Goal: Information Seeking & Learning: Learn about a topic

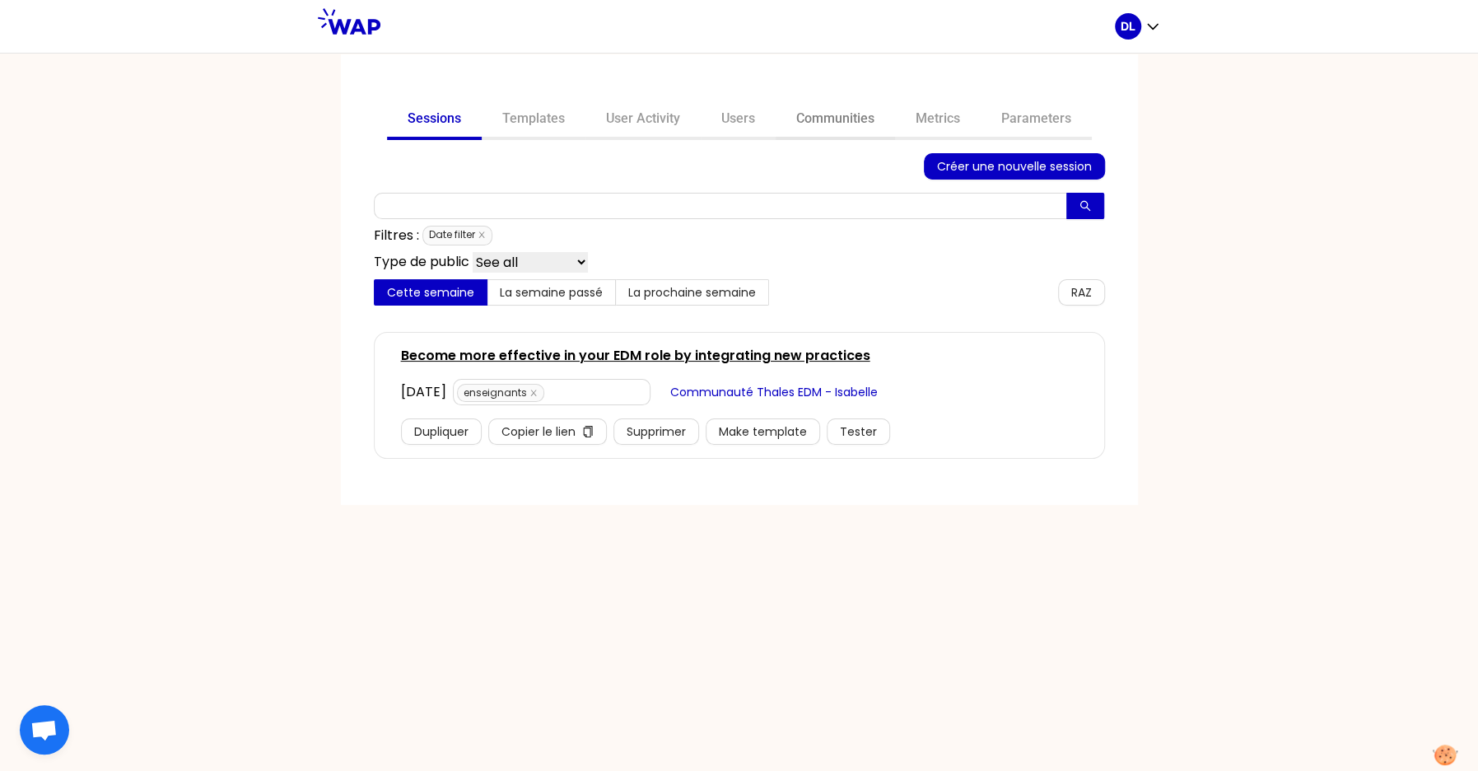
click at [852, 123] on link "Communities" at bounding box center [835, 120] width 119 height 40
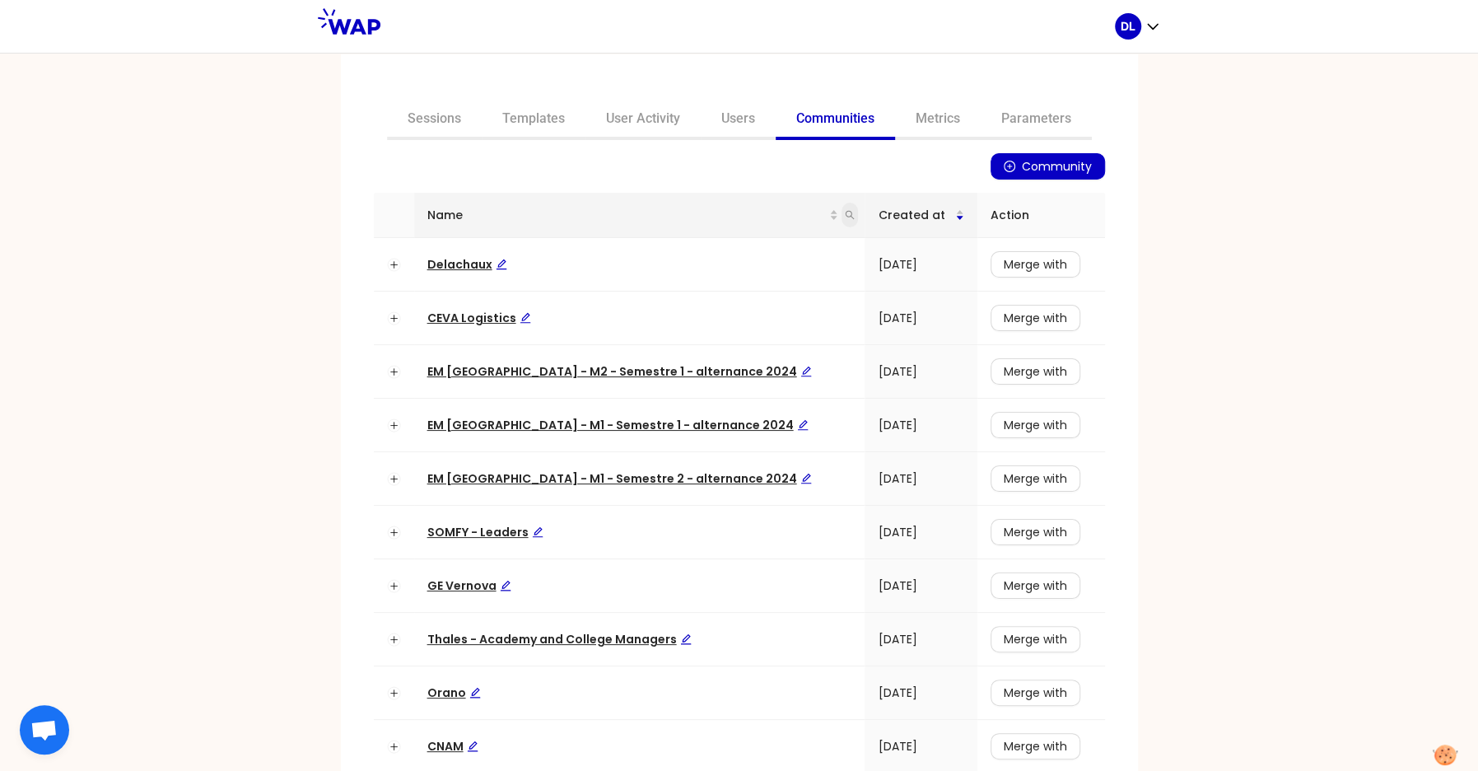
click at [845, 214] on icon "search" at bounding box center [850, 215] width 10 height 10
type input "cacf"
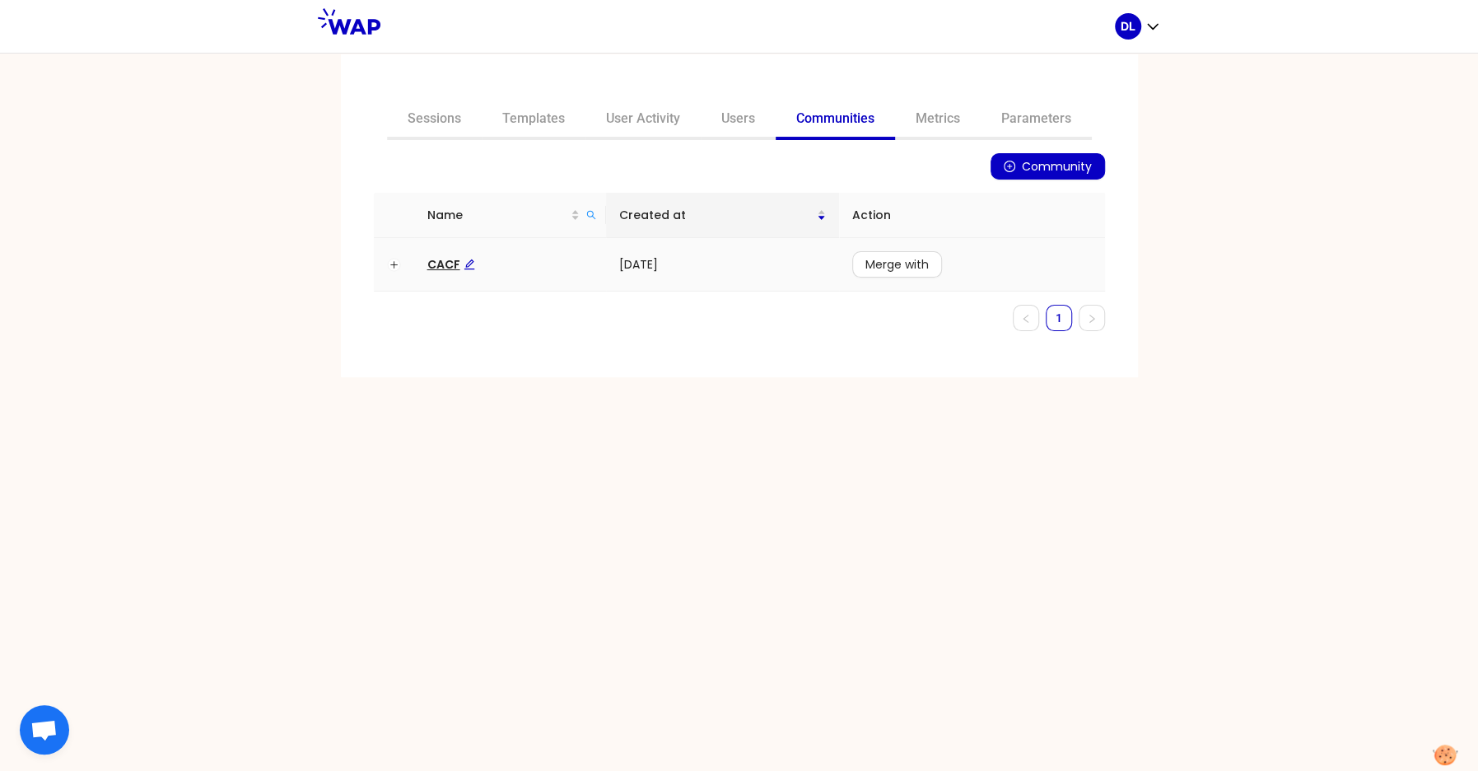
click at [443, 263] on span "CACF" at bounding box center [451, 264] width 48 height 16
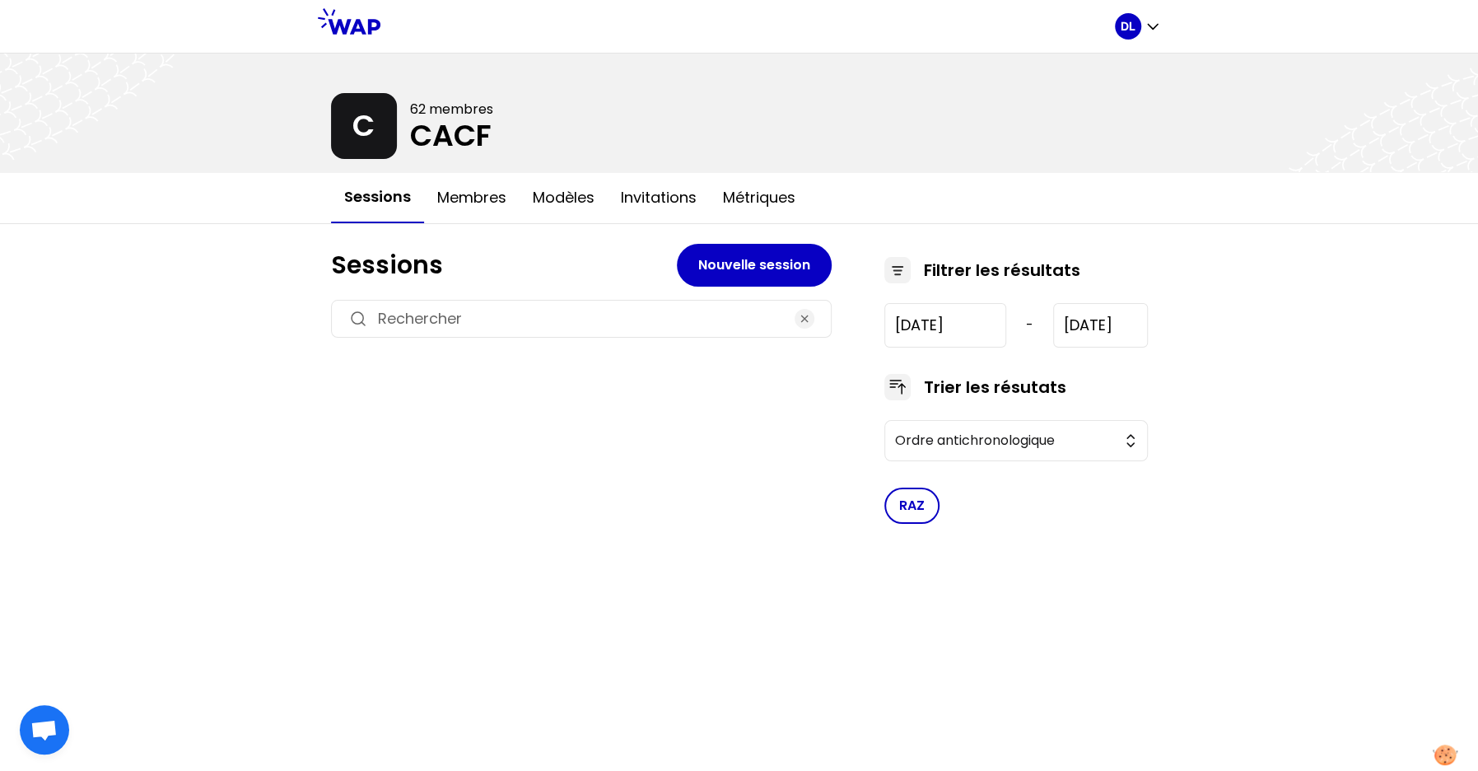
type input "2021-5-19"
type input "2023-1-30"
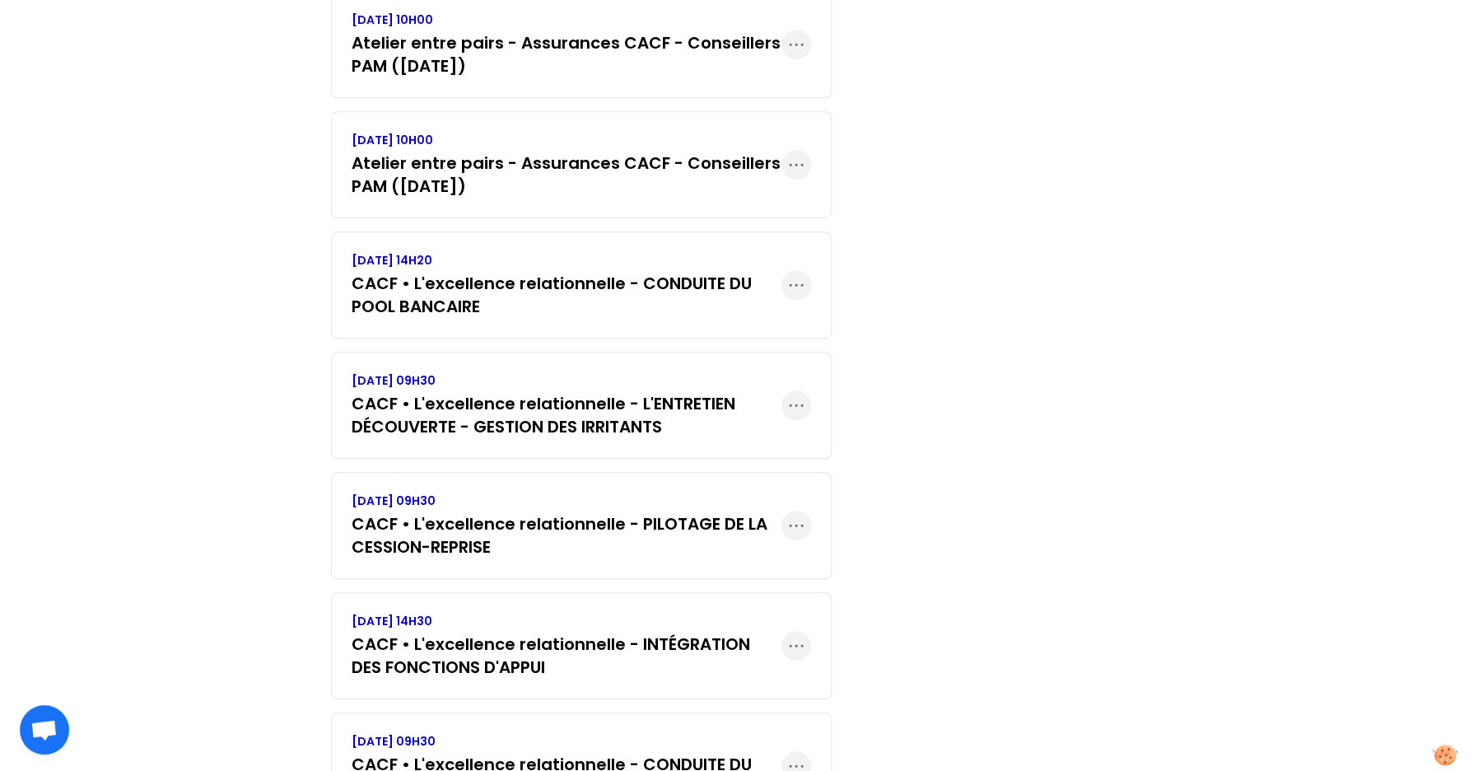
scroll to position [685, 0]
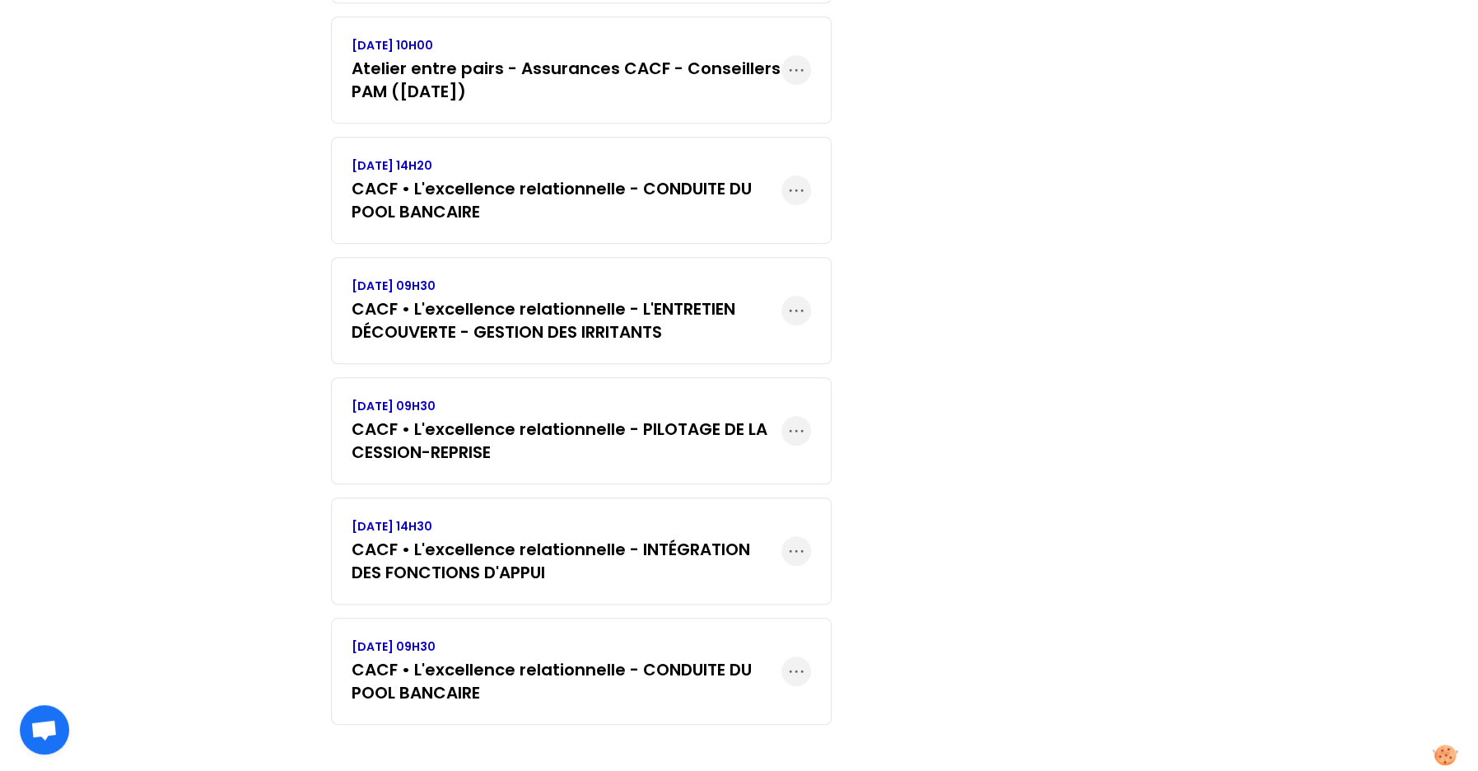
click at [639, 215] on h3 "CACF • L'excellence relationnelle - CONDUITE DU POOL BANCAIRE" at bounding box center [567, 200] width 430 height 46
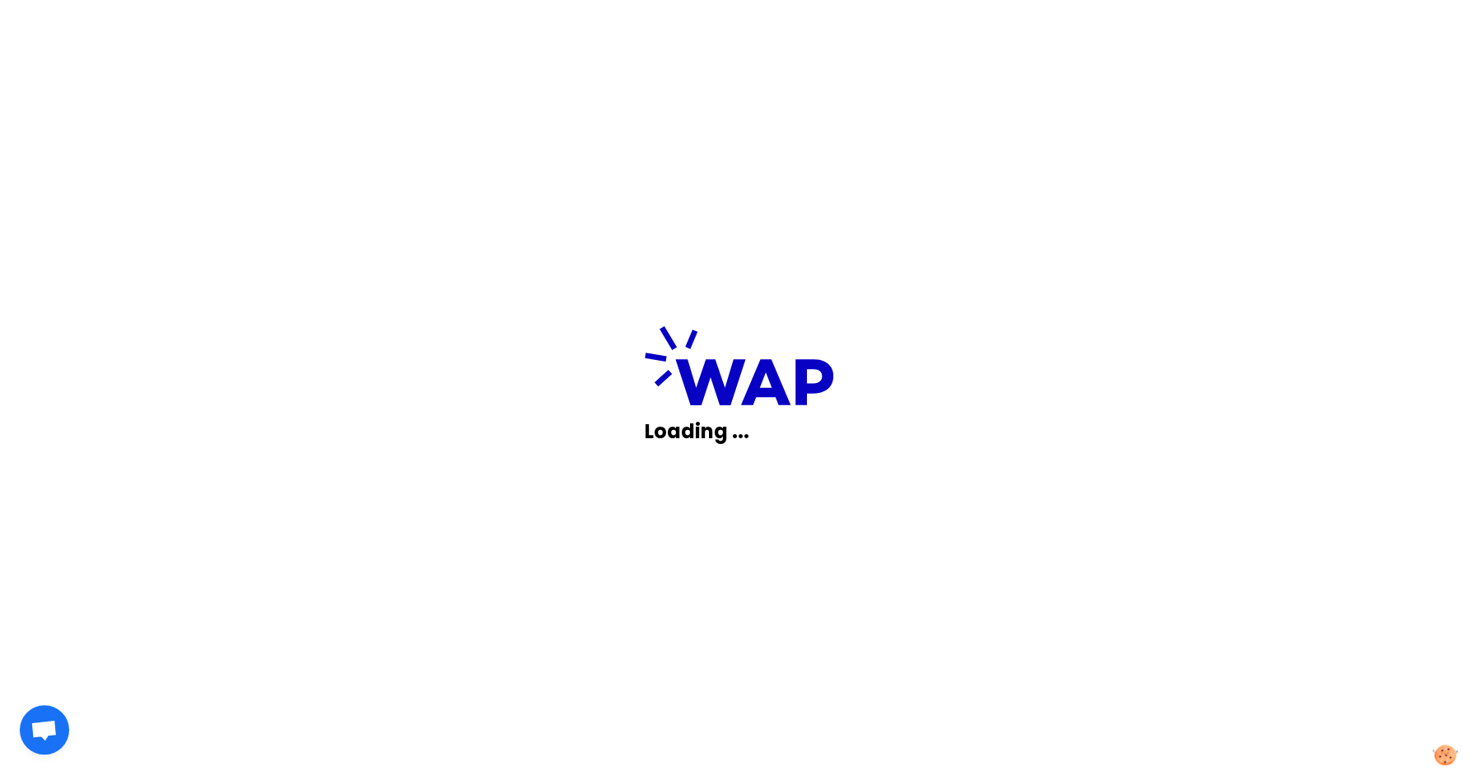
scroll to position [0, 0]
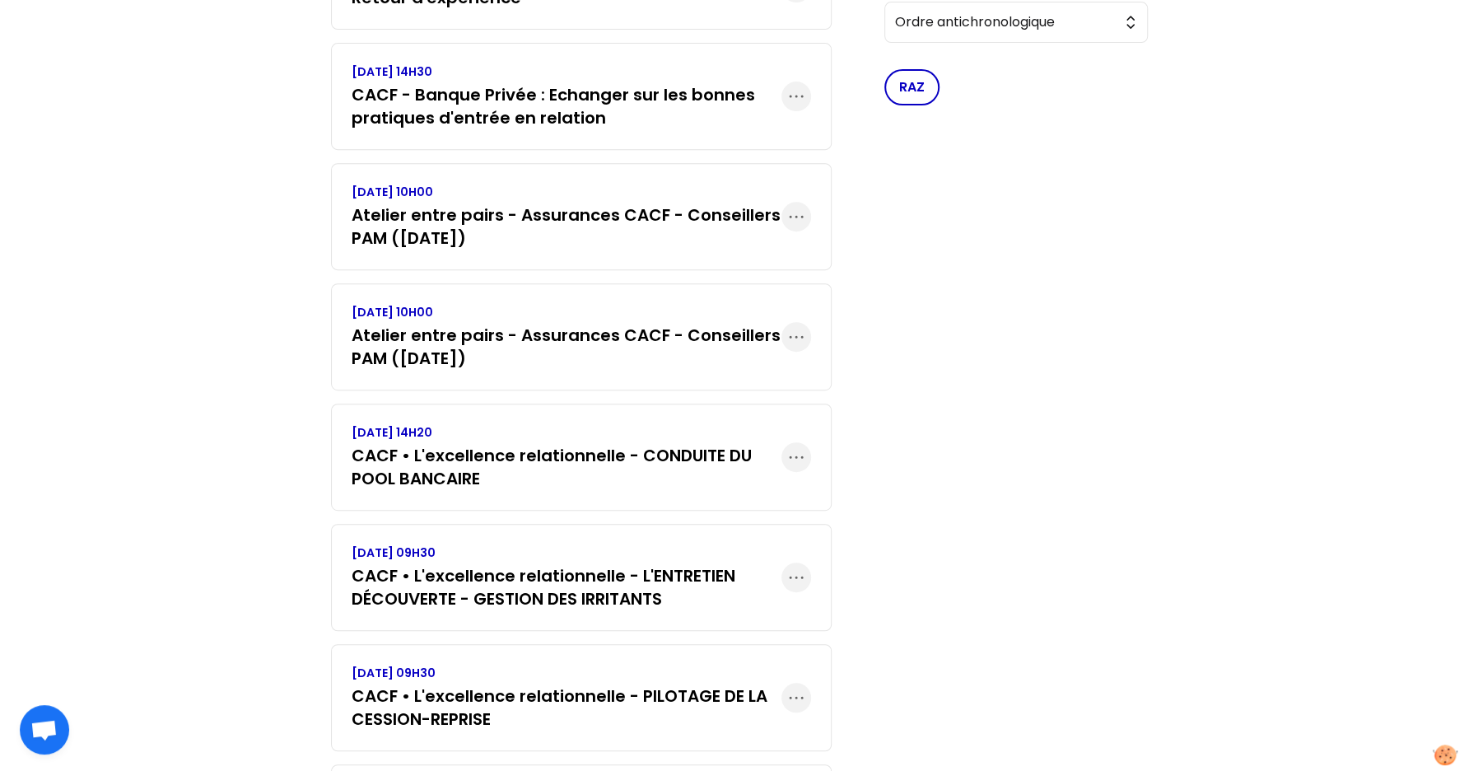
scroll to position [325, 0]
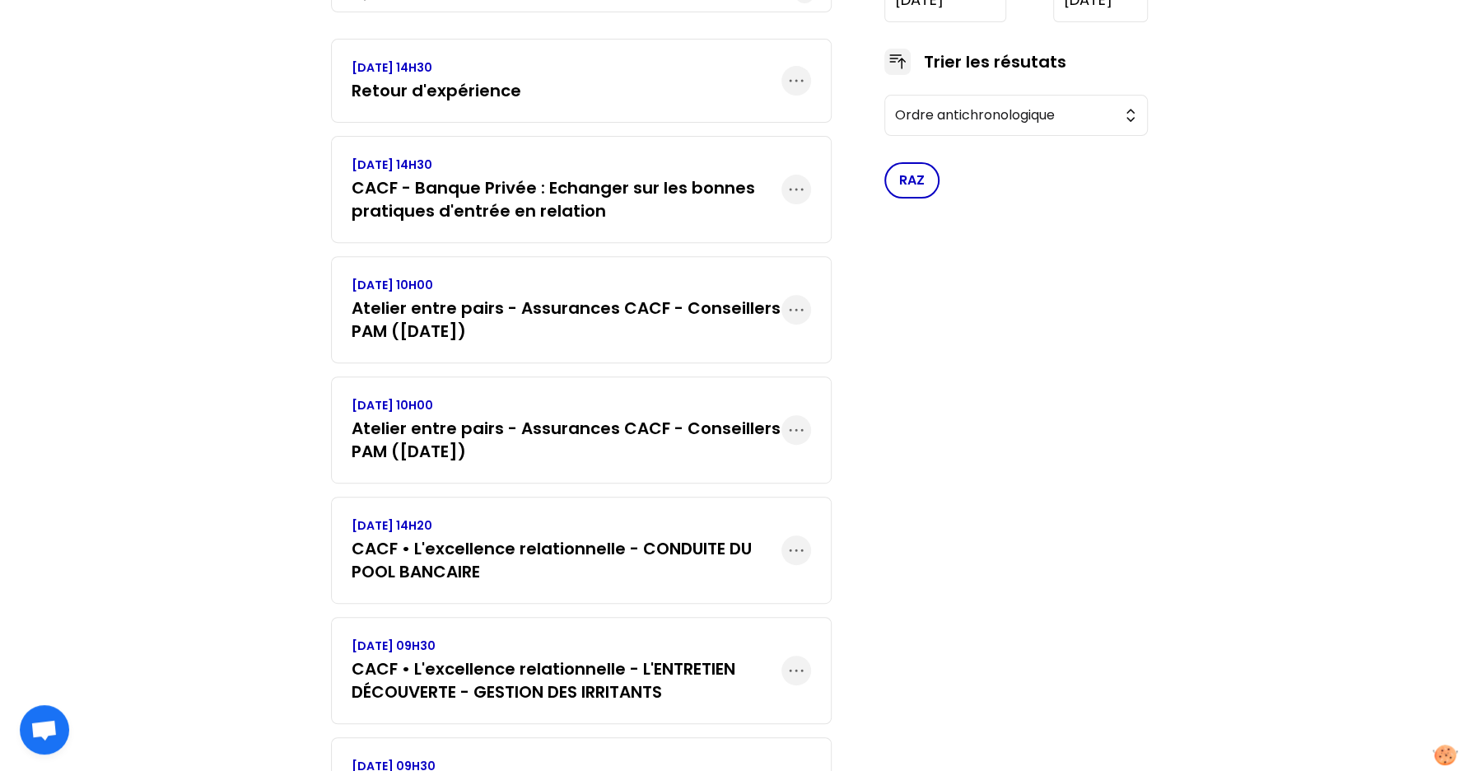
click at [580, 203] on h3 "CACF - Banque Privée : Echanger sur les bonnes pratiques d'entrée en relation" at bounding box center [567, 199] width 430 height 46
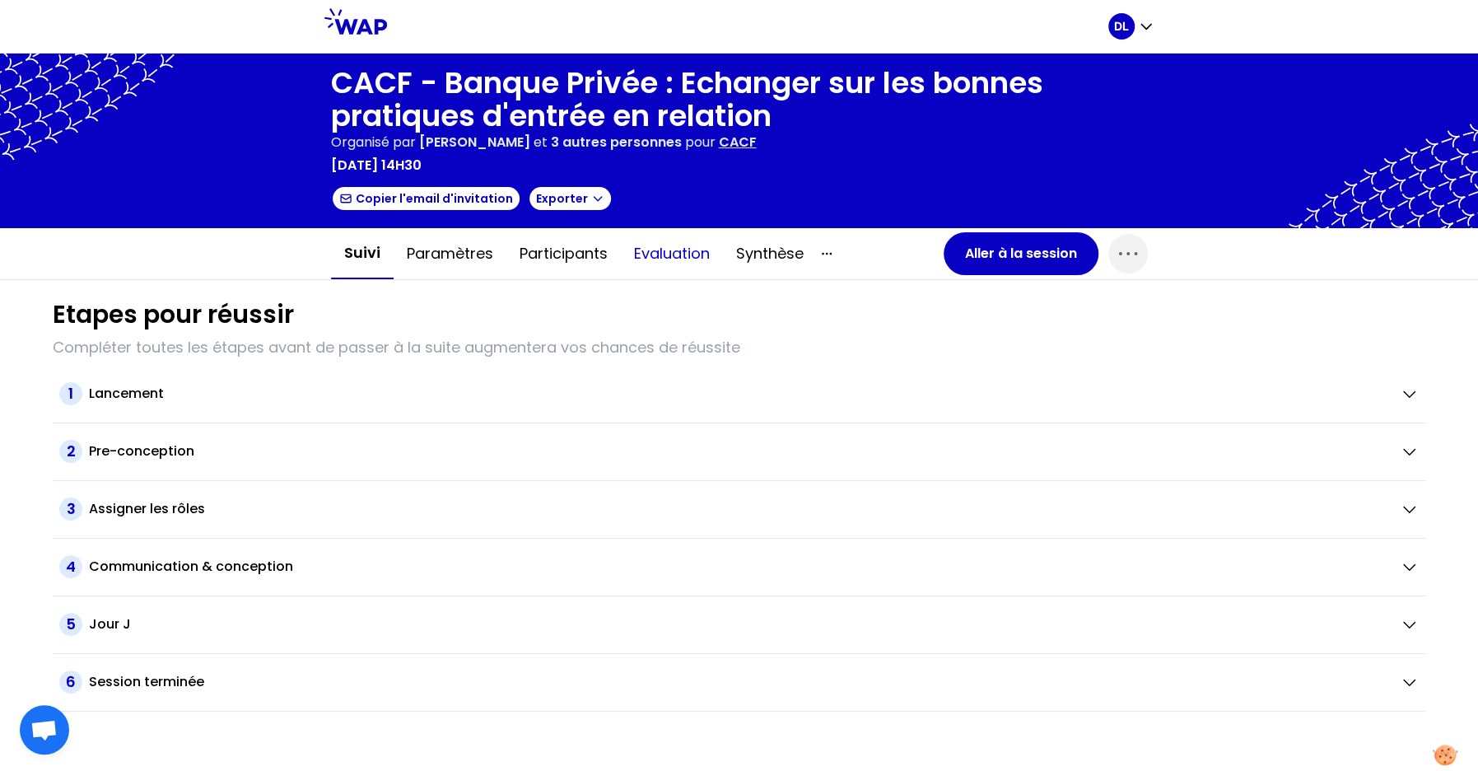
click at [659, 260] on button "Evaluation" at bounding box center [672, 253] width 102 height 49
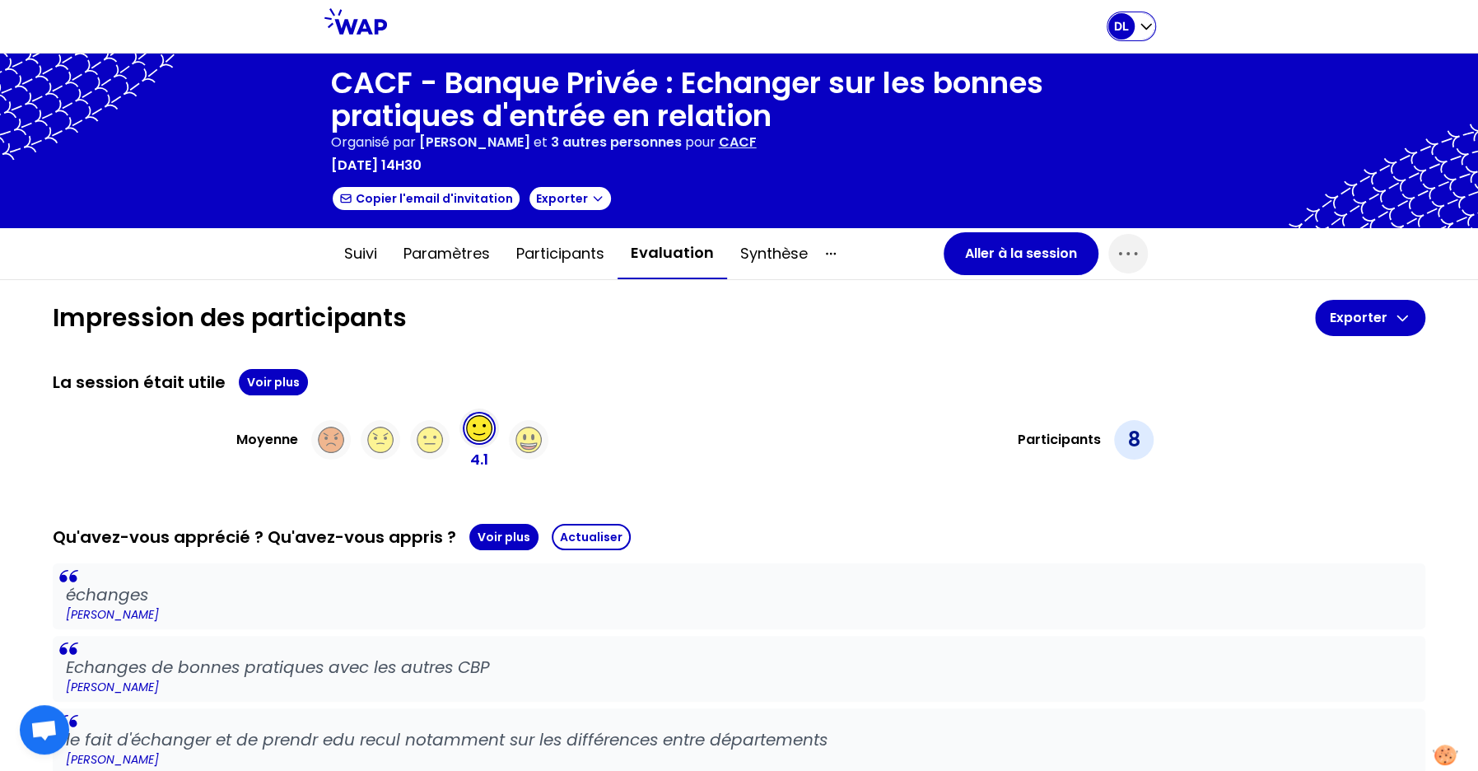
click at [1149, 26] on icon "button" at bounding box center [1146, 27] width 10 height 5
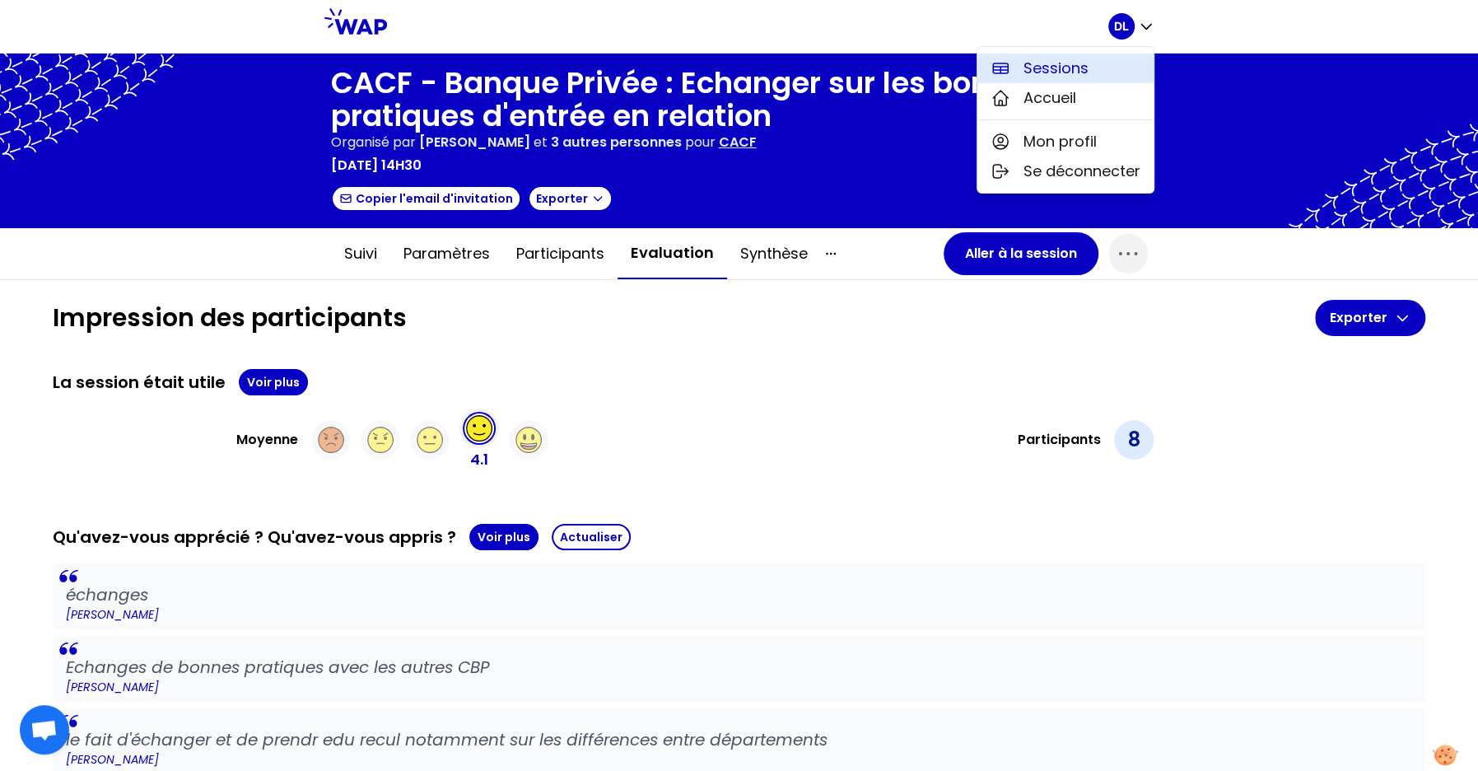
click at [1093, 61] on button "Sessions" at bounding box center [1065, 69] width 176 height 30
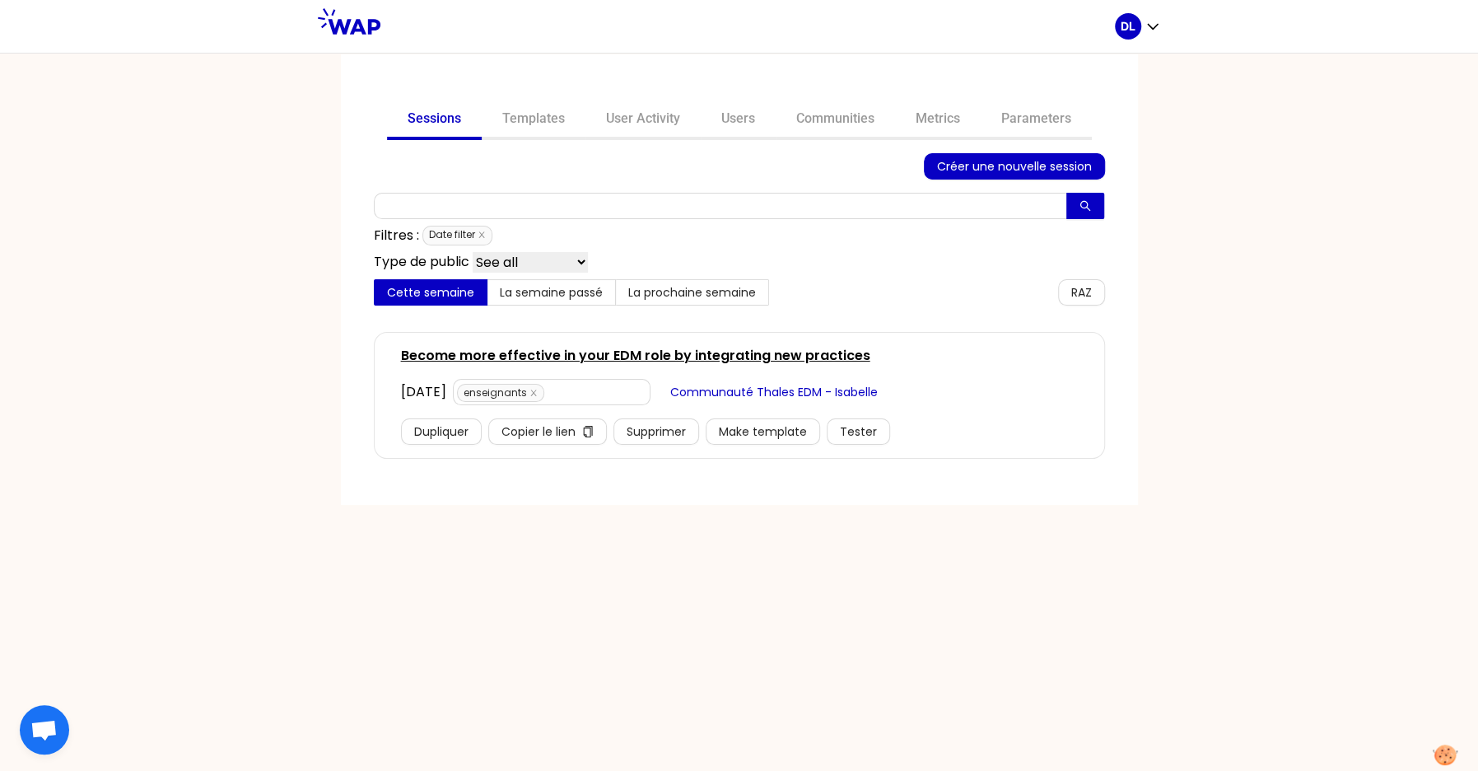
click at [489, 234] on span "Date filter" at bounding box center [457, 236] width 70 height 20
click at [484, 234] on icon "close" at bounding box center [482, 235] width 8 height 8
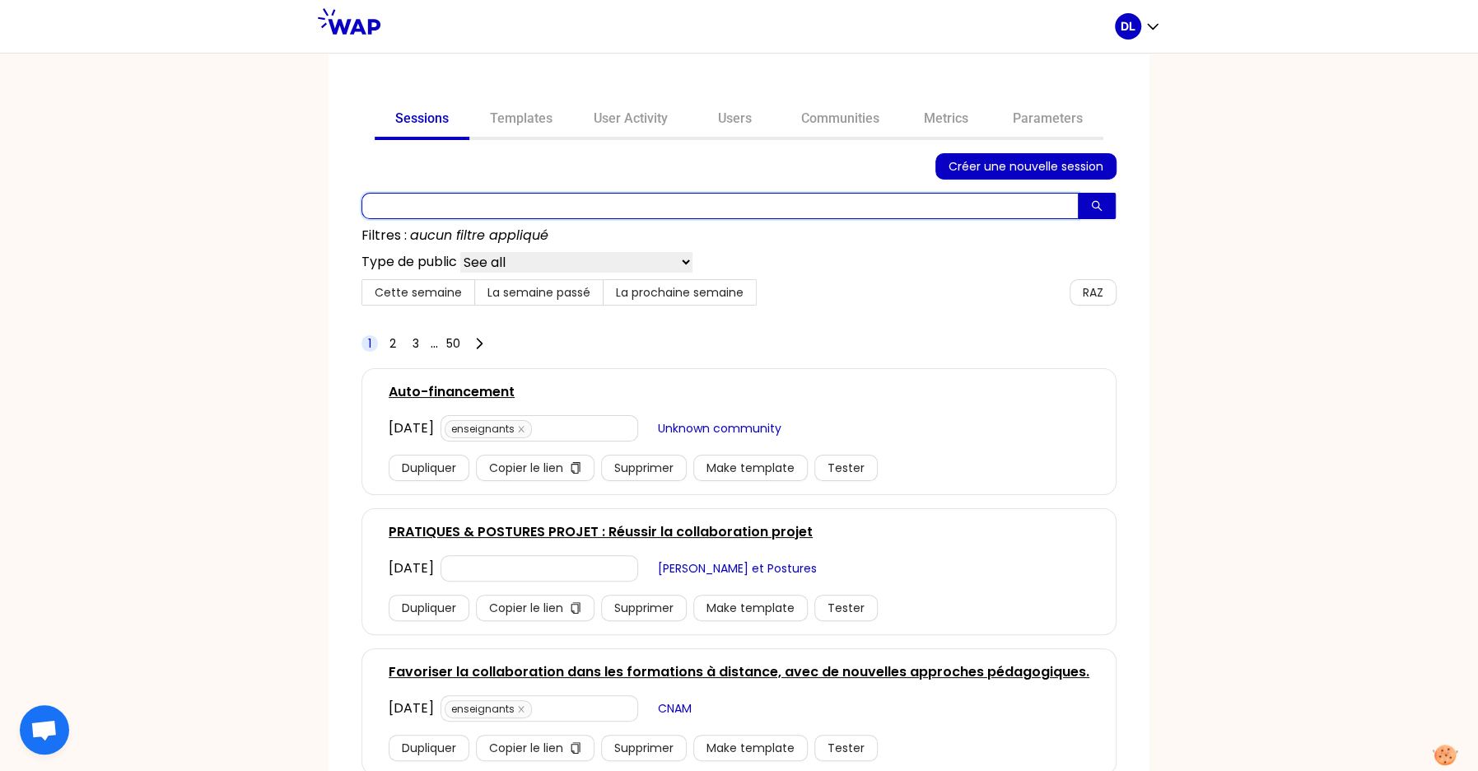
click at [486, 217] on input "text" at bounding box center [719, 206] width 717 height 26
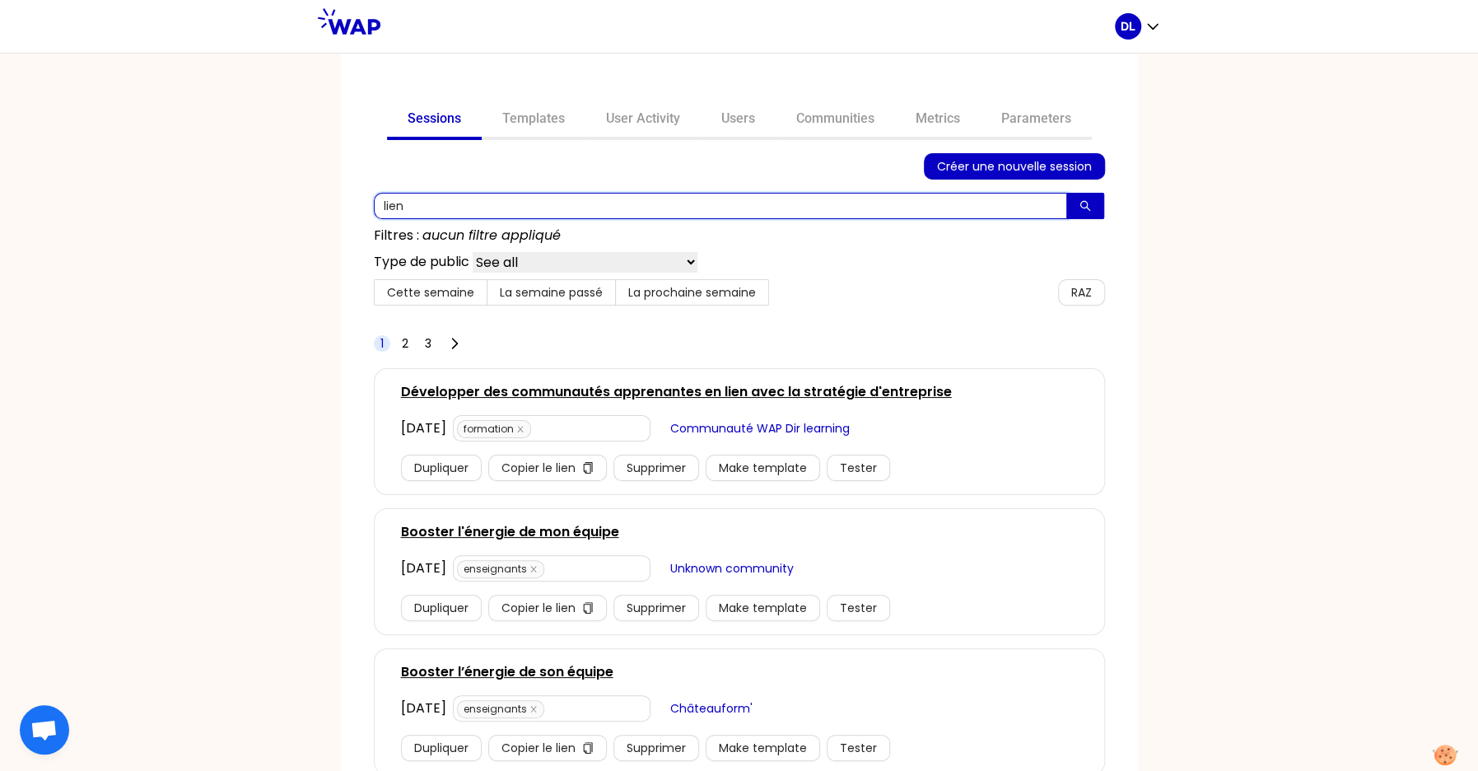
type input "lien"
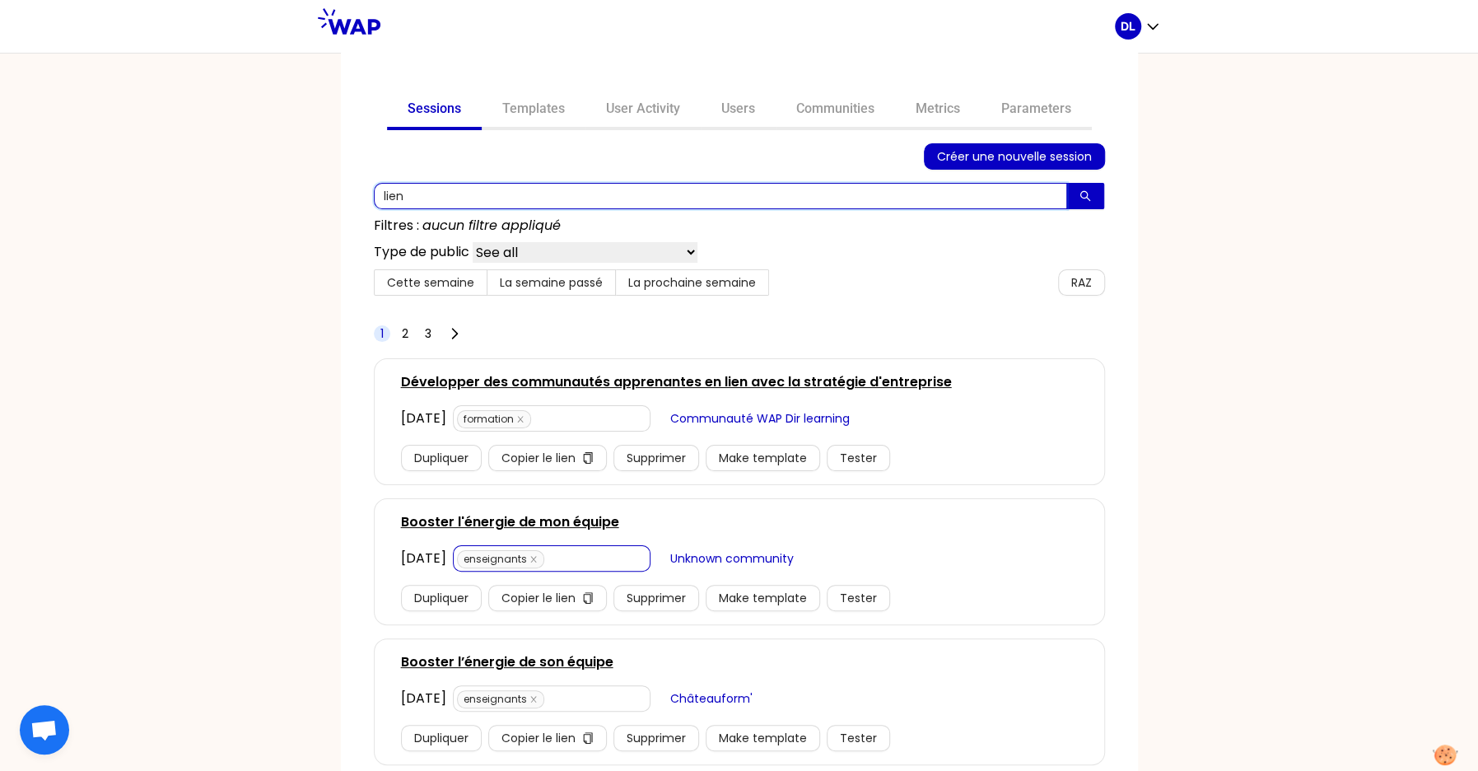
scroll to position [7, 0]
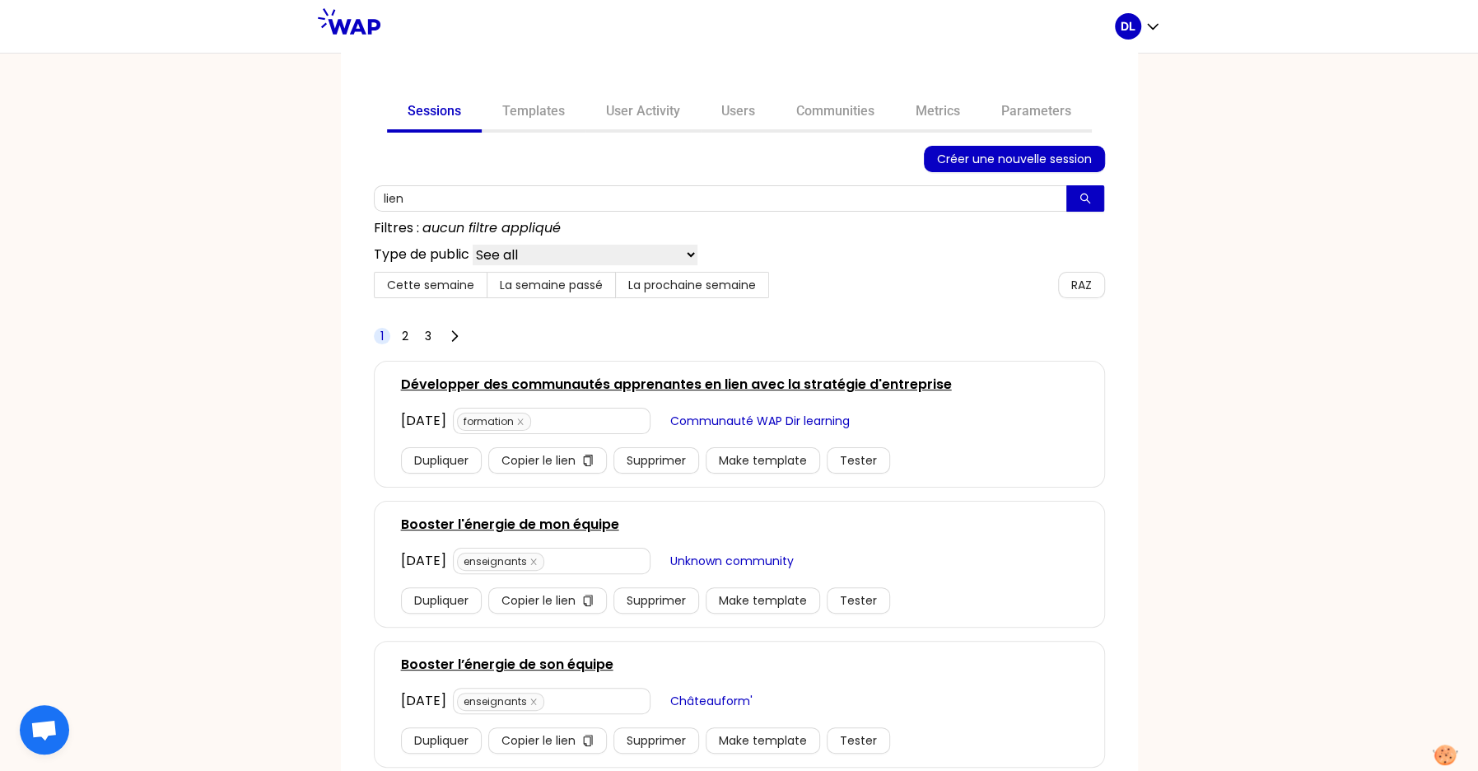
click at [507, 661] on link "Booster l’énergie de son équipe" at bounding box center [507, 665] width 212 height 20
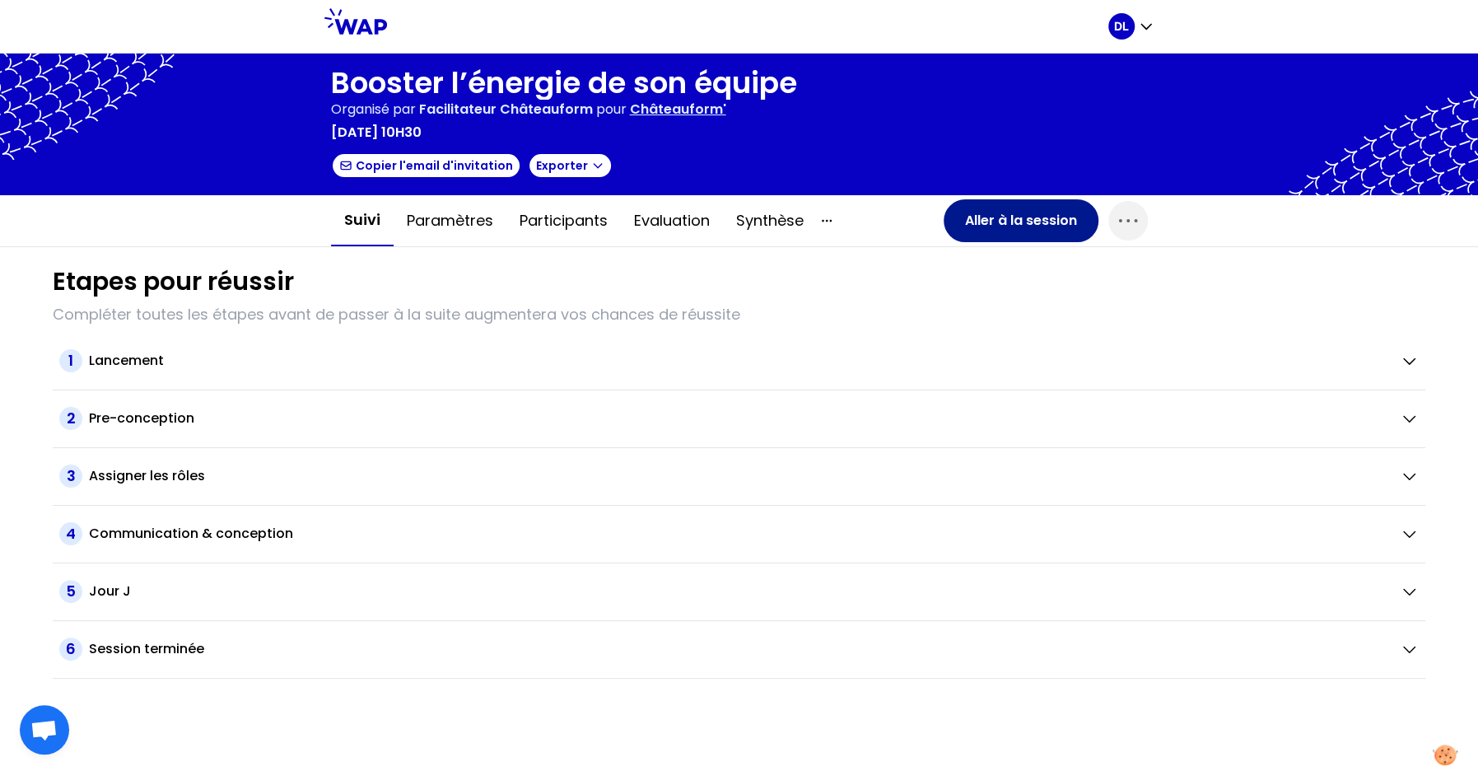
click at [974, 215] on button "Aller à la session" at bounding box center [1021, 220] width 155 height 43
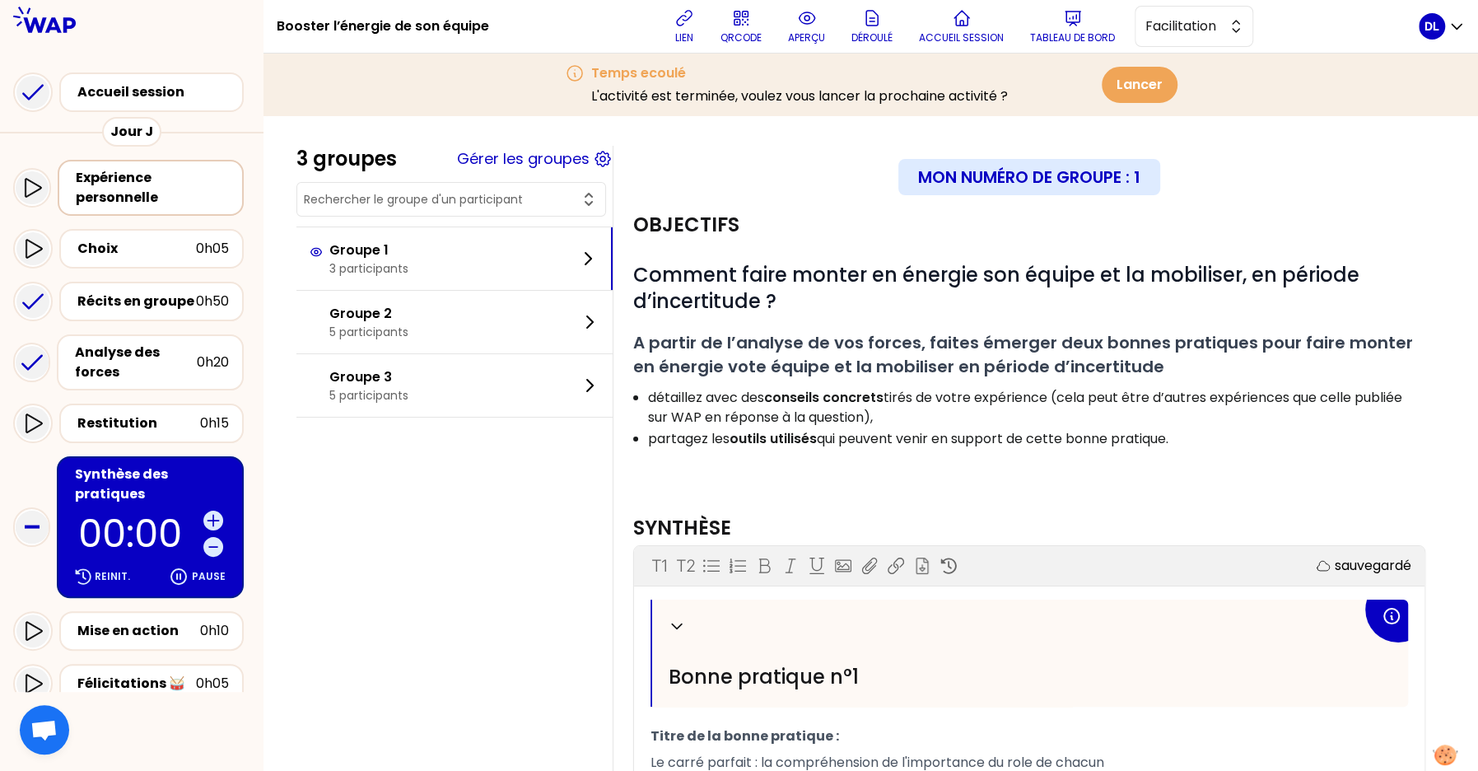
click at [139, 181] on div "Expérience personnelle" at bounding box center [152, 188] width 153 height 40
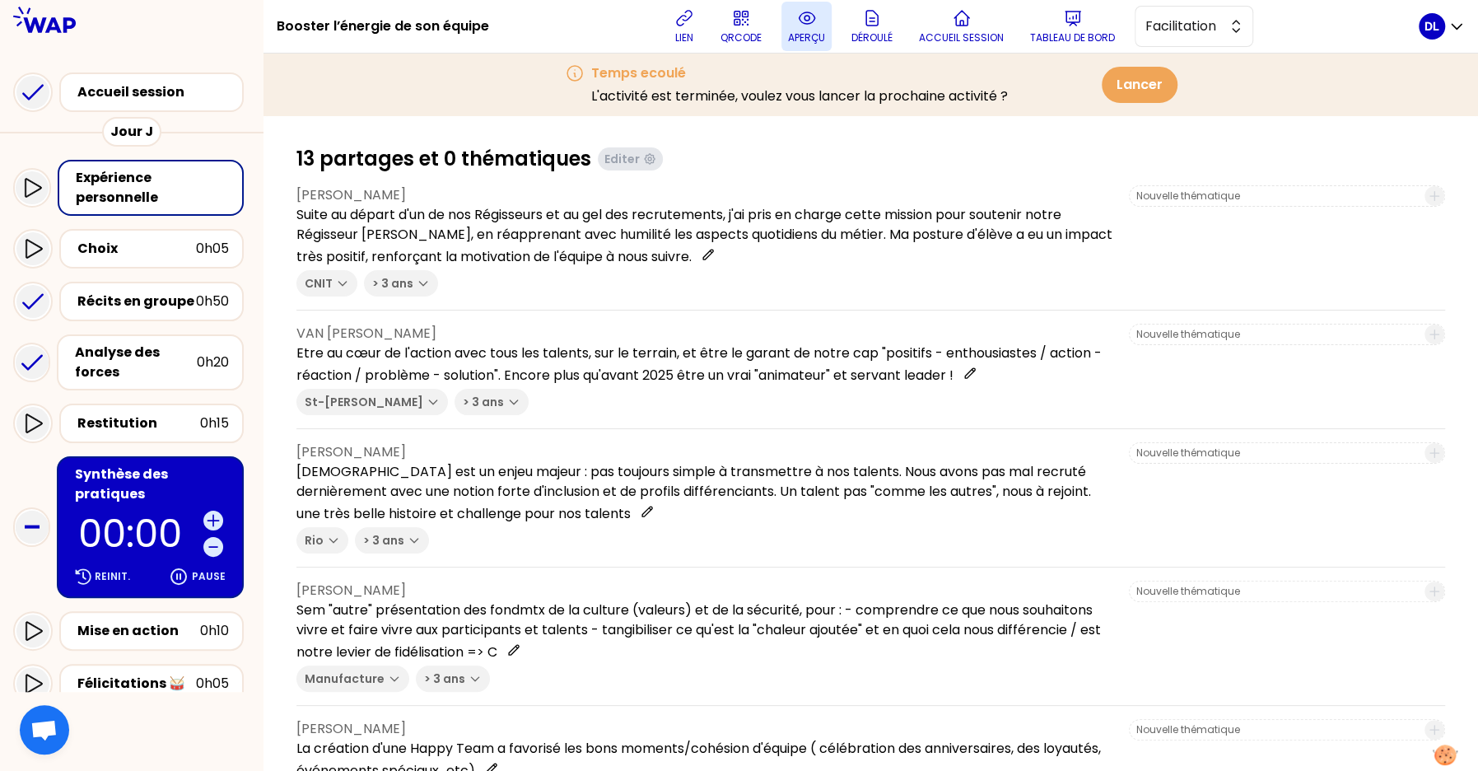
click at [804, 35] on p "aperçu" at bounding box center [806, 37] width 37 height 13
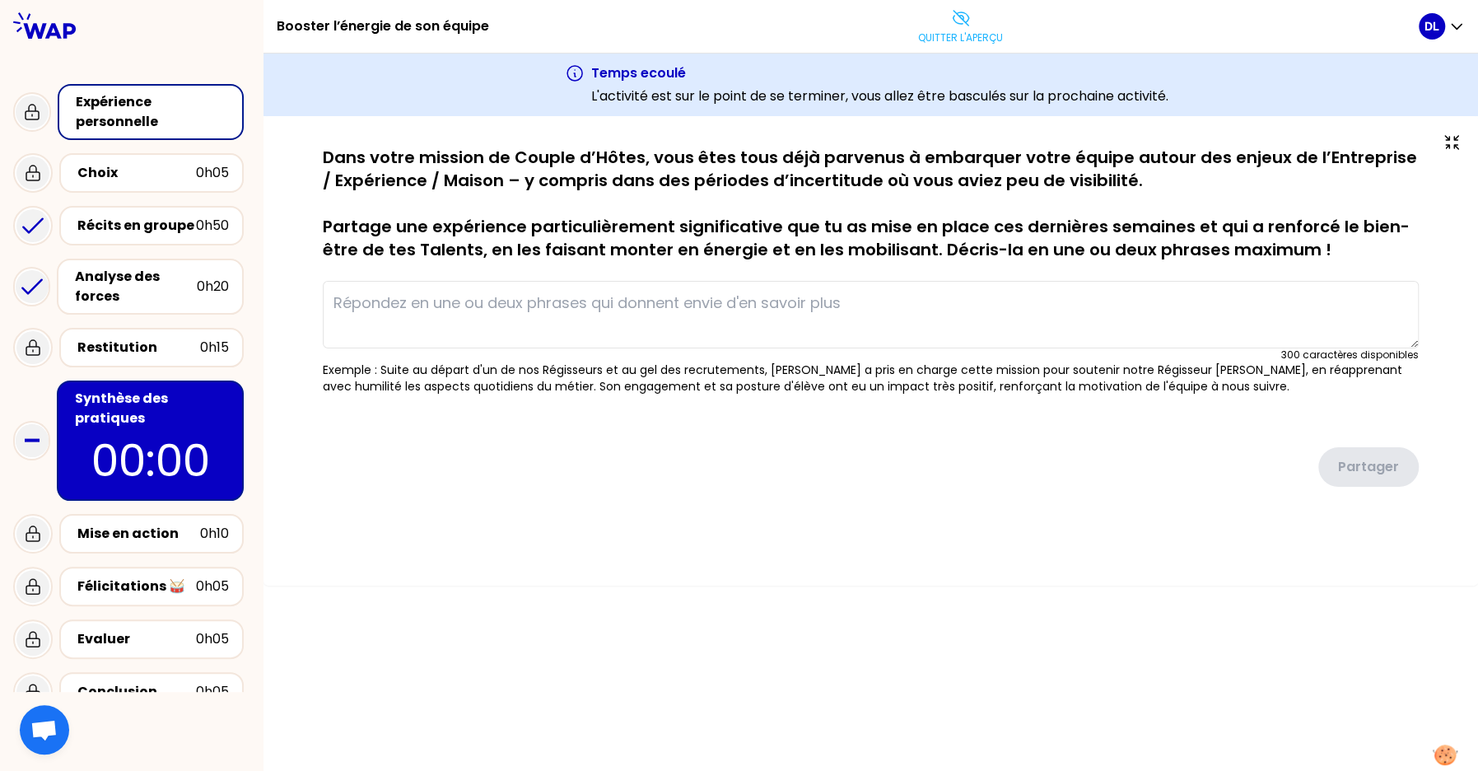
type textarea "Suite au départ d'un de nos Régisseurs et au gel des recrutements, j'ai pris en…"
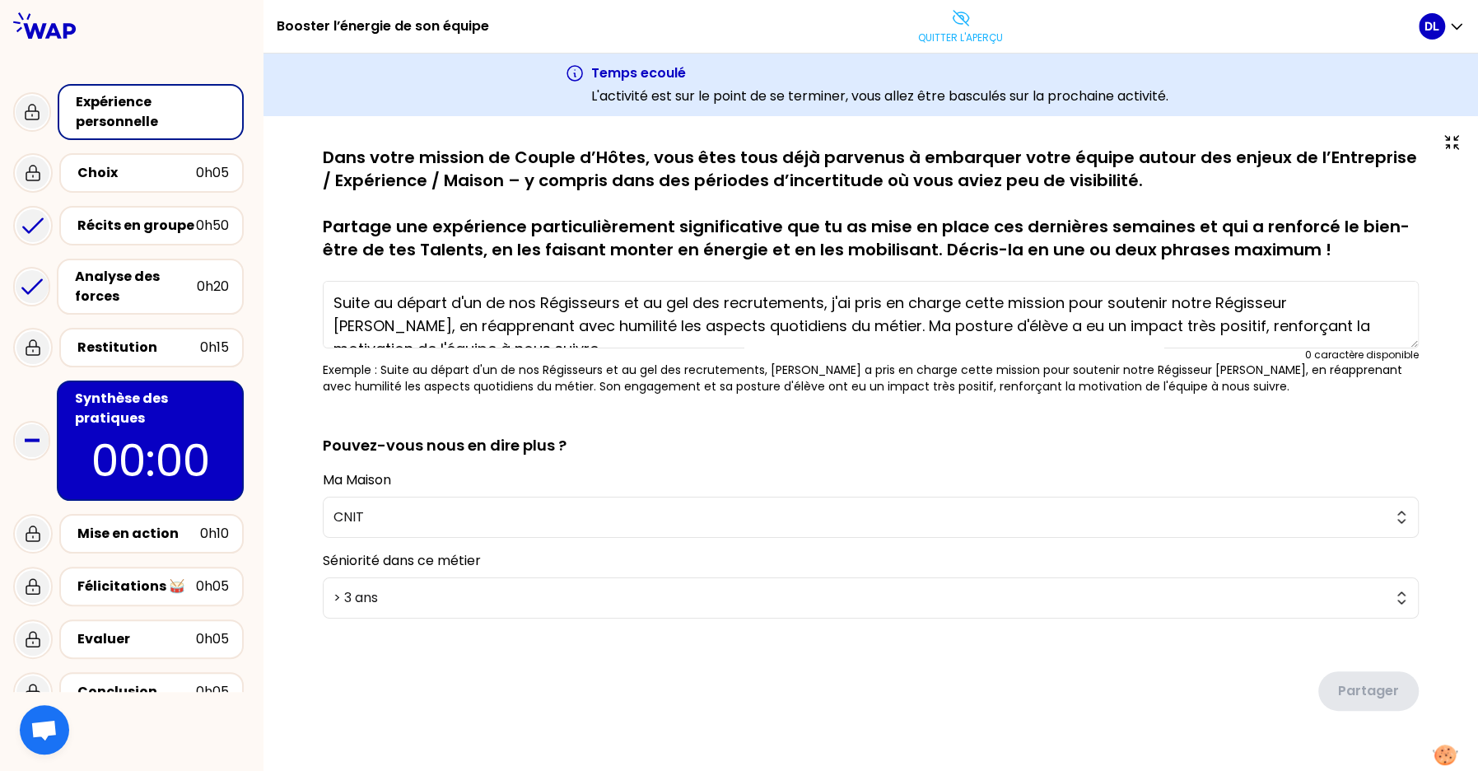
click at [123, 113] on div "Expérience personnelle" at bounding box center [152, 112] width 153 height 40
drag, startPoint x: 517, startPoint y: 29, endPoint x: 278, endPoint y: 25, distance: 238.8
click at [278, 25] on div "Booster l’énergie de son équipe Quitter l'aperçu" at bounding box center [848, 26] width 1142 height 53
click at [343, 481] on label "Ma Maison" at bounding box center [357, 479] width 68 height 19
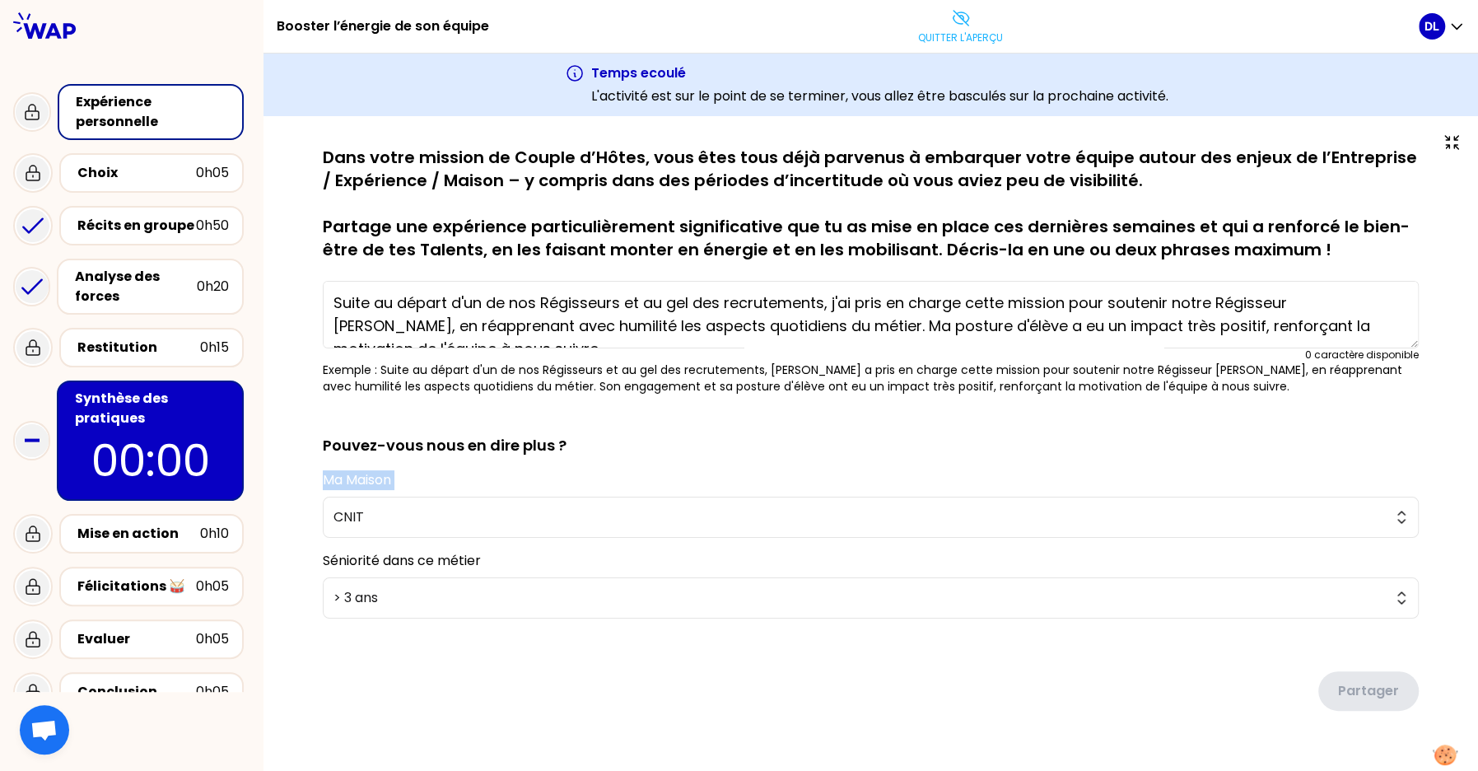
click at [343, 481] on label "Ma Maison" at bounding box center [357, 479] width 68 height 19
click at [386, 518] on div at bounding box center [419, 510] width 156 height 33
click at [382, 519] on div at bounding box center [419, 510] width 156 height 33
click at [380, 475] on label "Ma Maison" at bounding box center [357, 479] width 68 height 19
drag, startPoint x: 386, startPoint y: 484, endPoint x: 342, endPoint y: 484, distance: 44.5
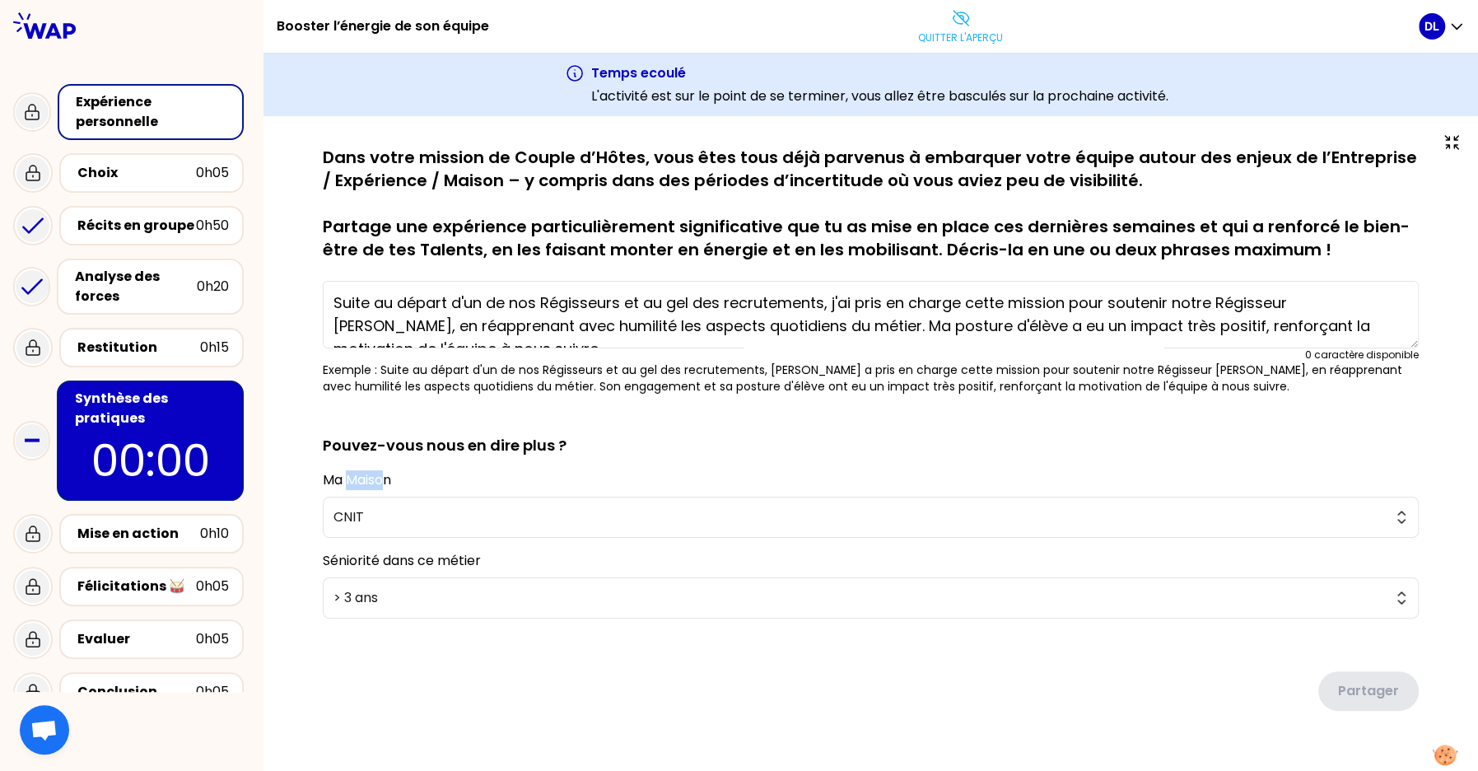
click at [345, 484] on label "Ma Maison" at bounding box center [357, 479] width 68 height 19
click at [439, 512] on div at bounding box center [421, 513] width 156 height 33
click at [669, 414] on h2 "Pouvez-vous nous en dire plus ?" at bounding box center [871, 432] width 1096 height 49
click at [1377, 518] on span "CNIT" at bounding box center [858, 517] width 1051 height 20
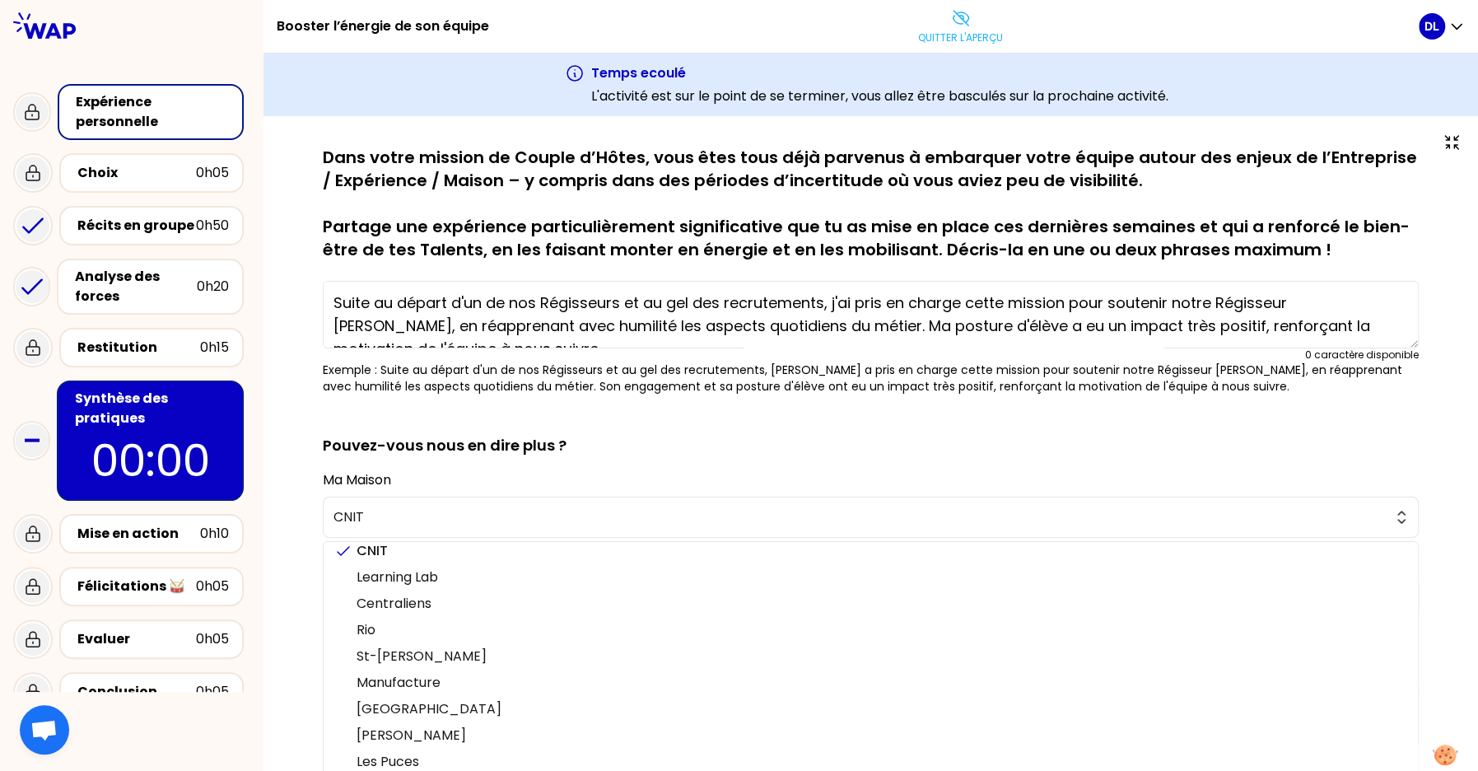
scroll to position [36, 0]
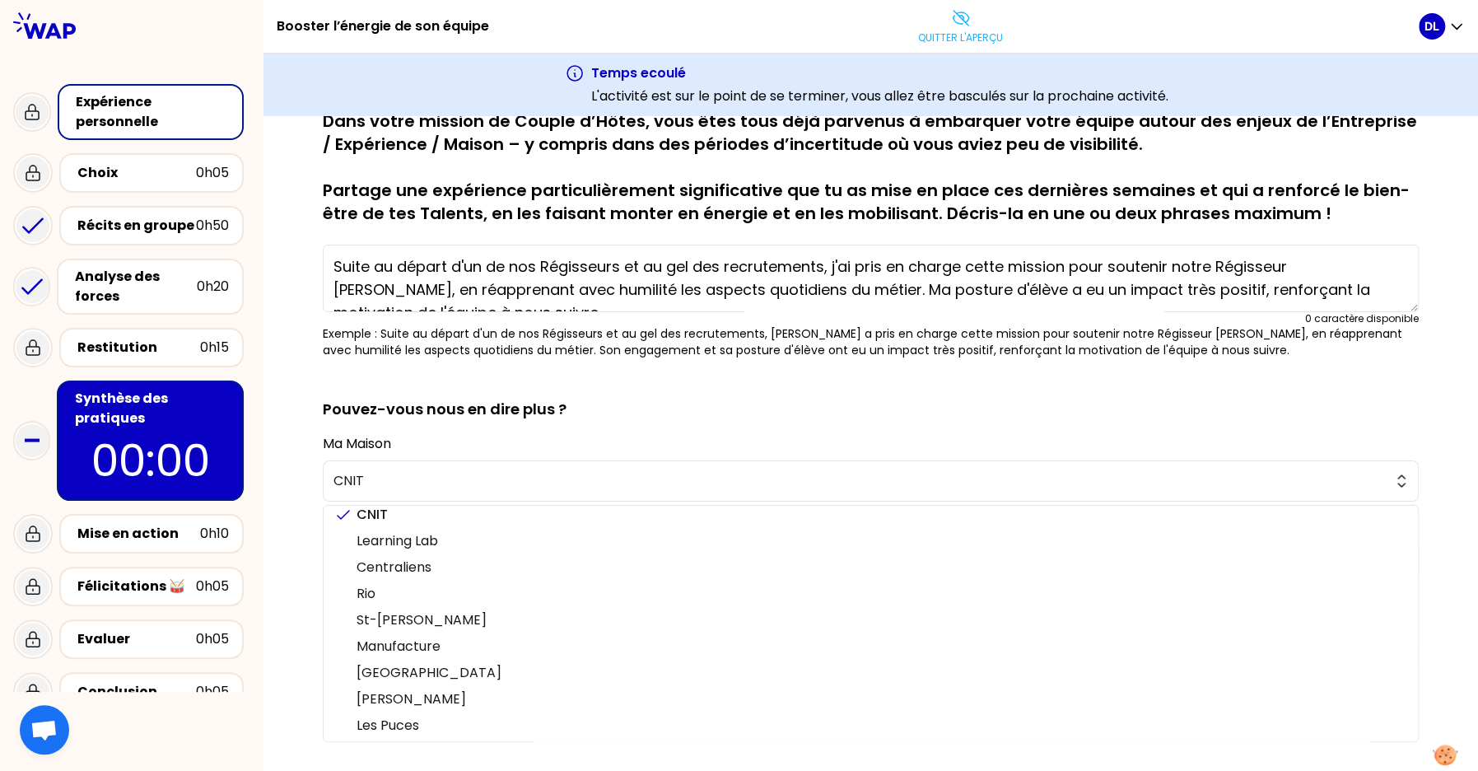
click at [412, 435] on div "Ma Maison CNIT CNIT Learning Lab Centraliens Rio St-Dominique Manufacture Liège…" at bounding box center [871, 468] width 1096 height 68
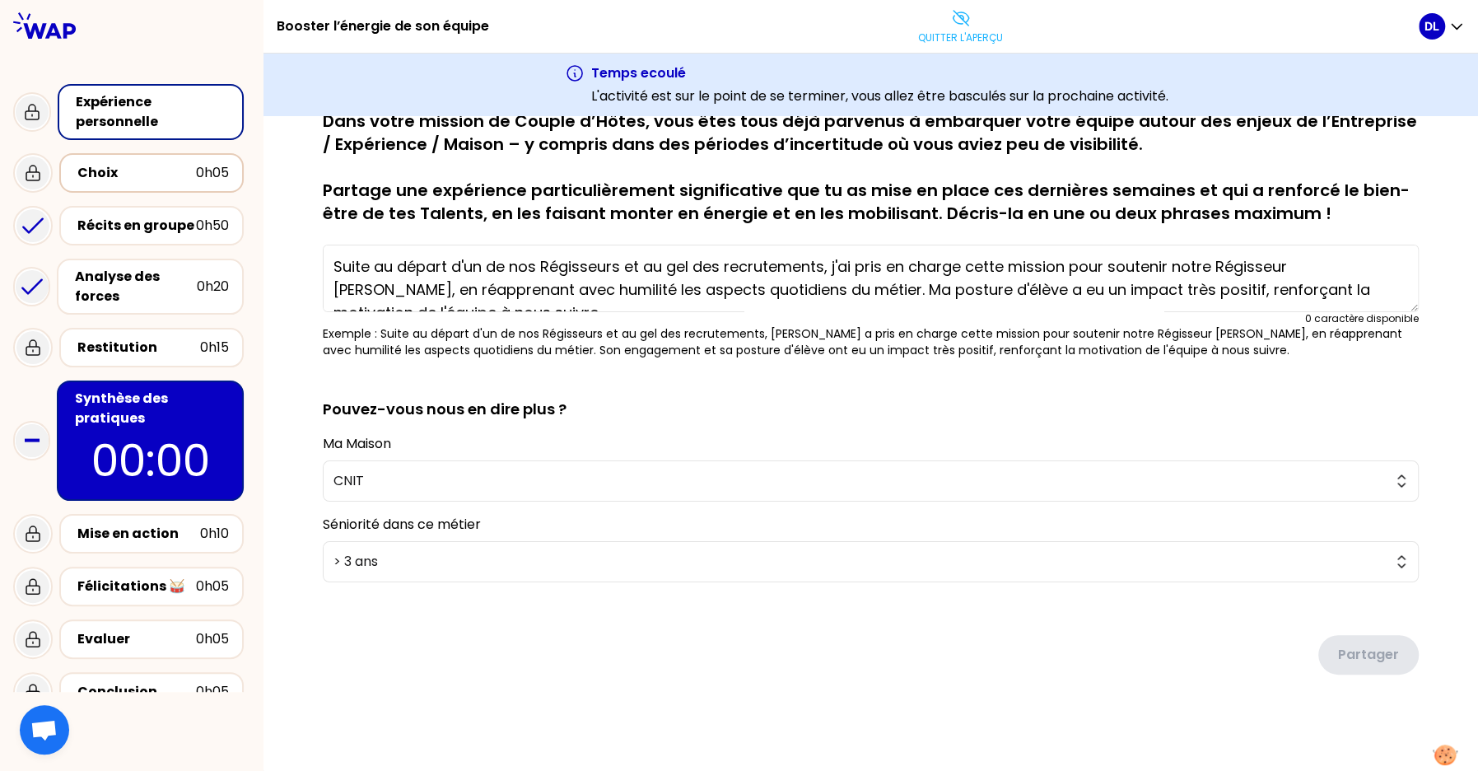
click at [158, 183] on div "Choix 0h05" at bounding box center [151, 172] width 155 height 23
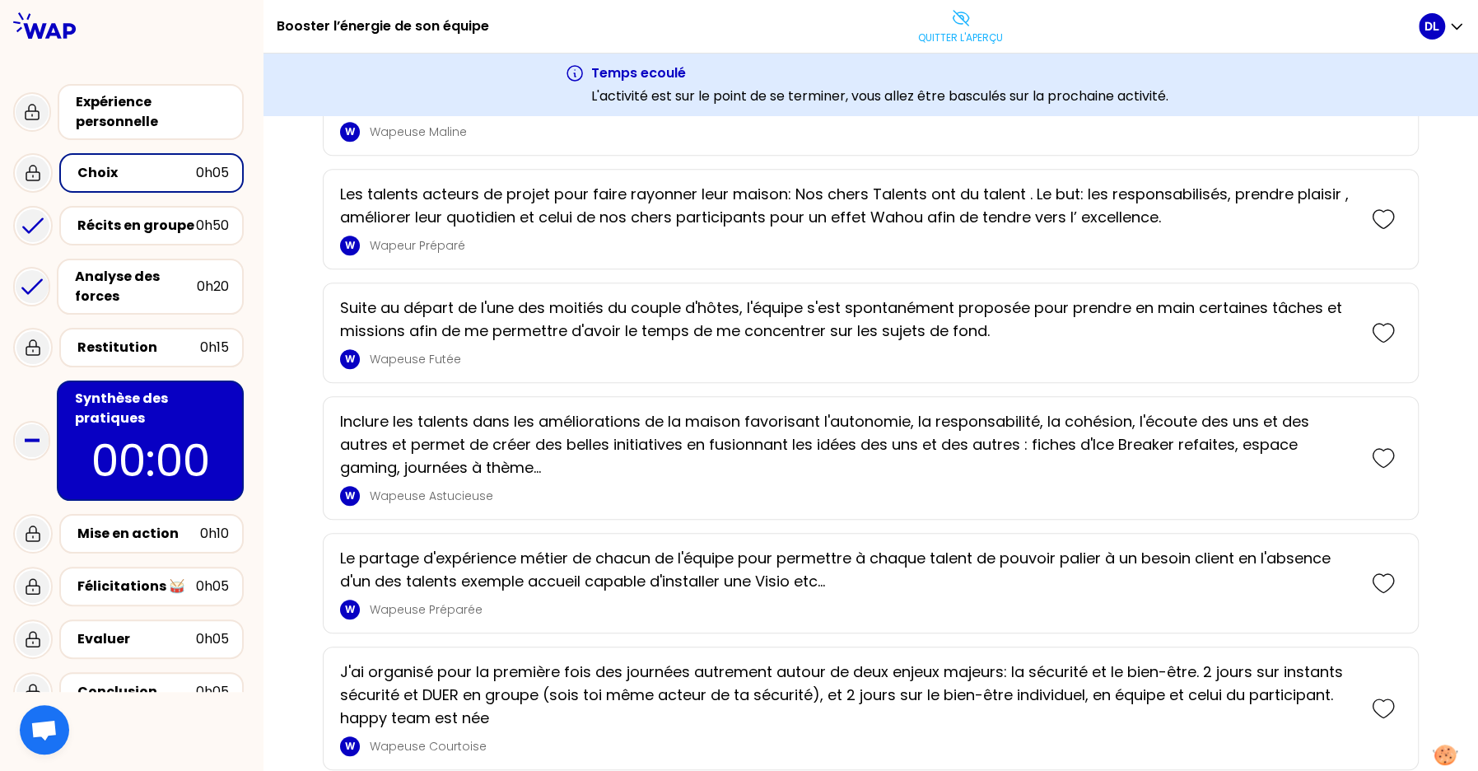
scroll to position [1054, 0]
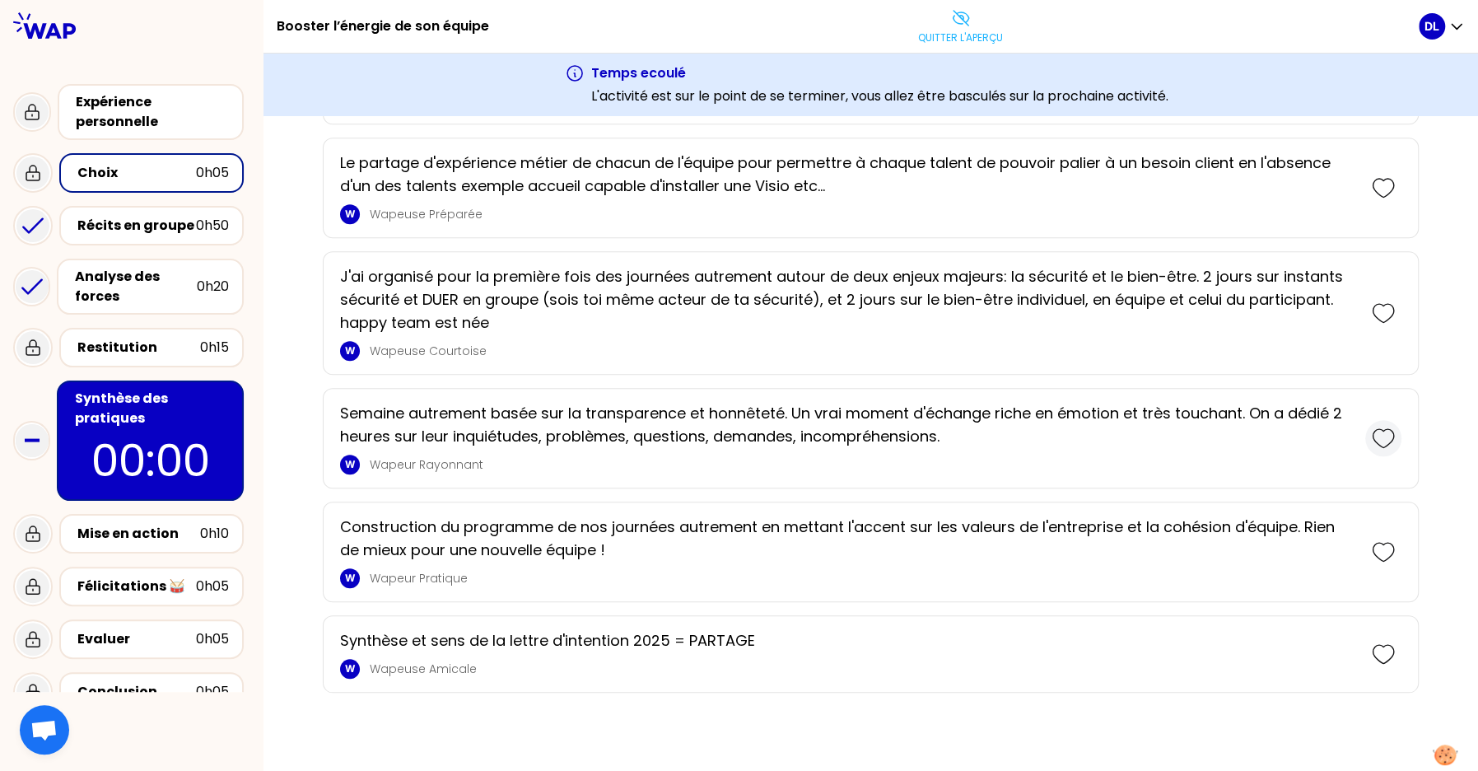
click at [1379, 431] on icon at bounding box center [1383, 437] width 23 height 23
click at [1378, 306] on icon at bounding box center [1383, 312] width 23 height 23
click at [1387, 562] on div at bounding box center [1383, 552] width 36 height 36
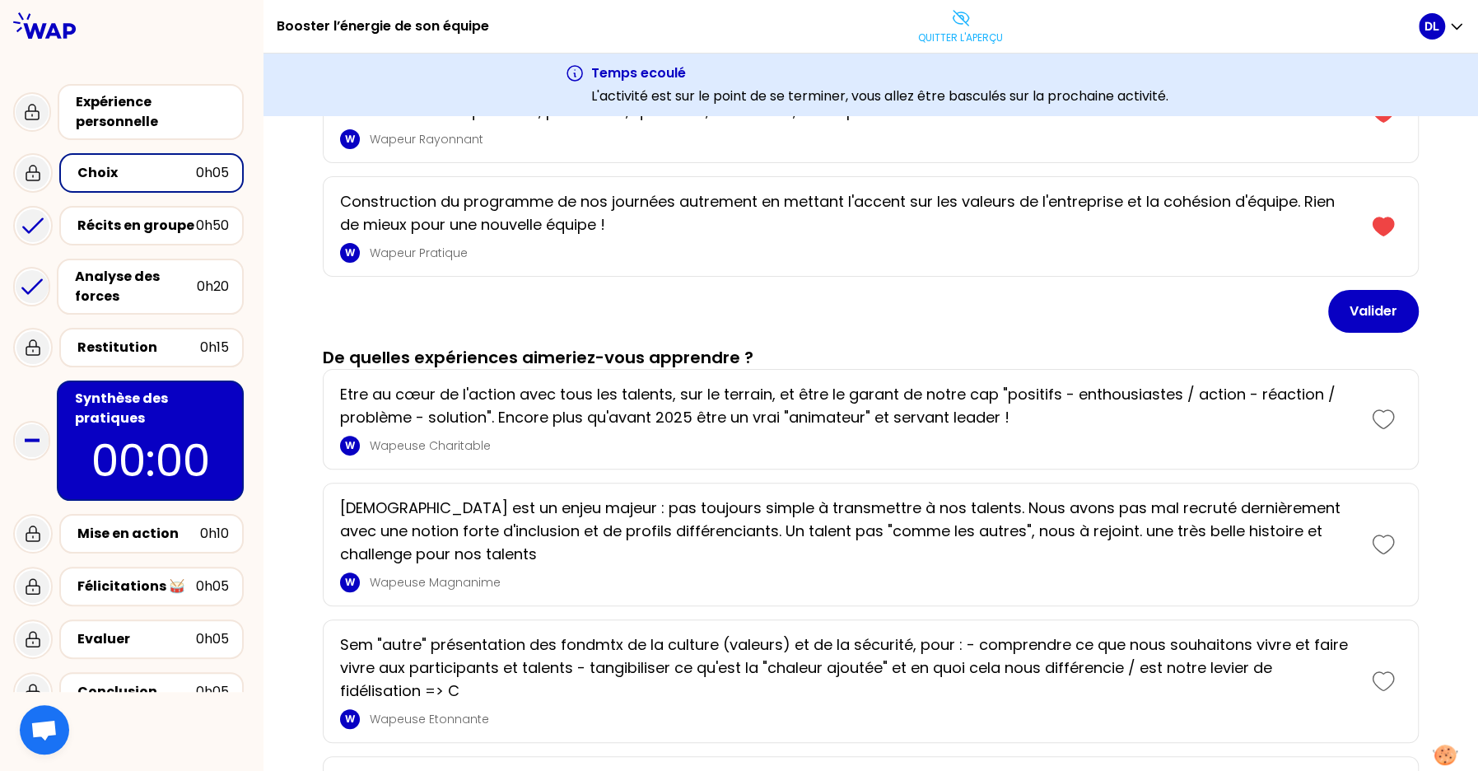
scroll to position [217, 0]
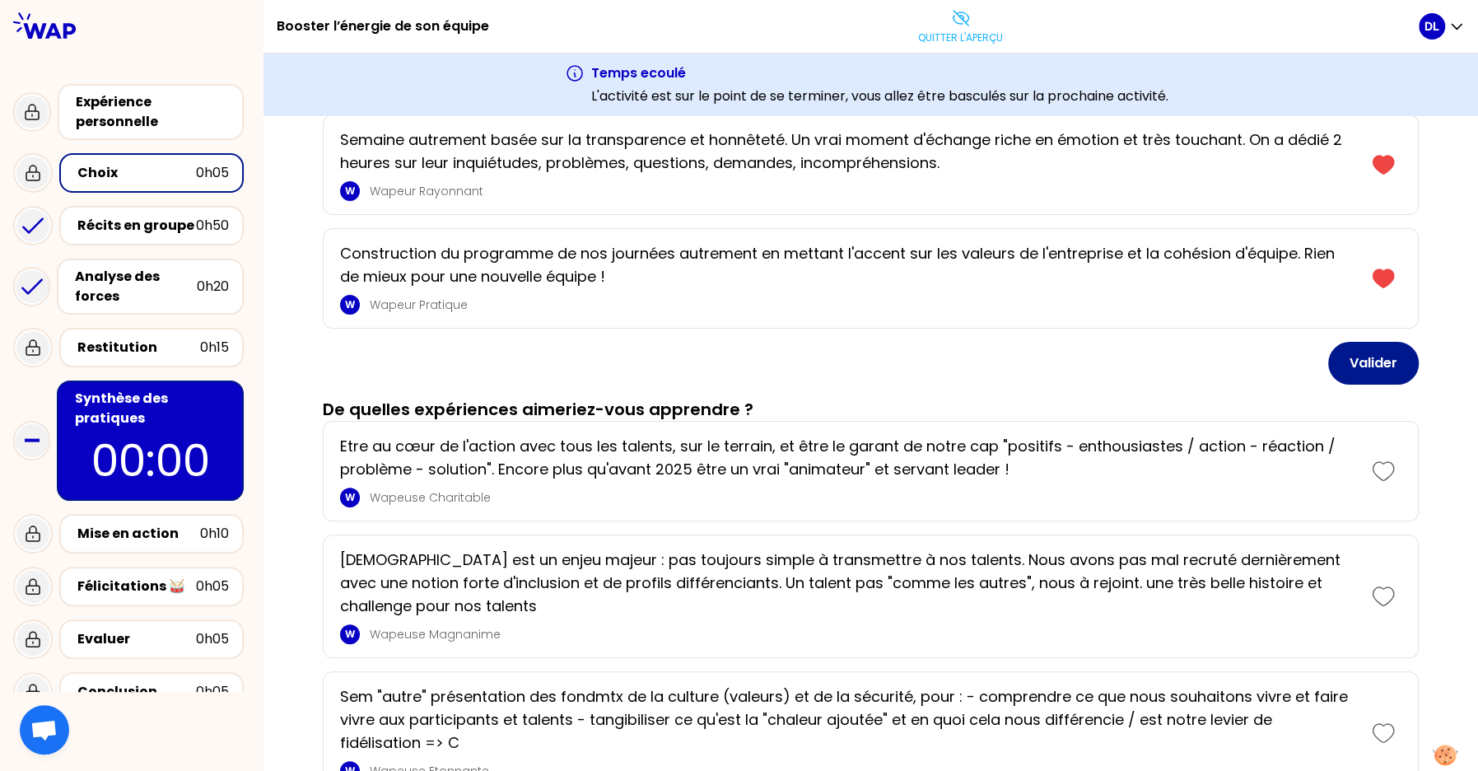
click at [1400, 360] on button "Valider" at bounding box center [1373, 363] width 91 height 43
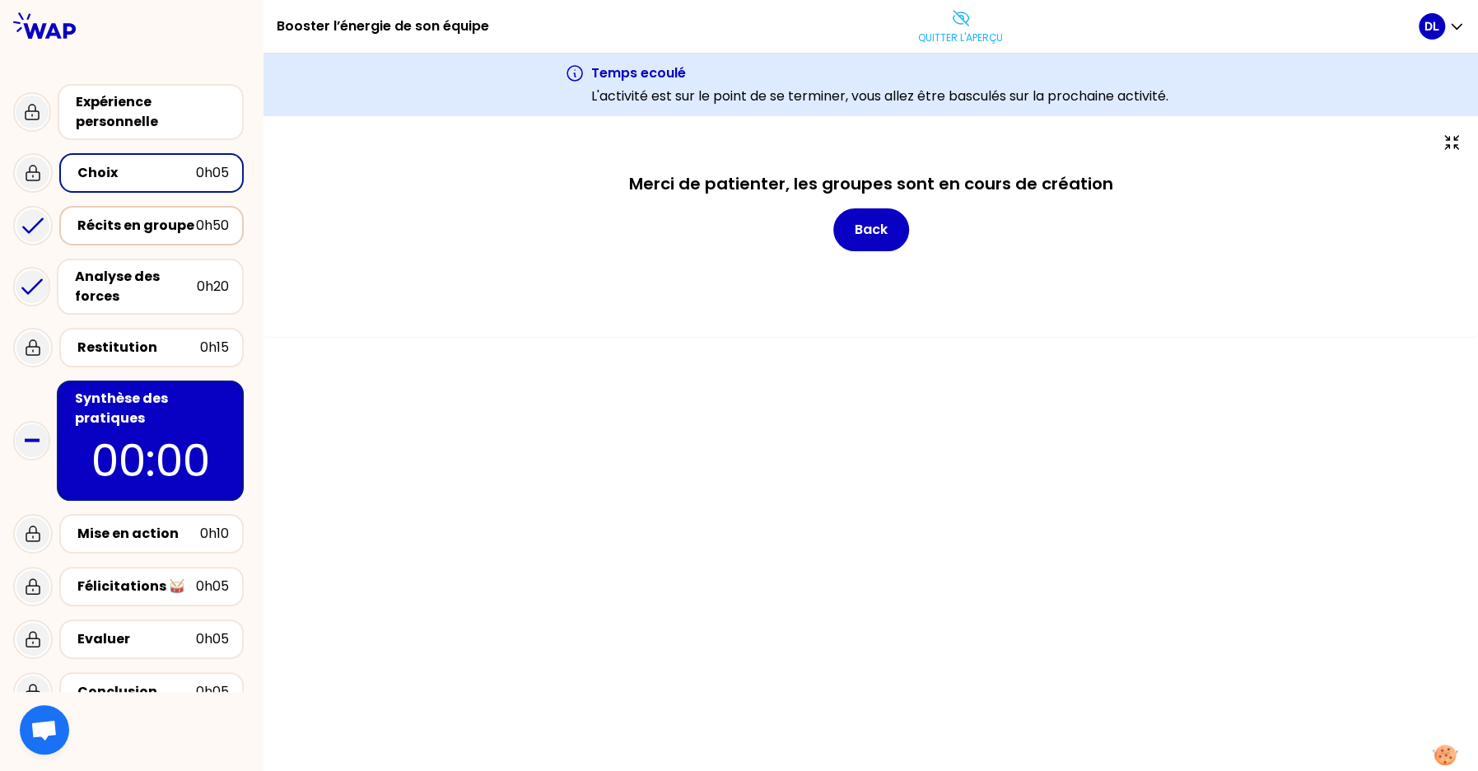
click at [122, 222] on div "Récits en groupe" at bounding box center [136, 226] width 119 height 20
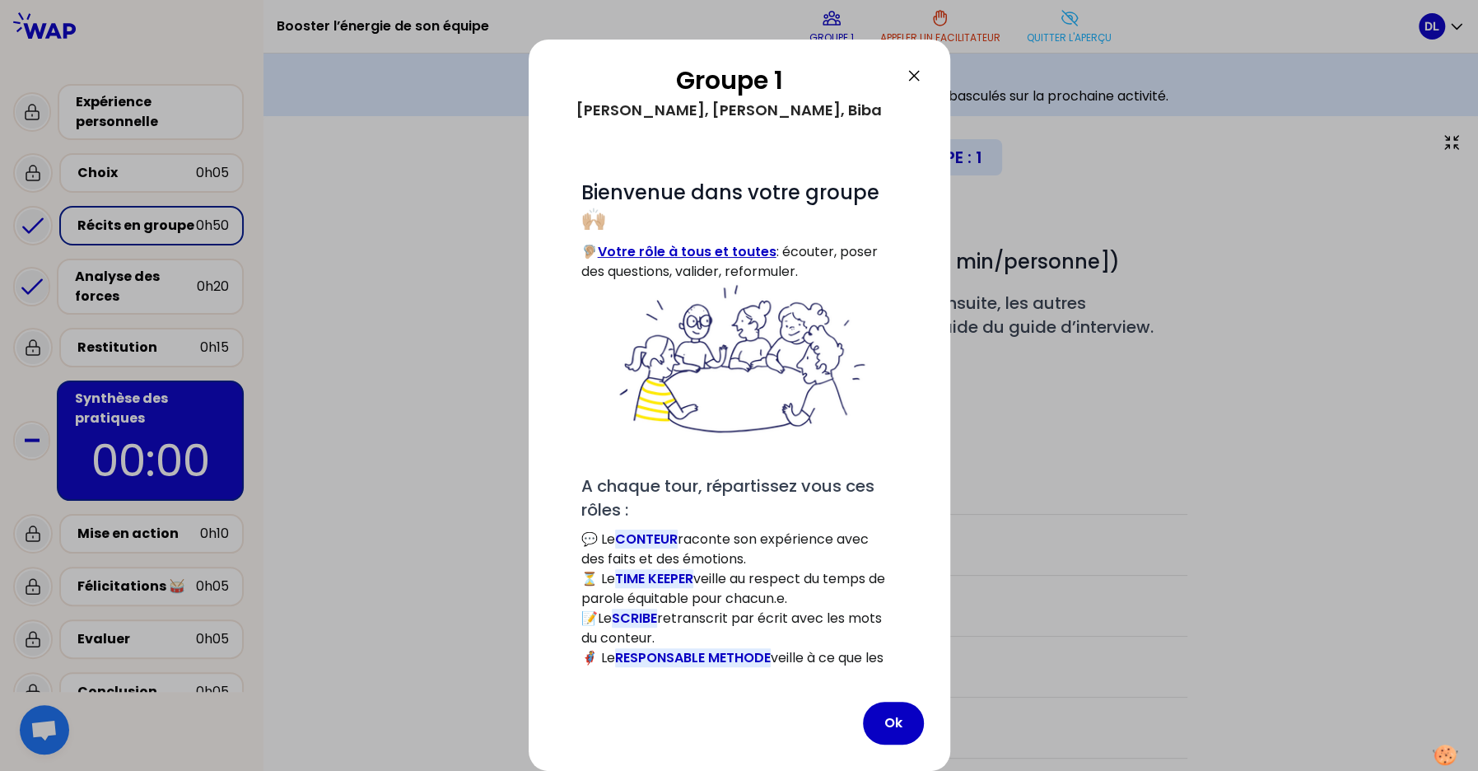
scroll to position [18, 0]
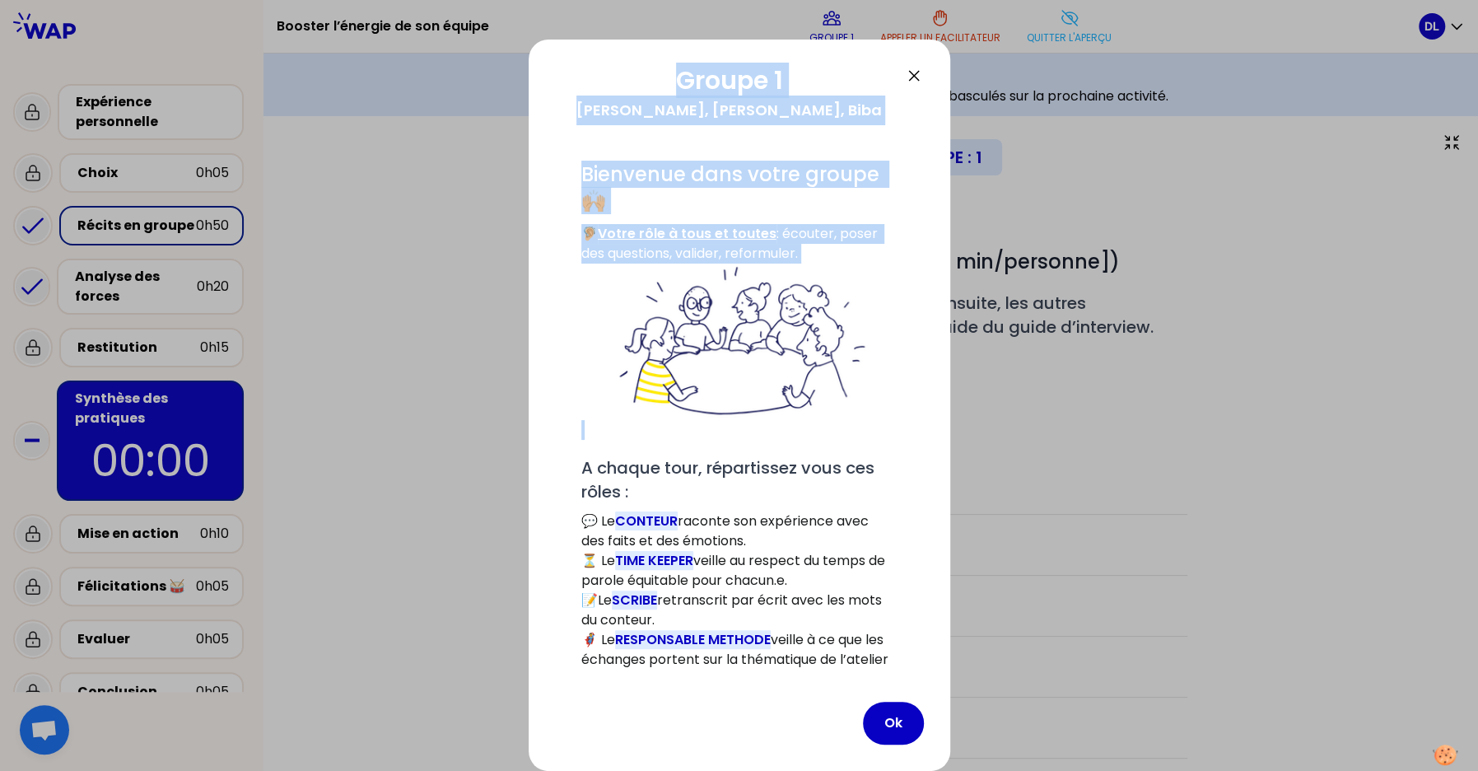
drag, startPoint x: 678, startPoint y: 80, endPoint x: 761, endPoint y: 429, distance: 358.9
click at [761, 429] on div "Groupe 1 Stéphanie, Lavie, Biba # Bienvenue dans votre groupe 🙌🏼 🦻🏼 Votre rôle …" at bounding box center [740, 405] width 422 height 731
click at [721, 77] on h2 "Groupe 1" at bounding box center [729, 81] width 349 height 30
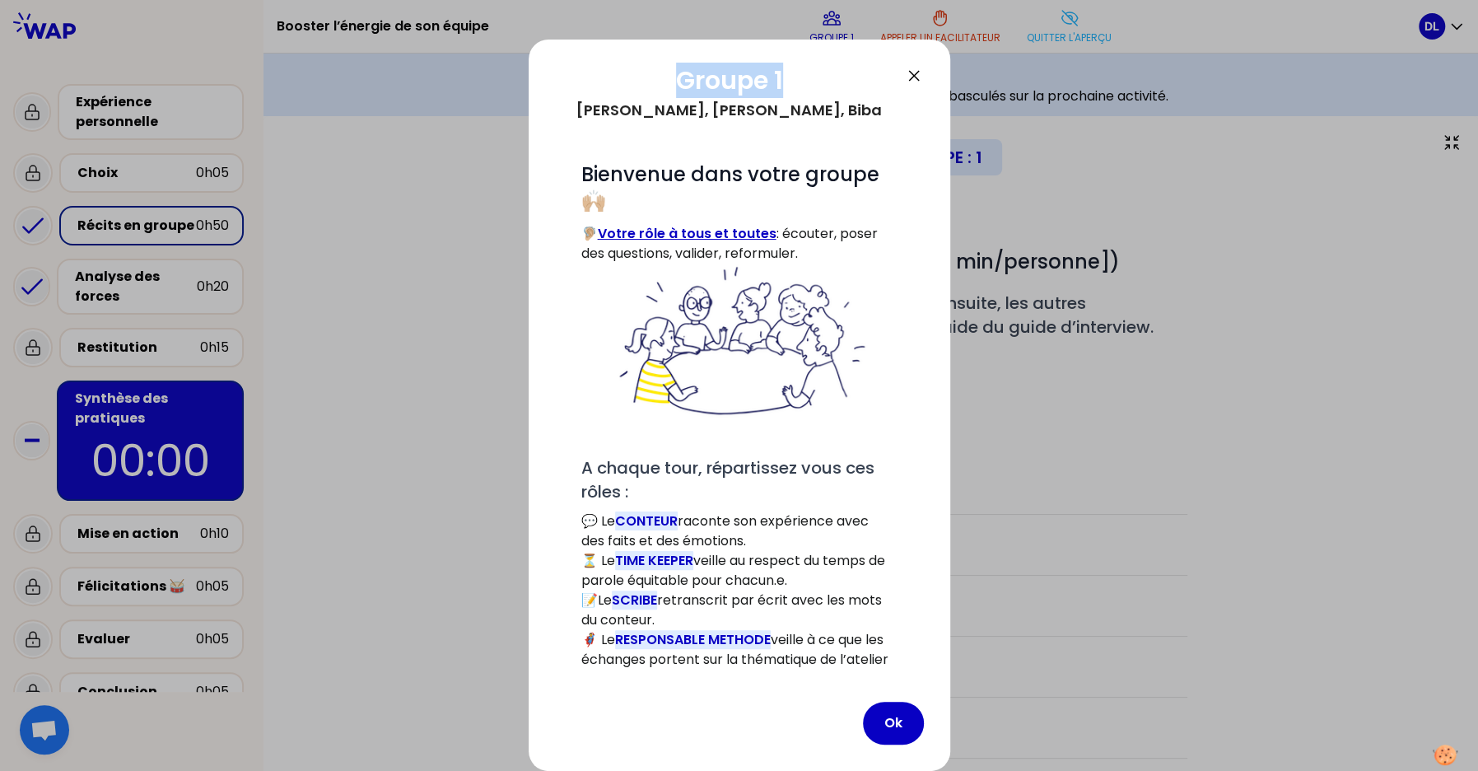
drag, startPoint x: 781, startPoint y: 80, endPoint x: 663, endPoint y: 93, distance: 118.5
click at [663, 93] on h2 "Groupe 1" at bounding box center [729, 81] width 349 height 30
click at [903, 727] on button "Ok" at bounding box center [893, 722] width 61 height 43
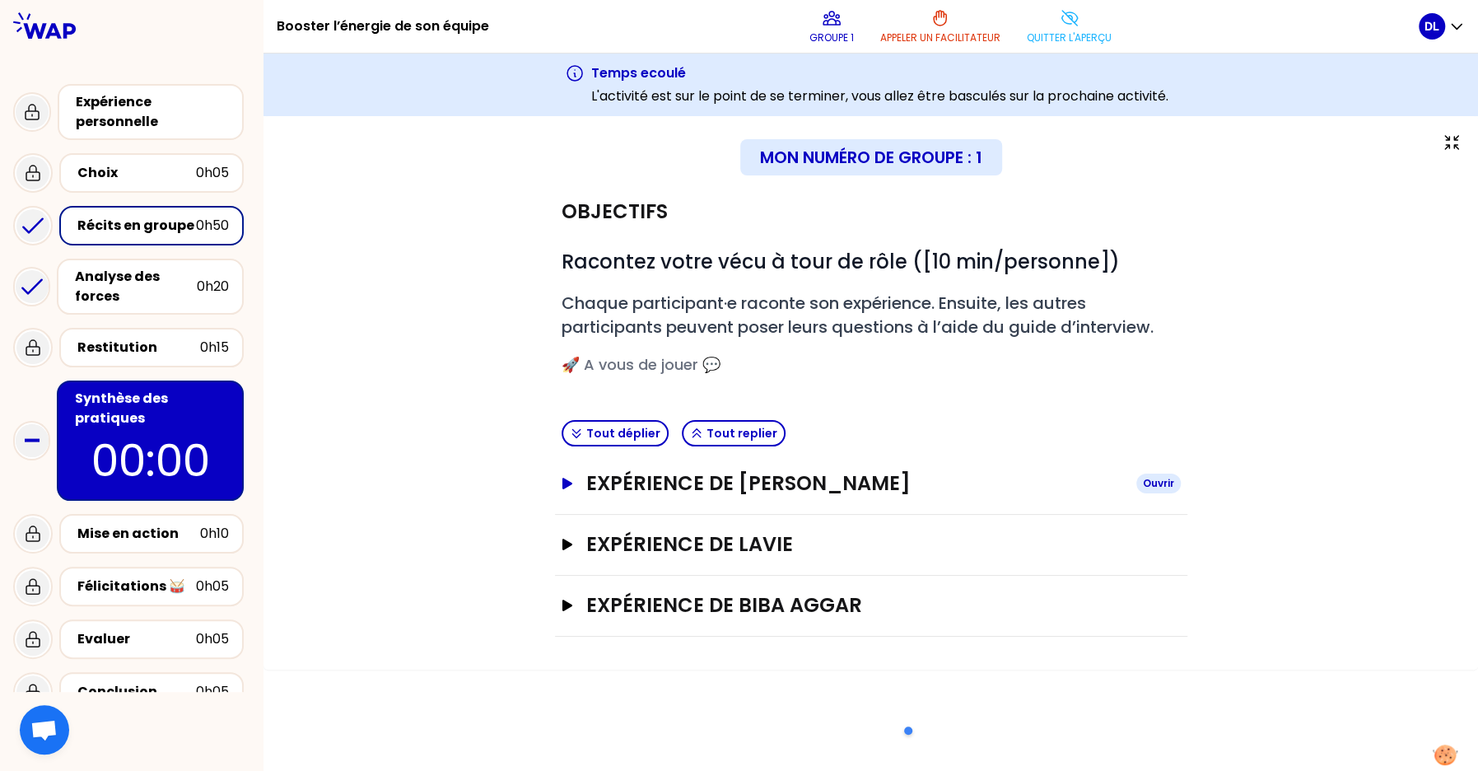
click at [564, 485] on icon "button" at bounding box center [567, 484] width 10 height 12
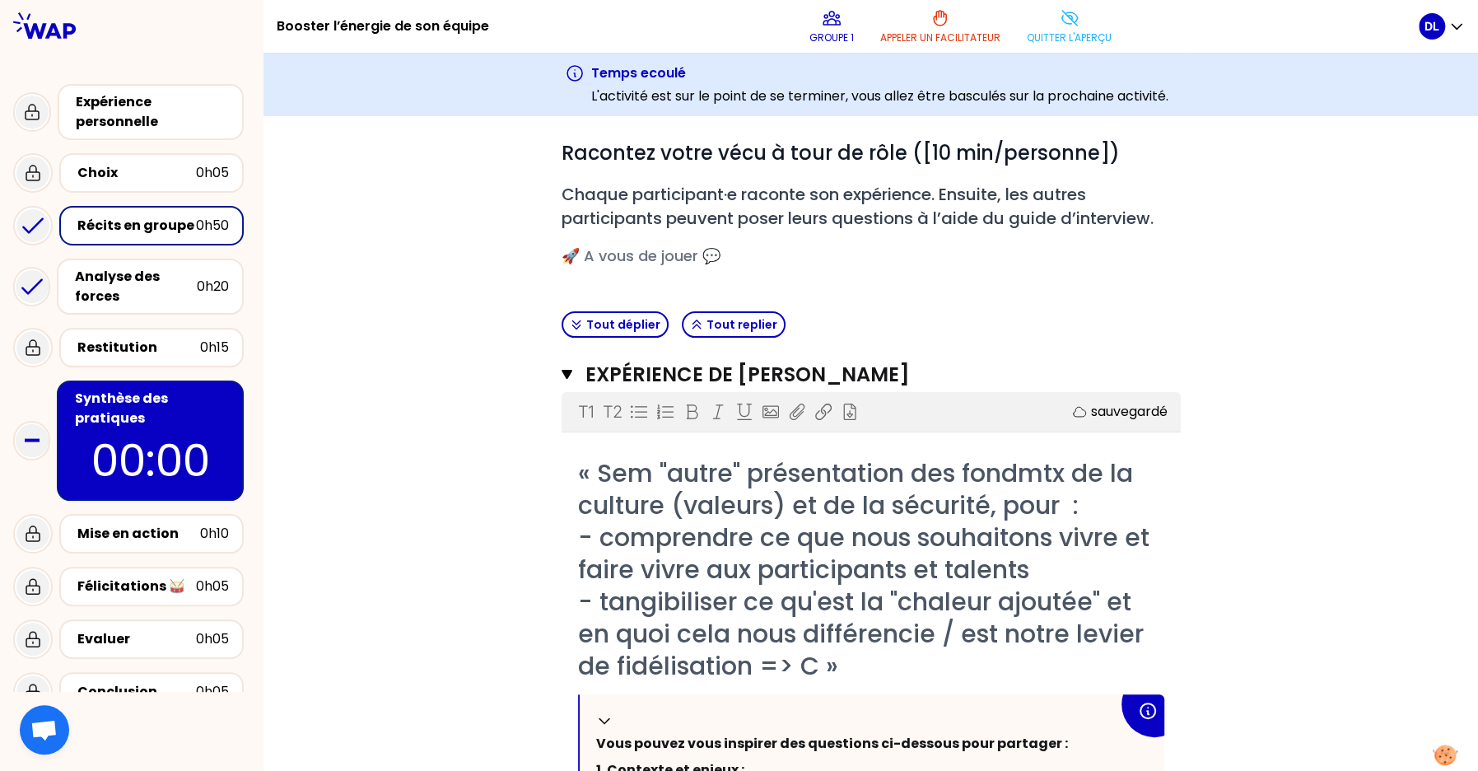
scroll to position [150, 0]
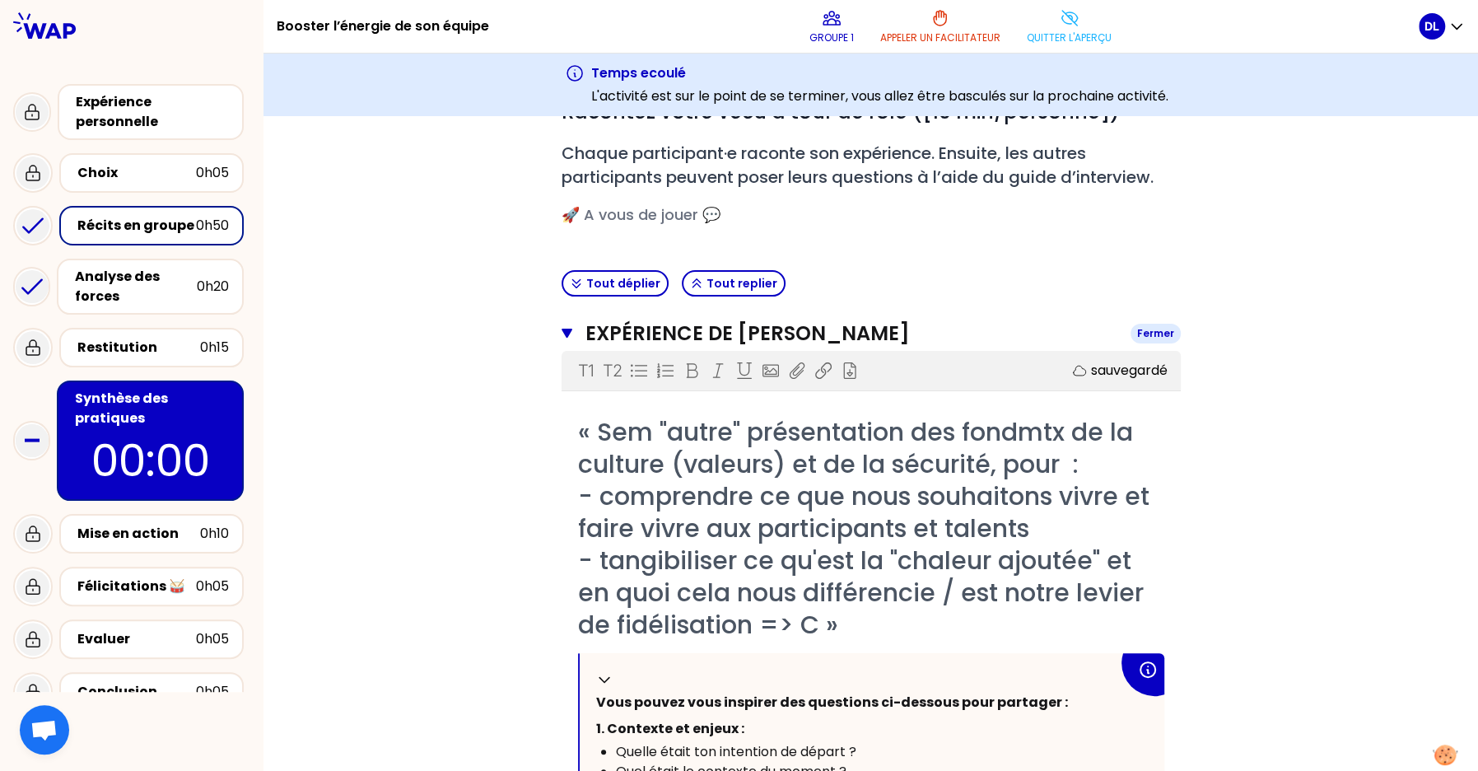
click at [565, 334] on icon "button" at bounding box center [567, 334] width 11 height 10
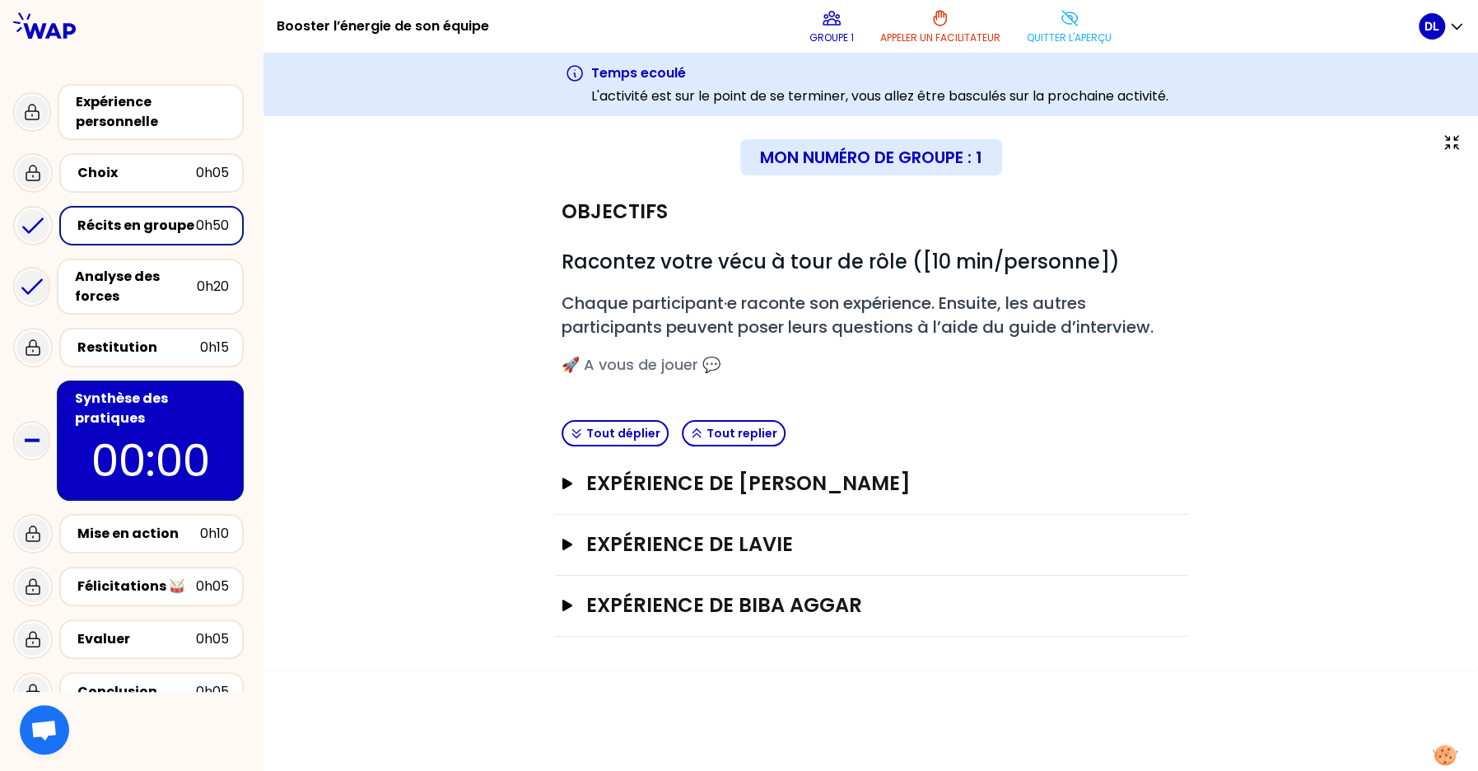
click at [559, 470] on div "Expérience de Stéphanie Cavaroc Ouvrir" at bounding box center [871, 484] width 632 height 61
click at [562, 478] on icon "button" at bounding box center [567, 484] width 10 height 12
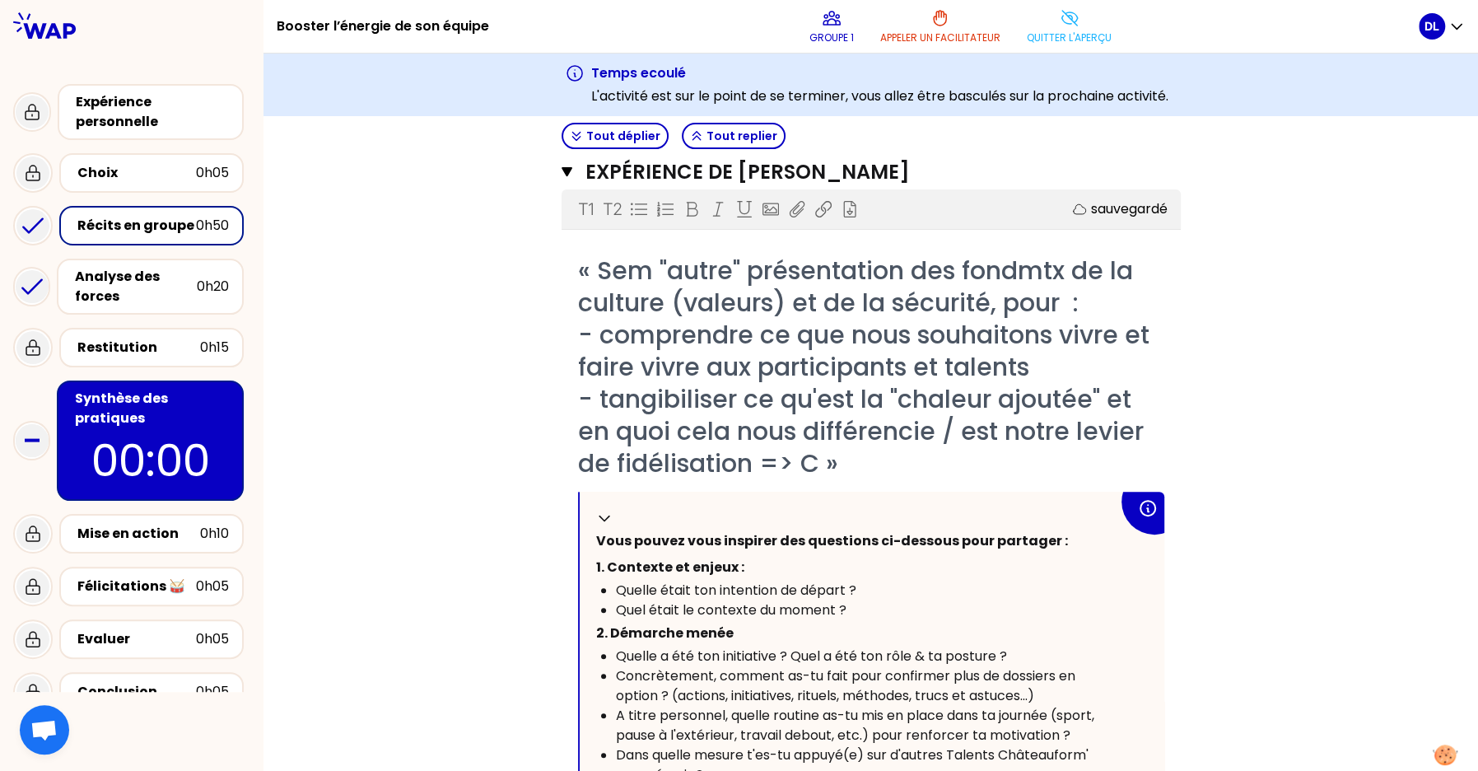
scroll to position [501, 0]
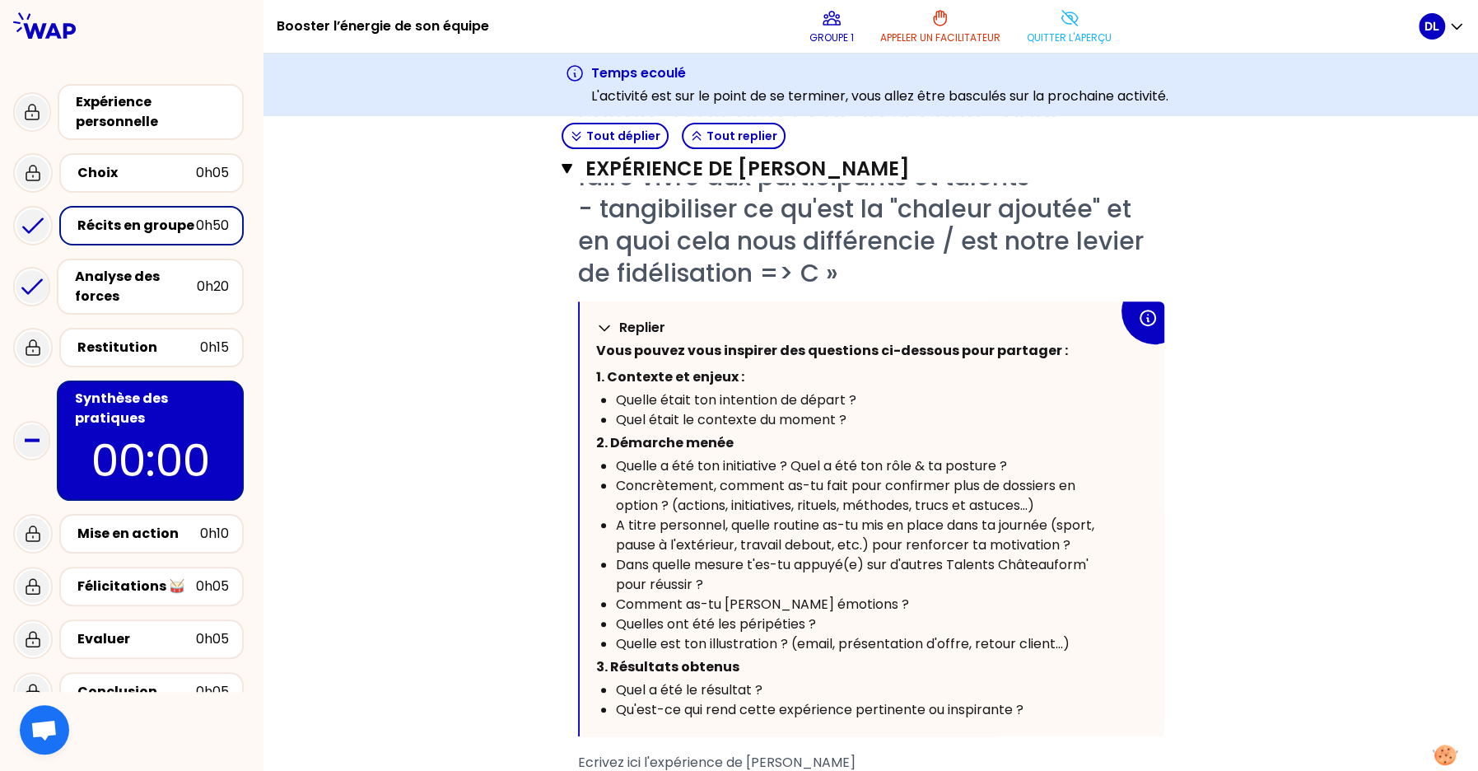
click at [600, 321] on icon at bounding box center [604, 327] width 16 height 16
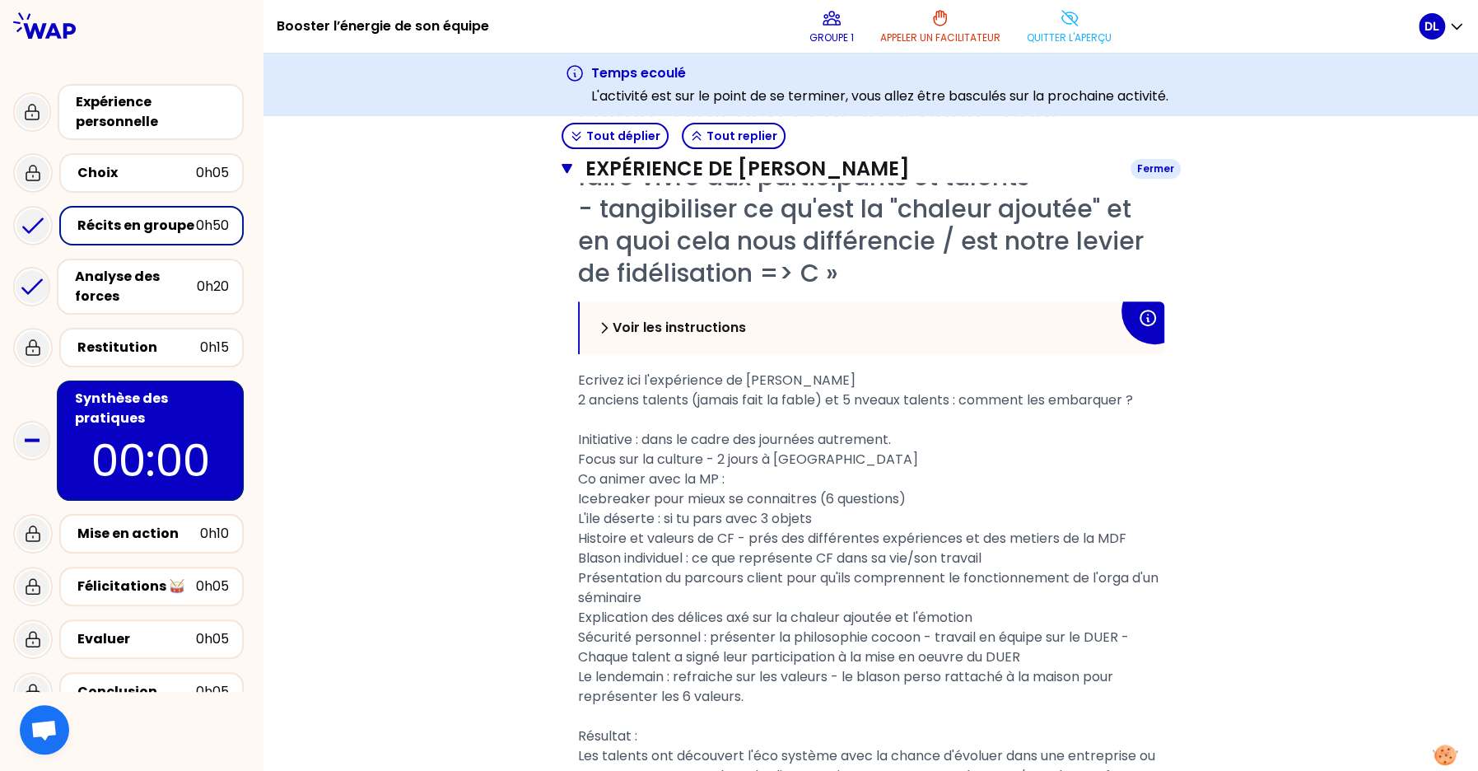
click at [562, 175] on icon "button" at bounding box center [568, 168] width 12 height 13
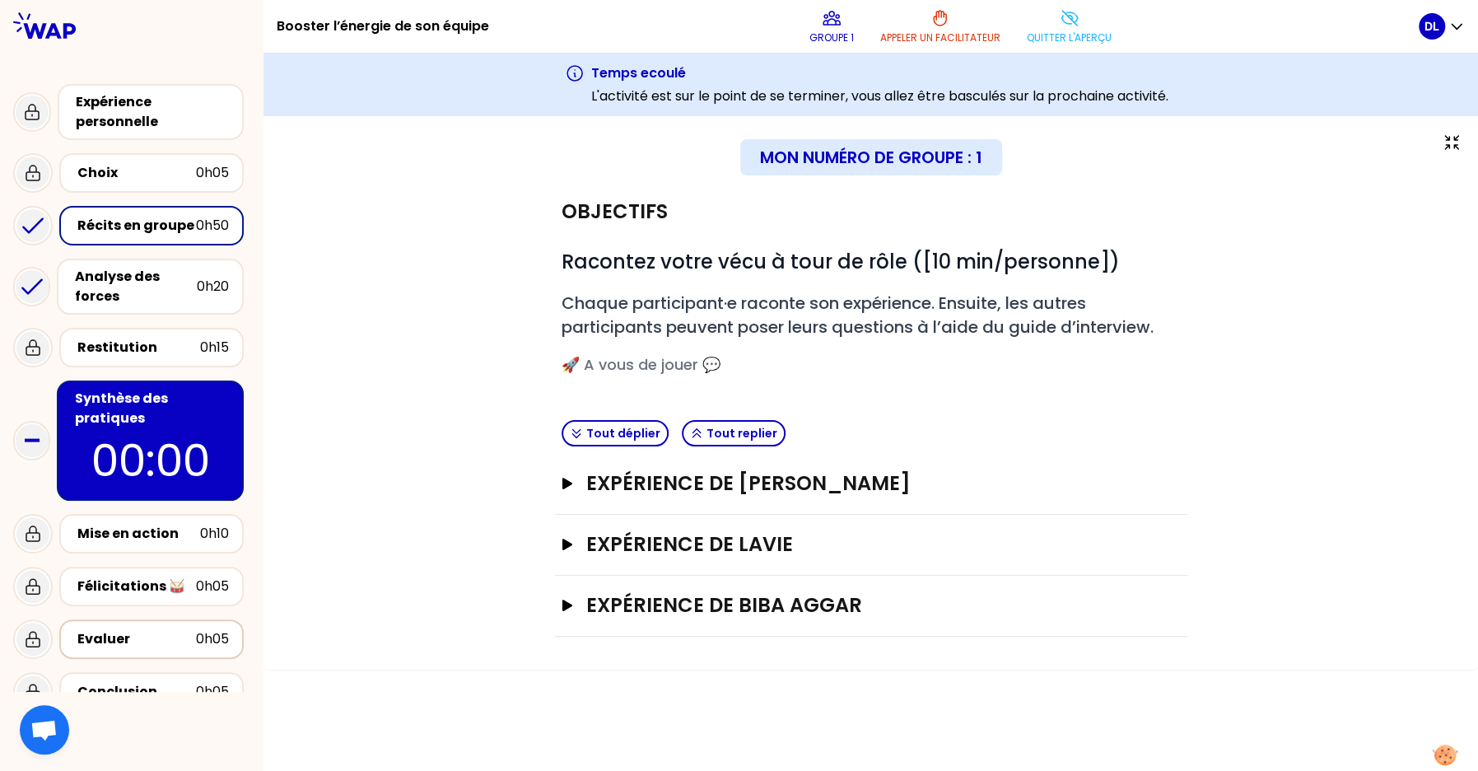
scroll to position [26, 0]
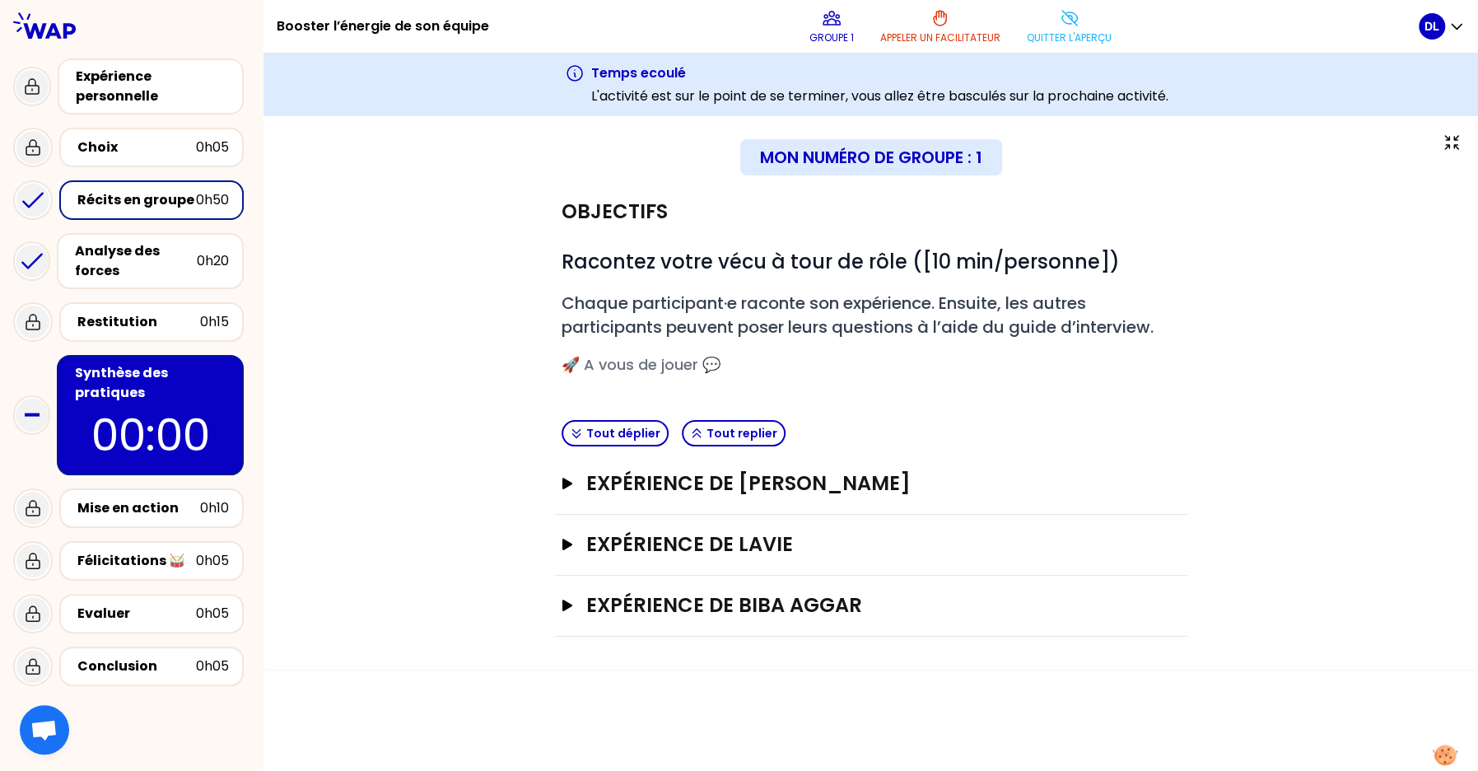
click at [127, 375] on div "Synthèse des pratiques" at bounding box center [152, 383] width 154 height 40
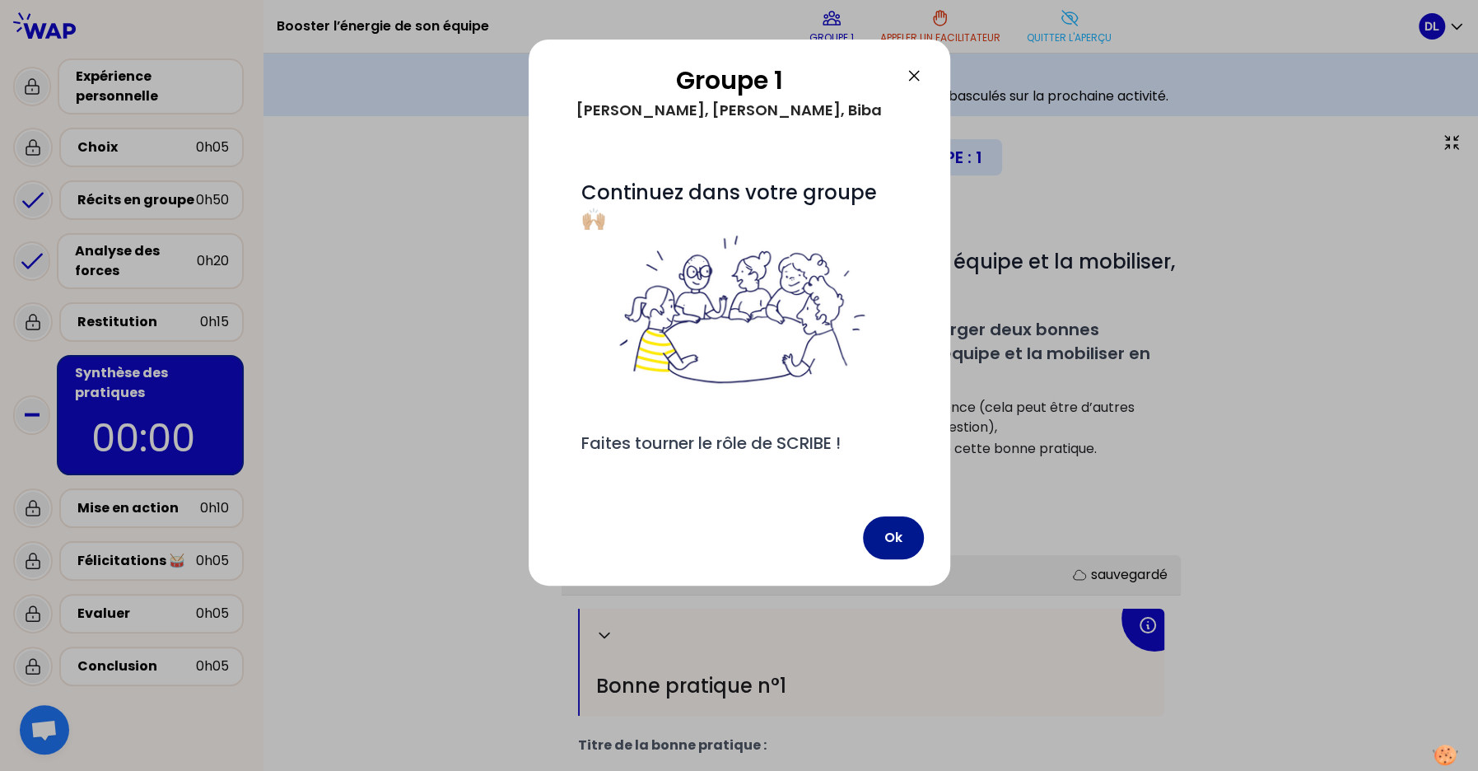
click at [892, 544] on button "Ok" at bounding box center [893, 537] width 61 height 43
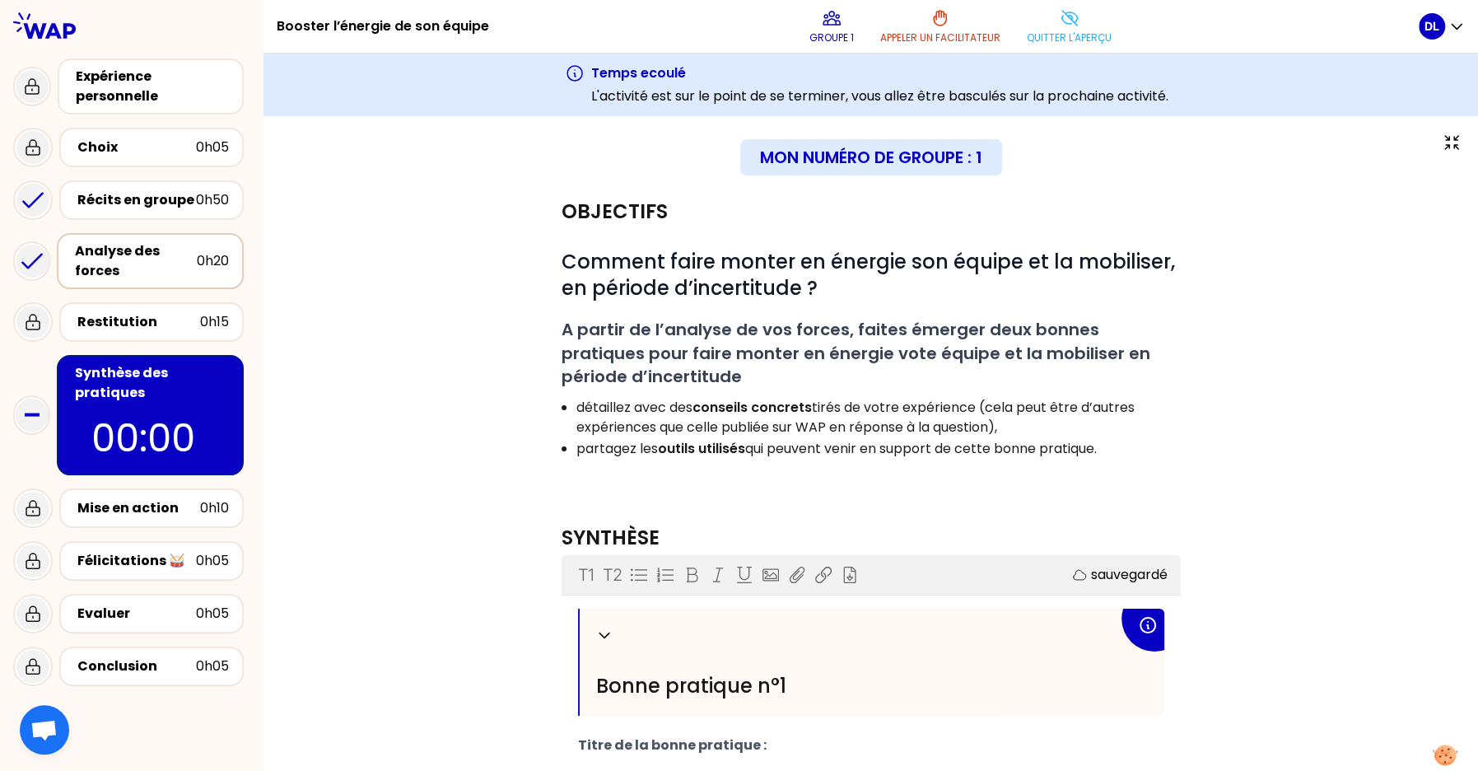
click at [137, 282] on div "Analyse des forces 0h20" at bounding box center [150, 261] width 187 height 56
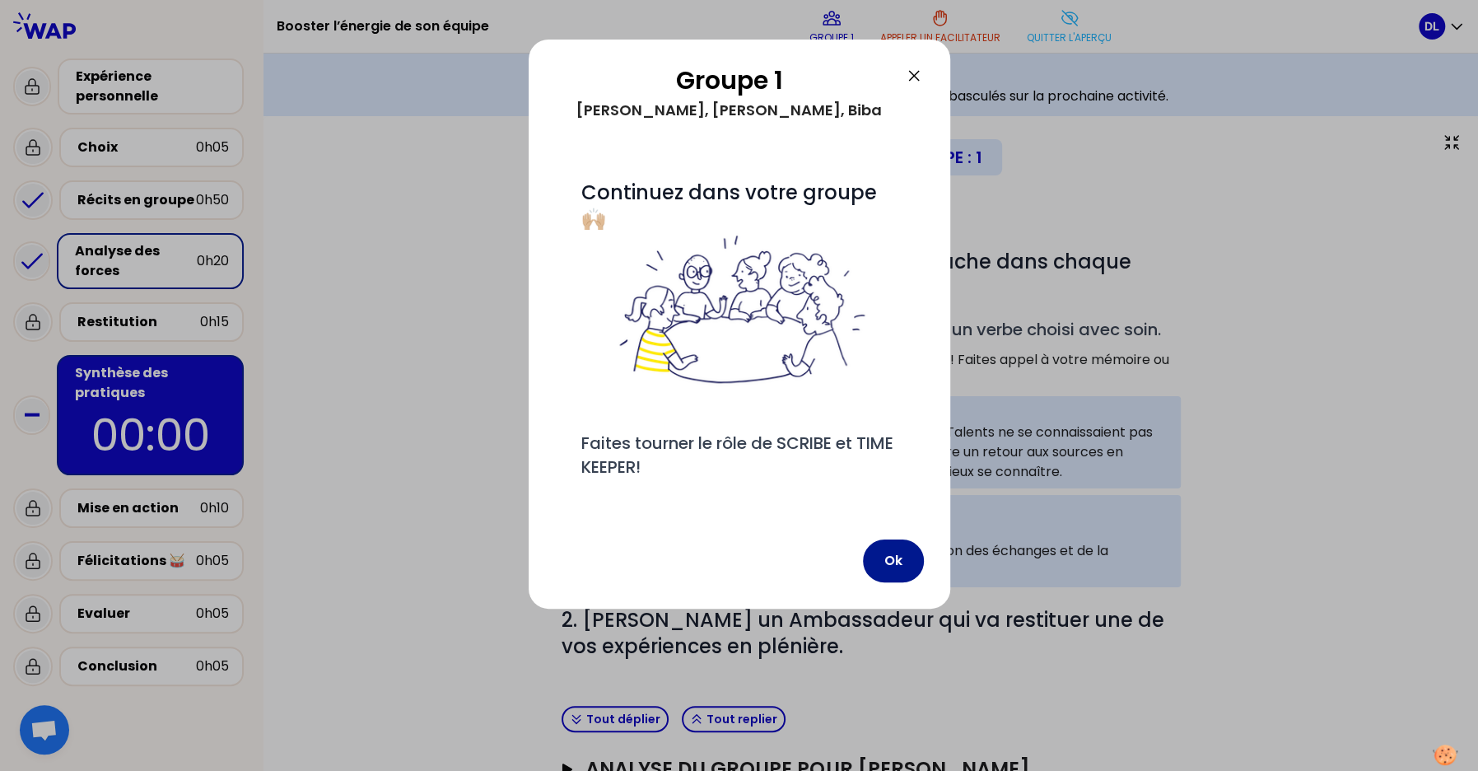
click at [884, 566] on button "Ok" at bounding box center [893, 560] width 61 height 43
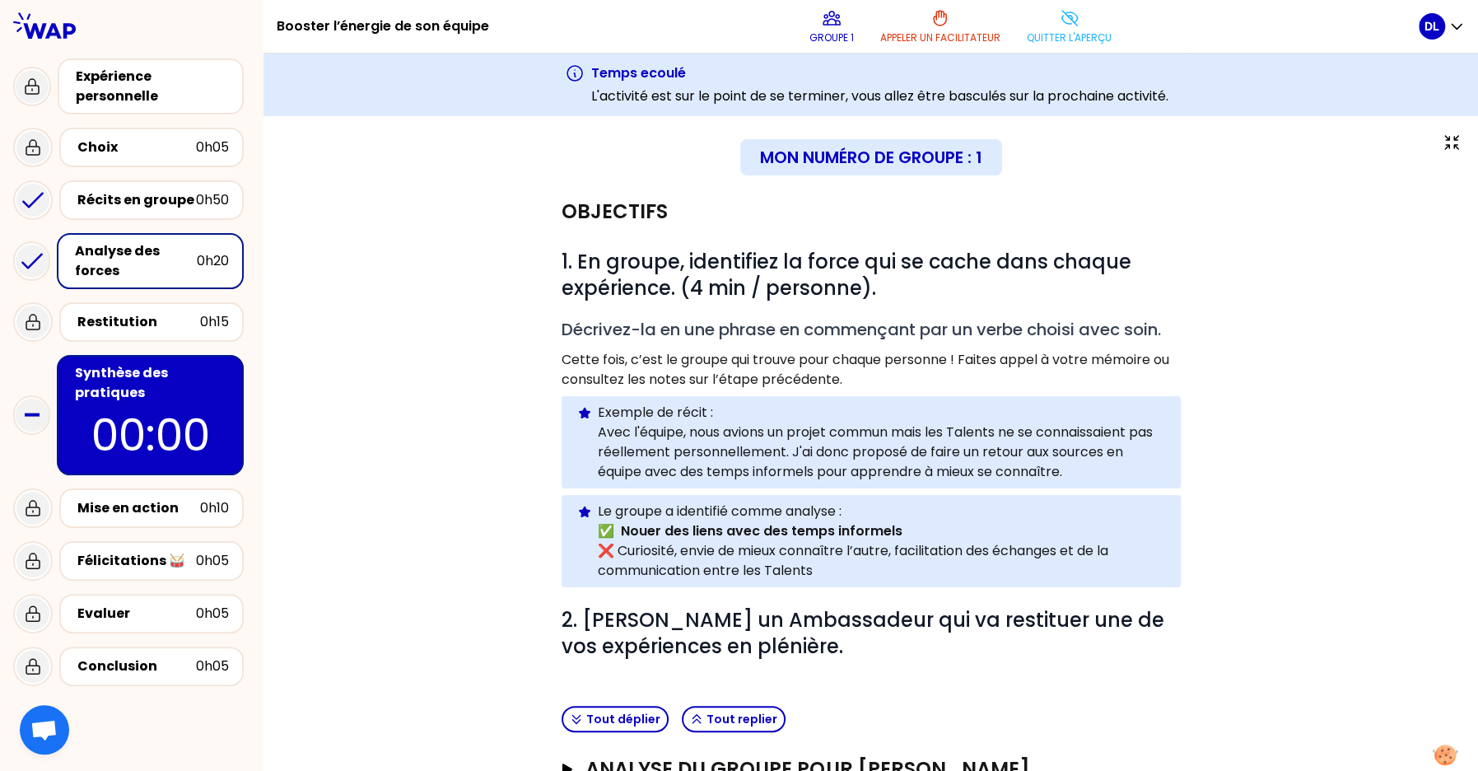
scroll to position [181, 0]
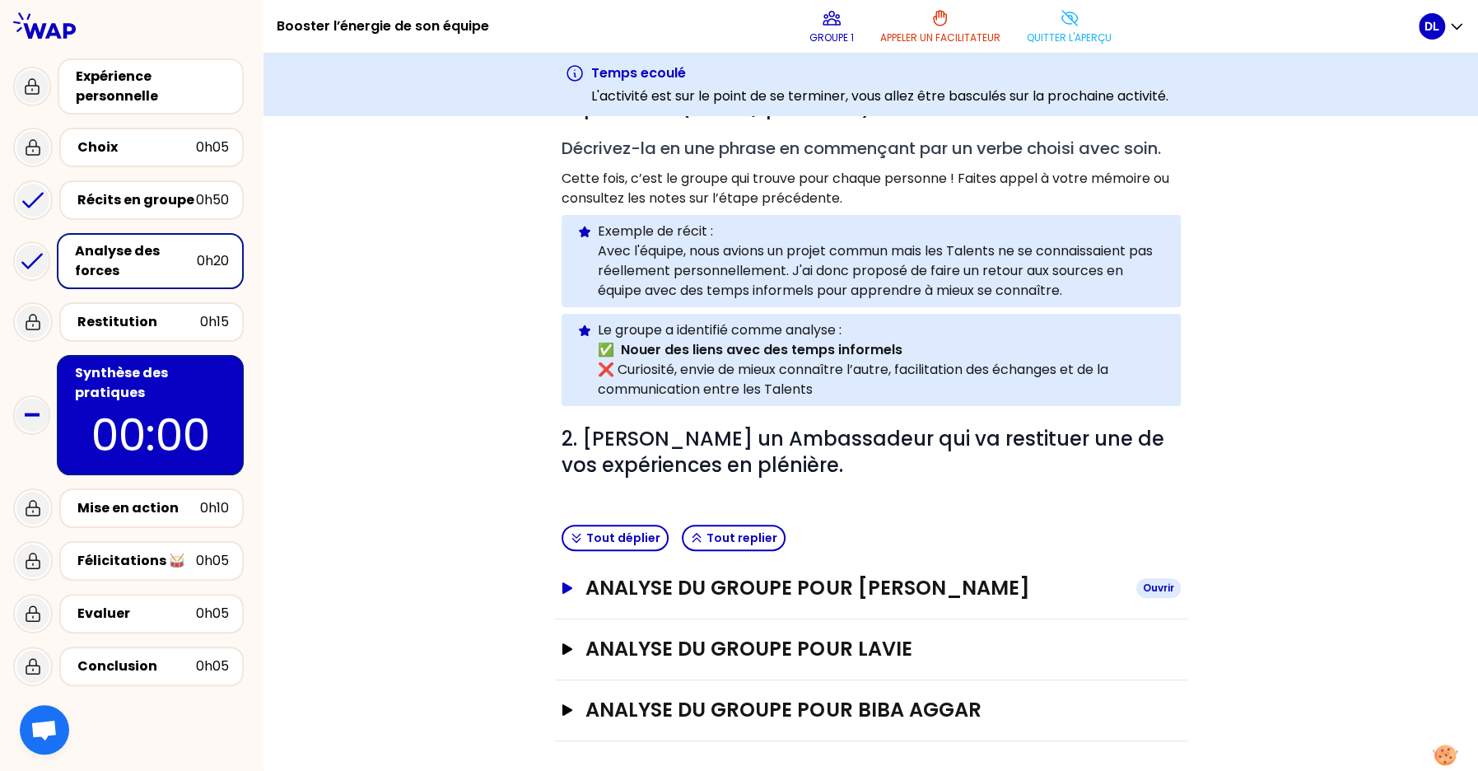
click at [566, 591] on icon "button" at bounding box center [566, 588] width 13 height 12
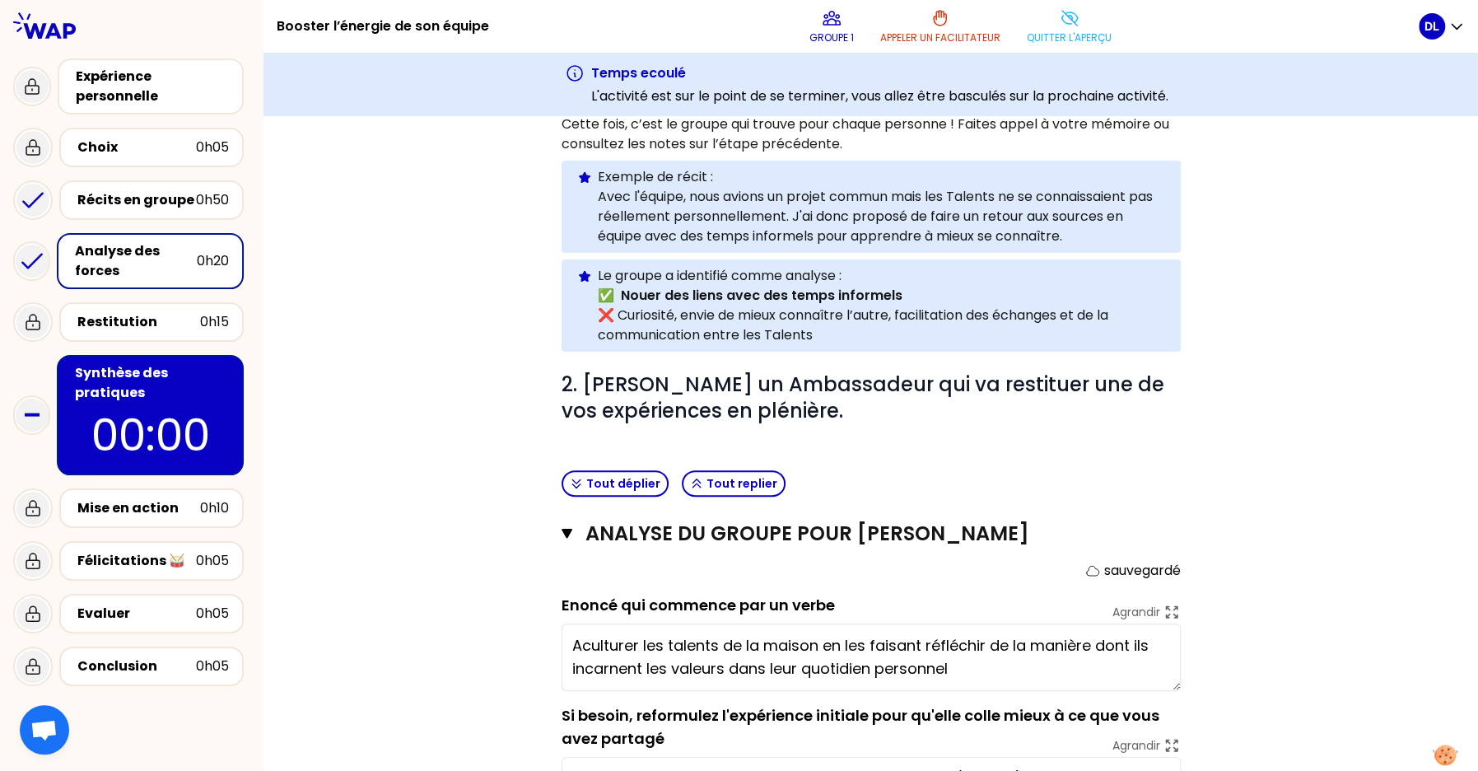
scroll to position [301, 0]
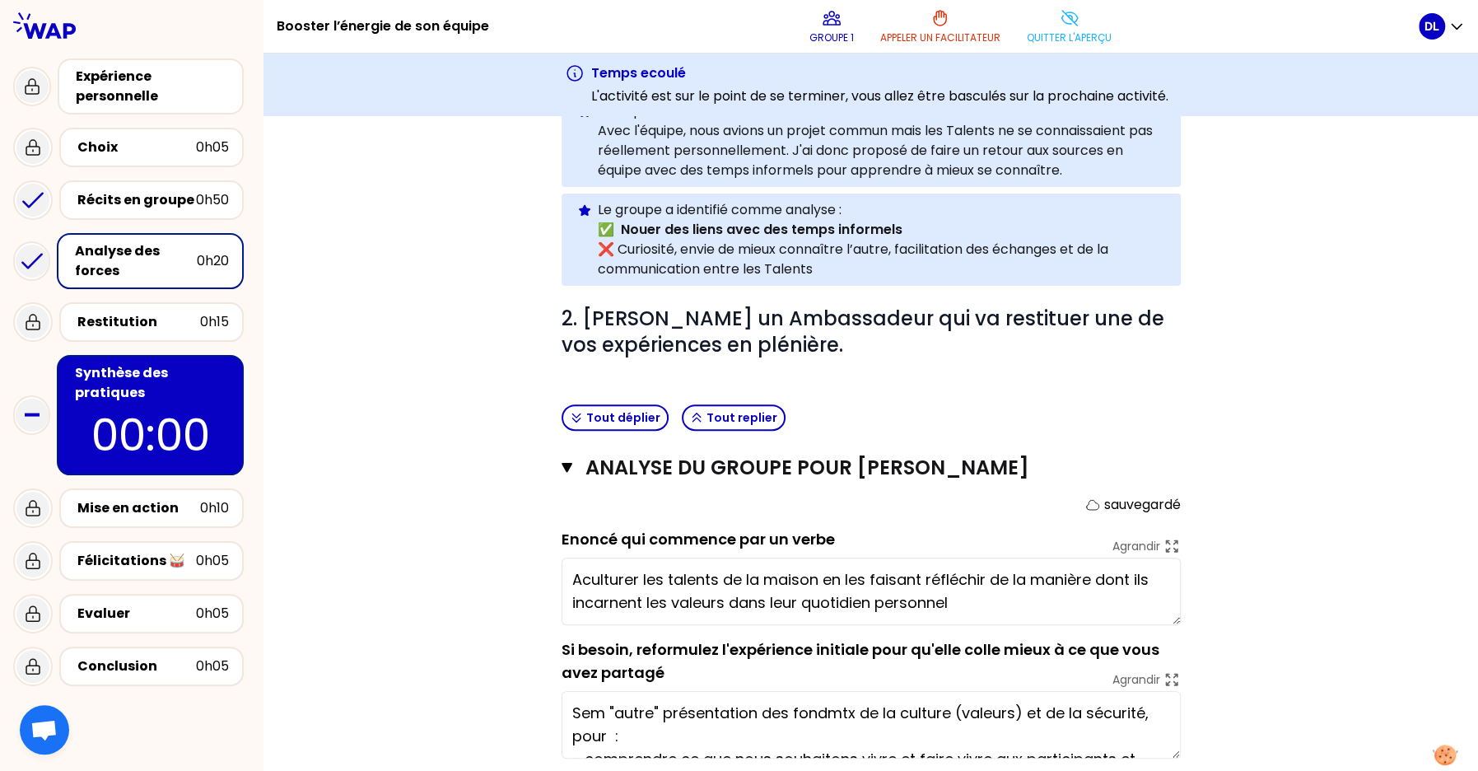
click at [591, 591] on textarea "Aculturer les talents de la maison en les faisant réfléchir de la manière dont …" at bounding box center [871, 591] width 619 height 68
click at [492, 567] on div "Objectifs # 1. En groupe, identifiez la force qui se cache dans chaque expérien…" at bounding box center [870, 396] width 1149 height 1030
click at [570, 464] on icon "button" at bounding box center [567, 468] width 11 height 10
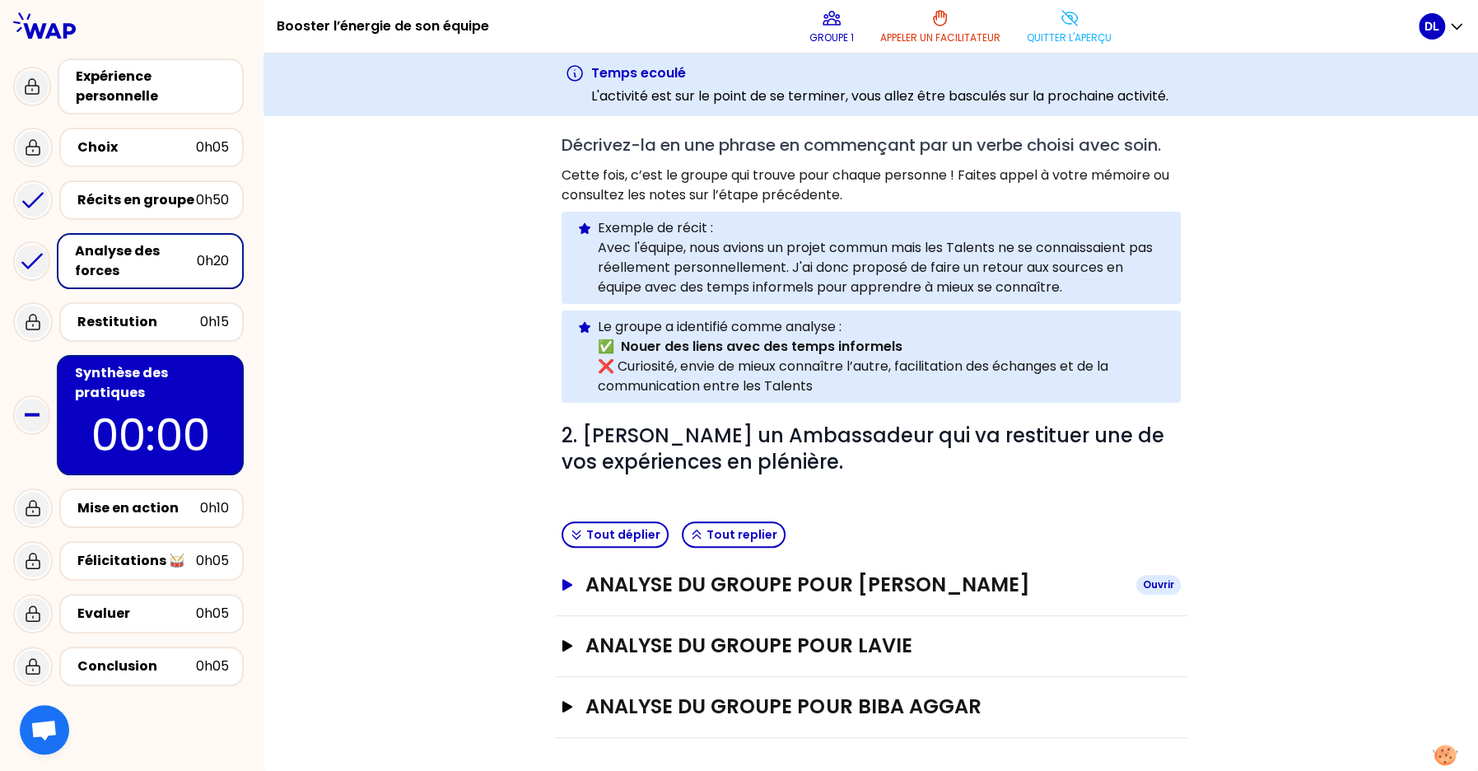
scroll to position [181, 0]
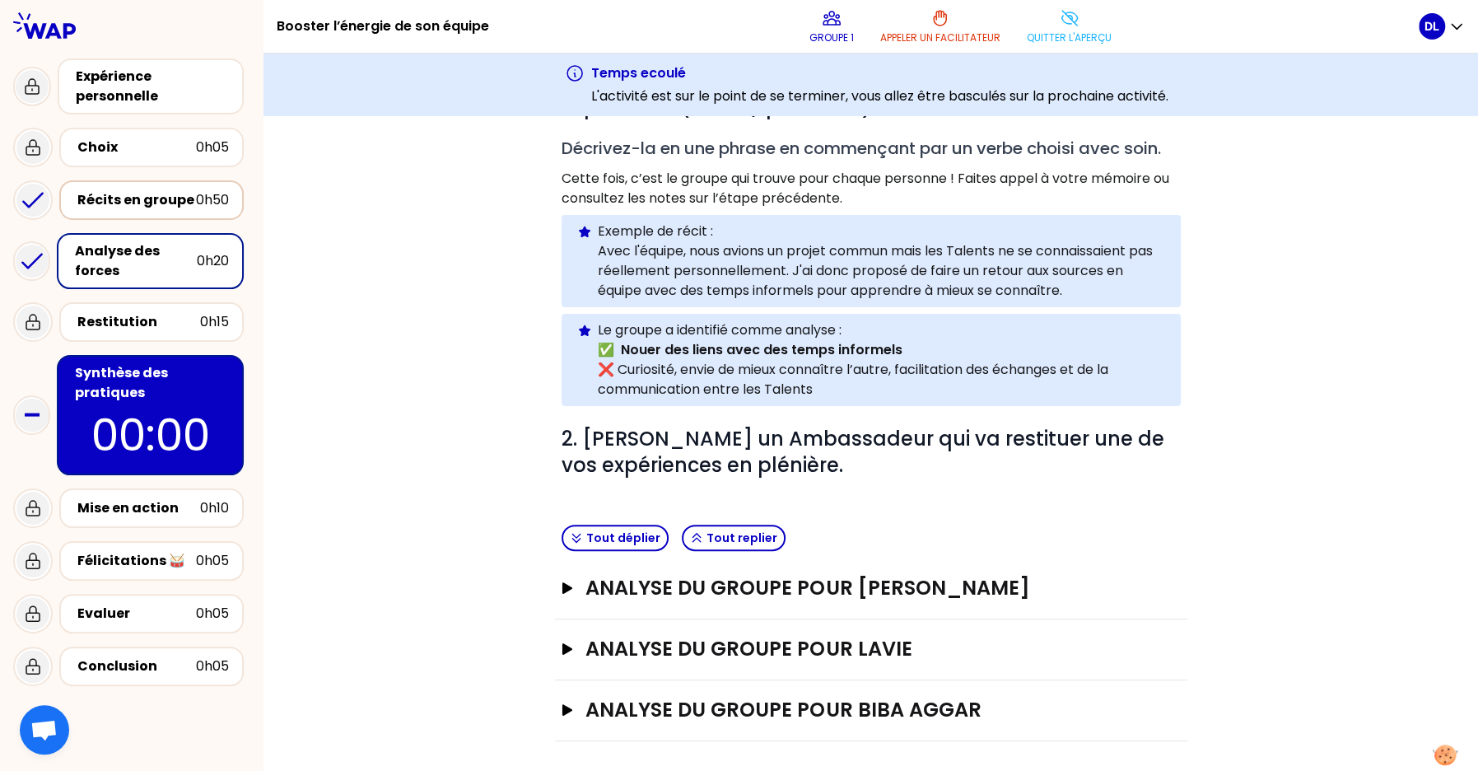
click at [159, 204] on div "Récits en groupe" at bounding box center [136, 200] width 119 height 20
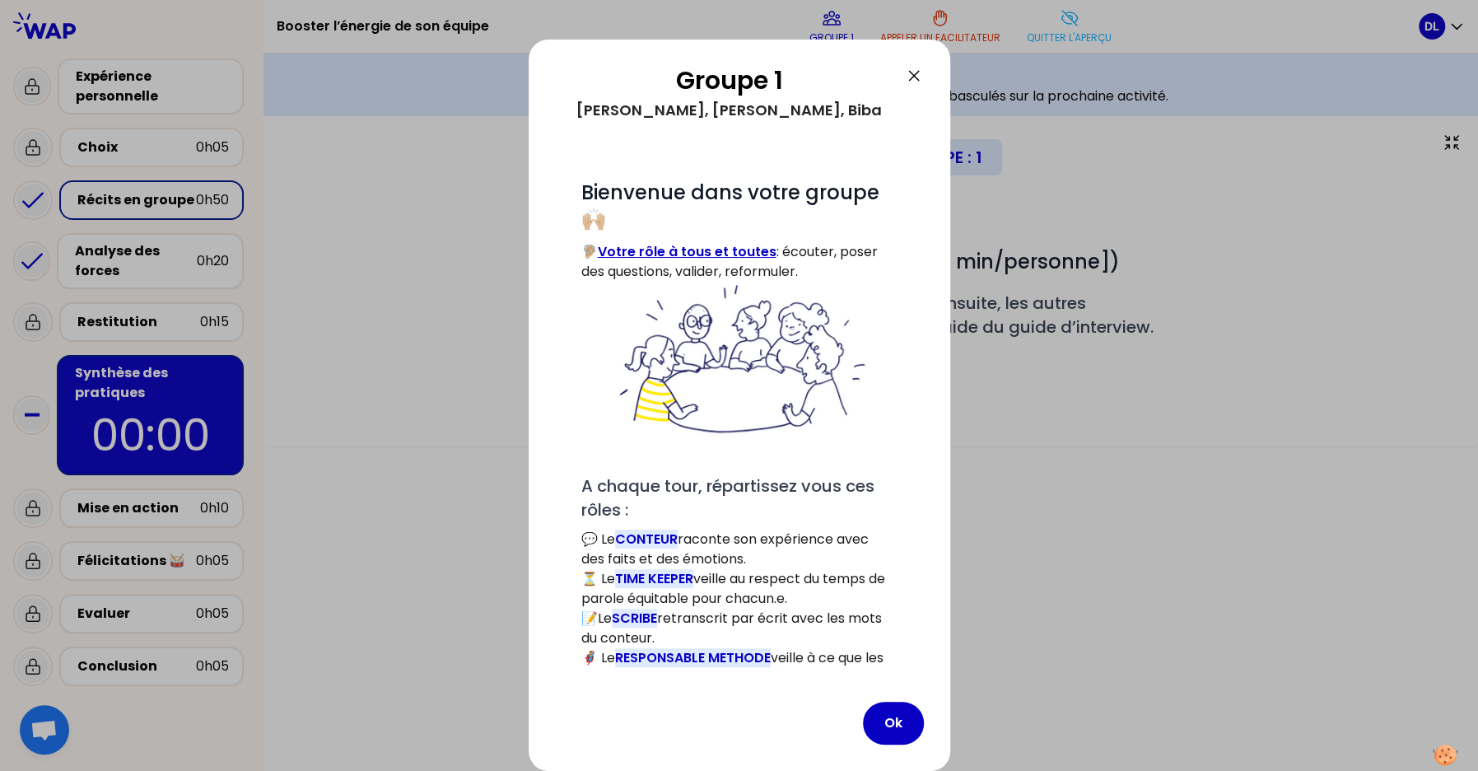
scroll to position [0, 0]
click at [911, 72] on icon at bounding box center [914, 76] width 10 height 10
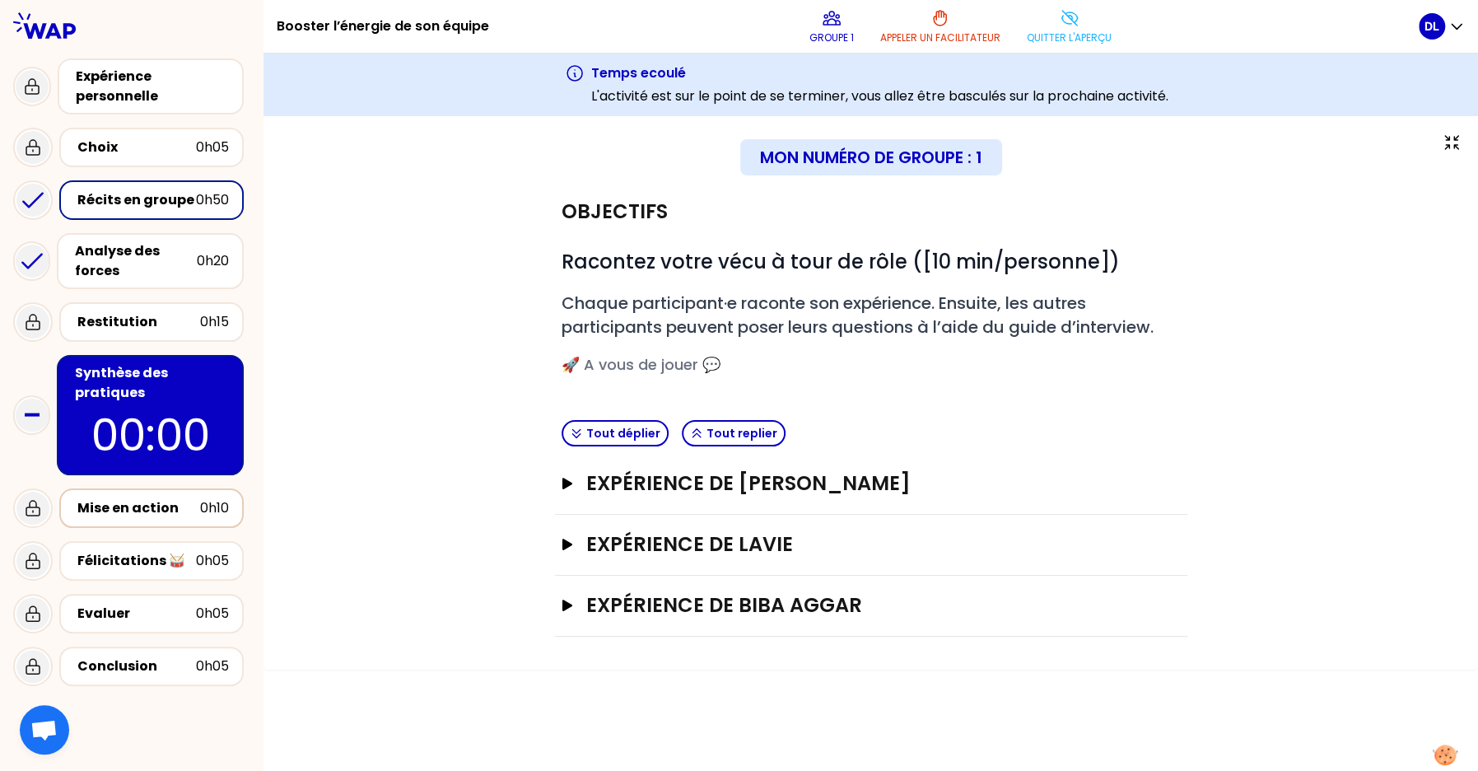
click at [166, 510] on div "Mise en action" at bounding box center [138, 508] width 123 height 20
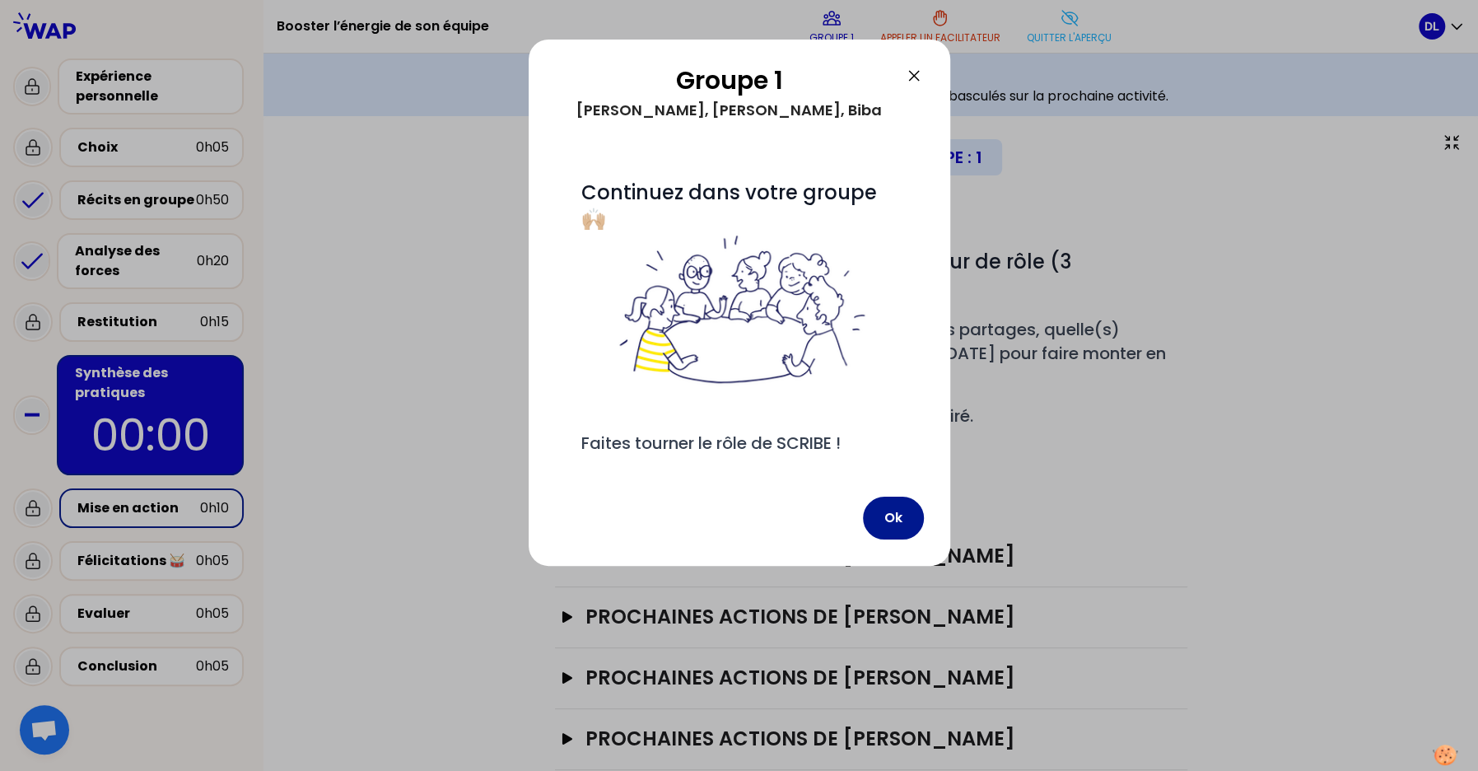
click at [904, 523] on button "Ok" at bounding box center [893, 517] width 61 height 43
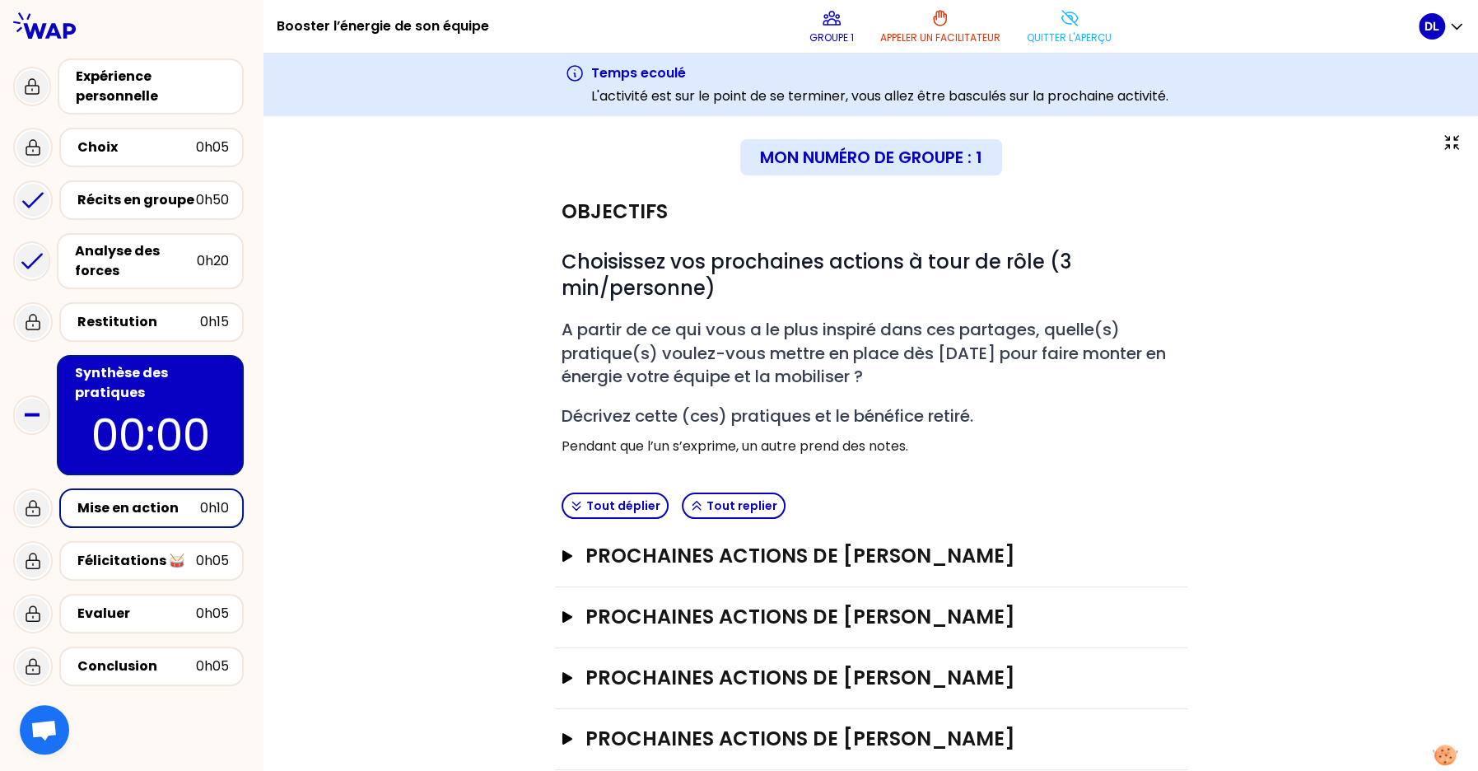
click at [140, 501] on div "Mise en action" at bounding box center [138, 508] width 123 height 20
click at [1053, 31] on p "Quitter l'aperçu" at bounding box center [1069, 37] width 85 height 13
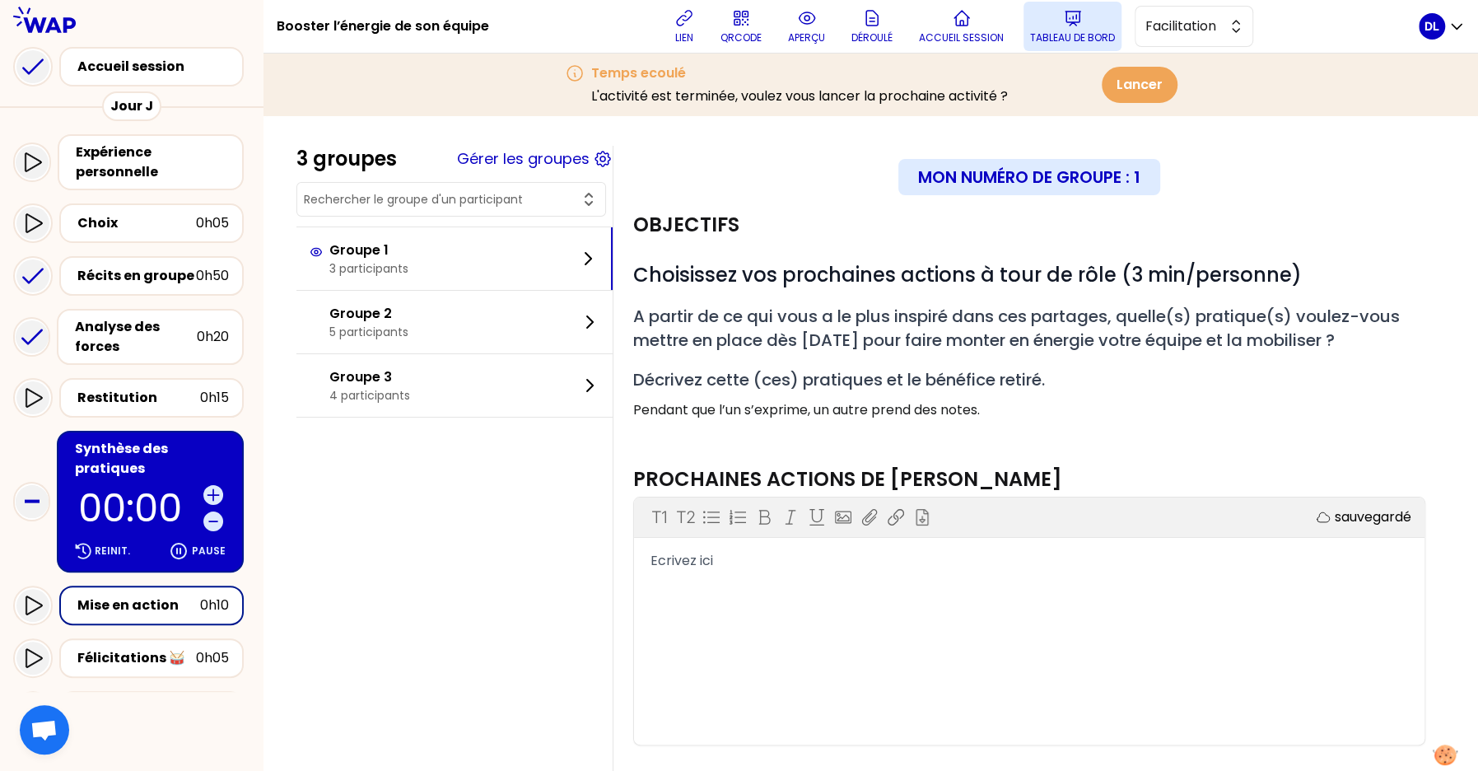
click at [1097, 23] on button "Tableau de bord" at bounding box center [1072, 26] width 98 height 49
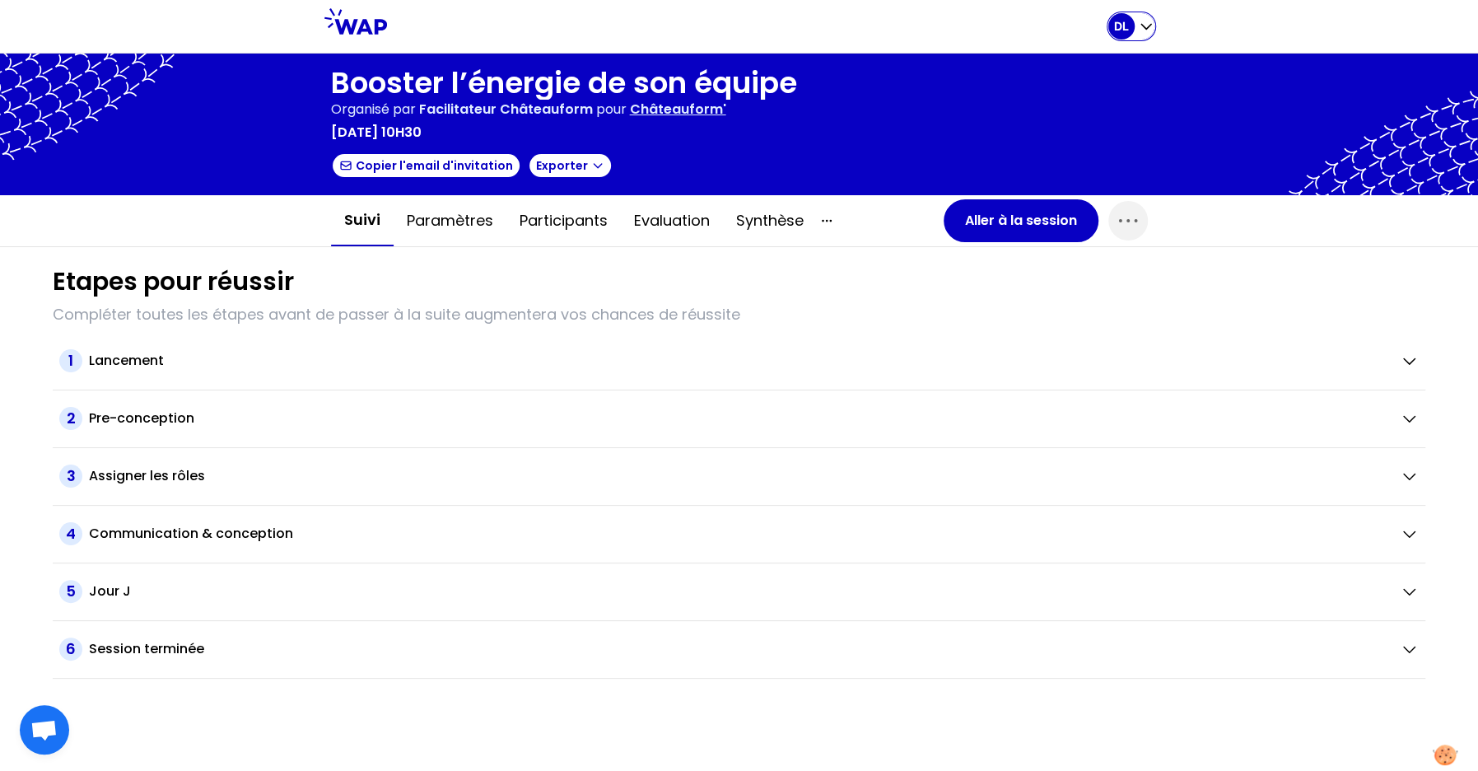
click at [1151, 26] on icon "button" at bounding box center [1146, 26] width 16 height 16
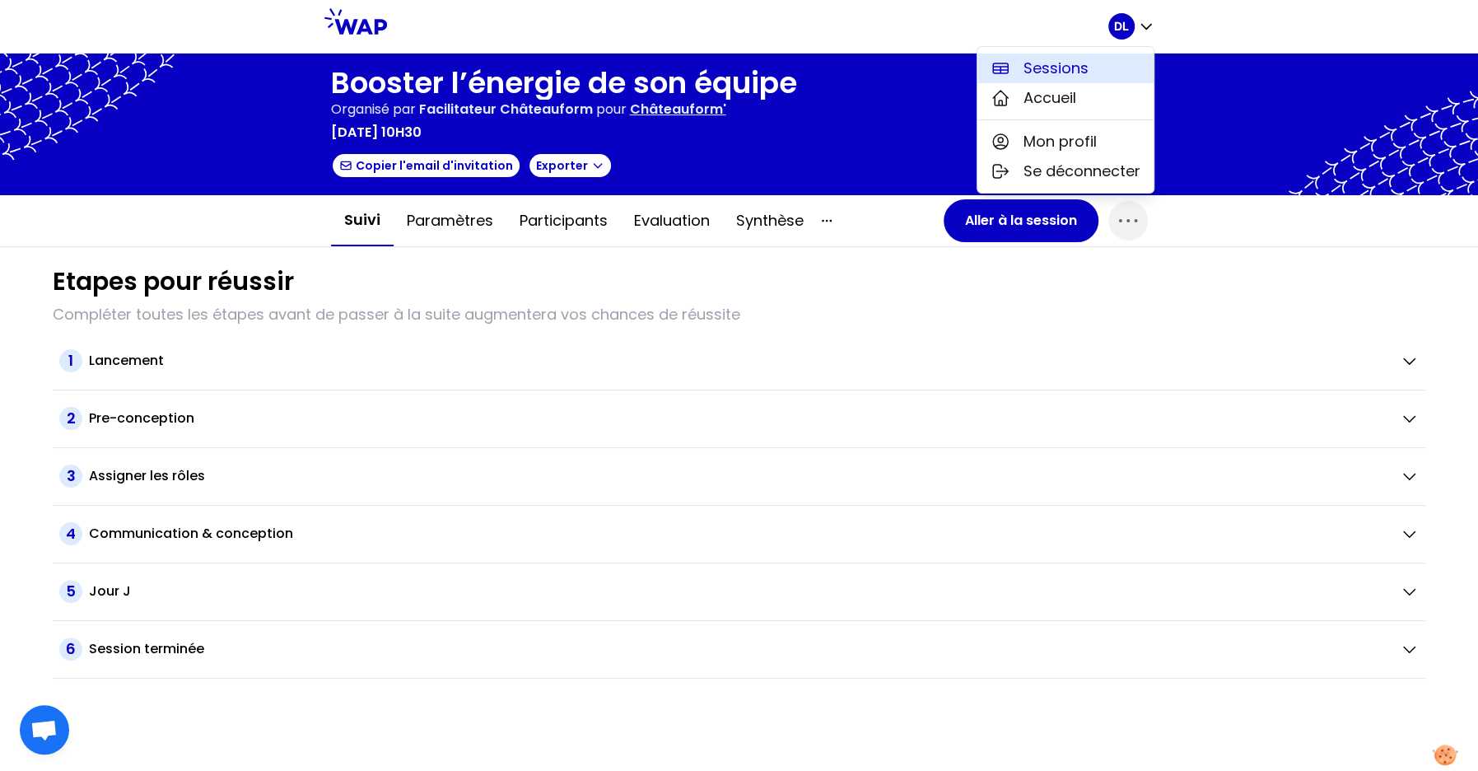
click at [1088, 74] on button "Sessions" at bounding box center [1065, 69] width 176 height 30
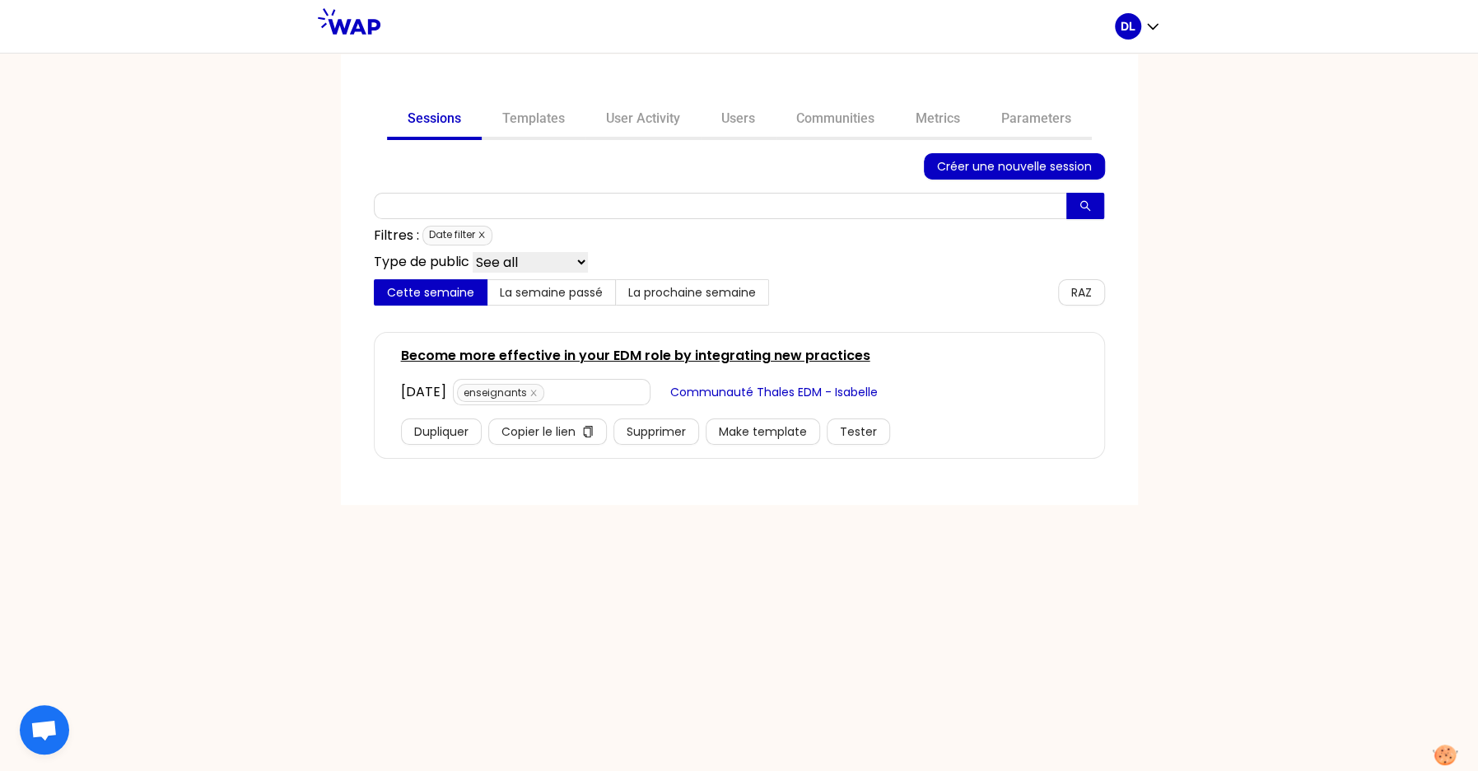
click at [483, 232] on icon "close" at bounding box center [481, 235] width 6 height 6
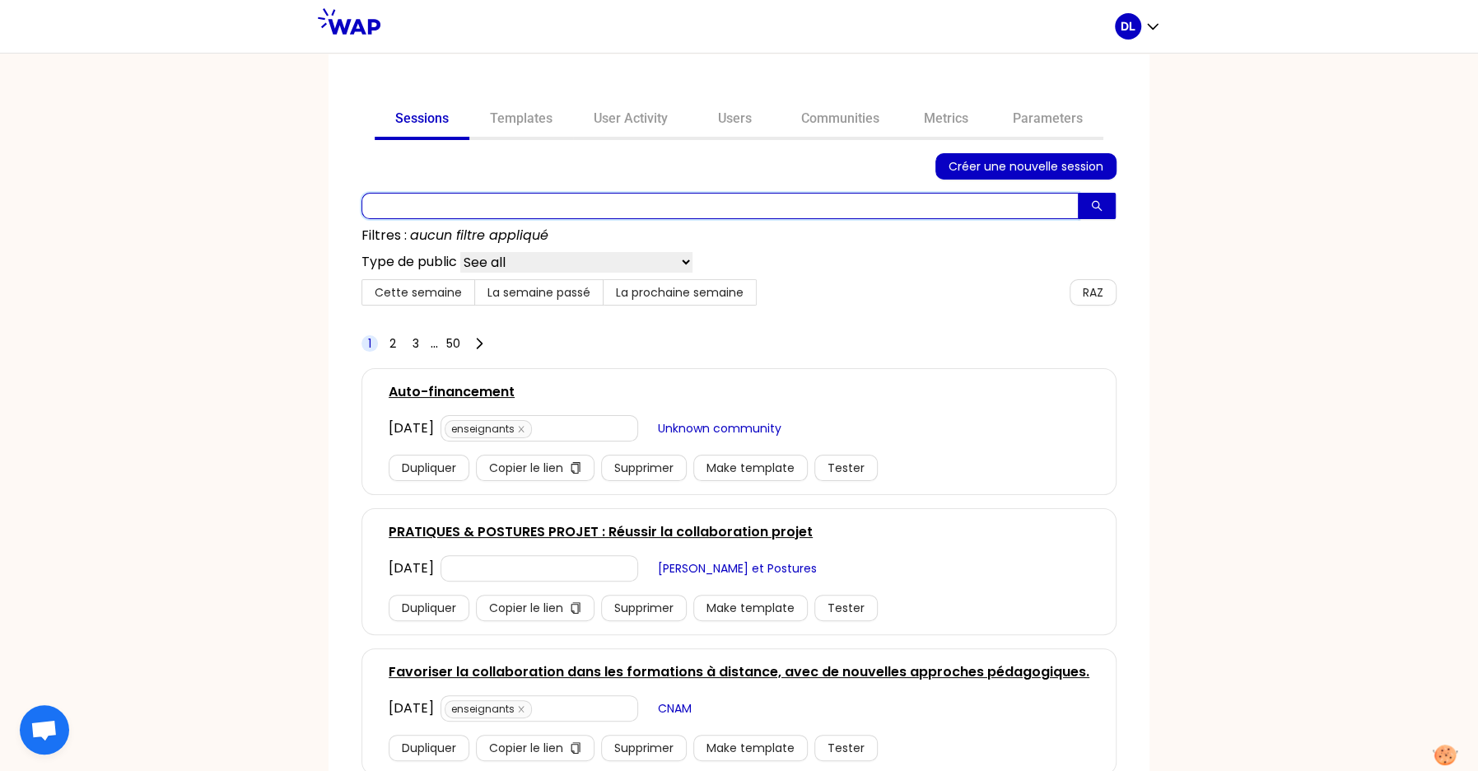
click at [487, 209] on input "text" at bounding box center [719, 206] width 717 height 26
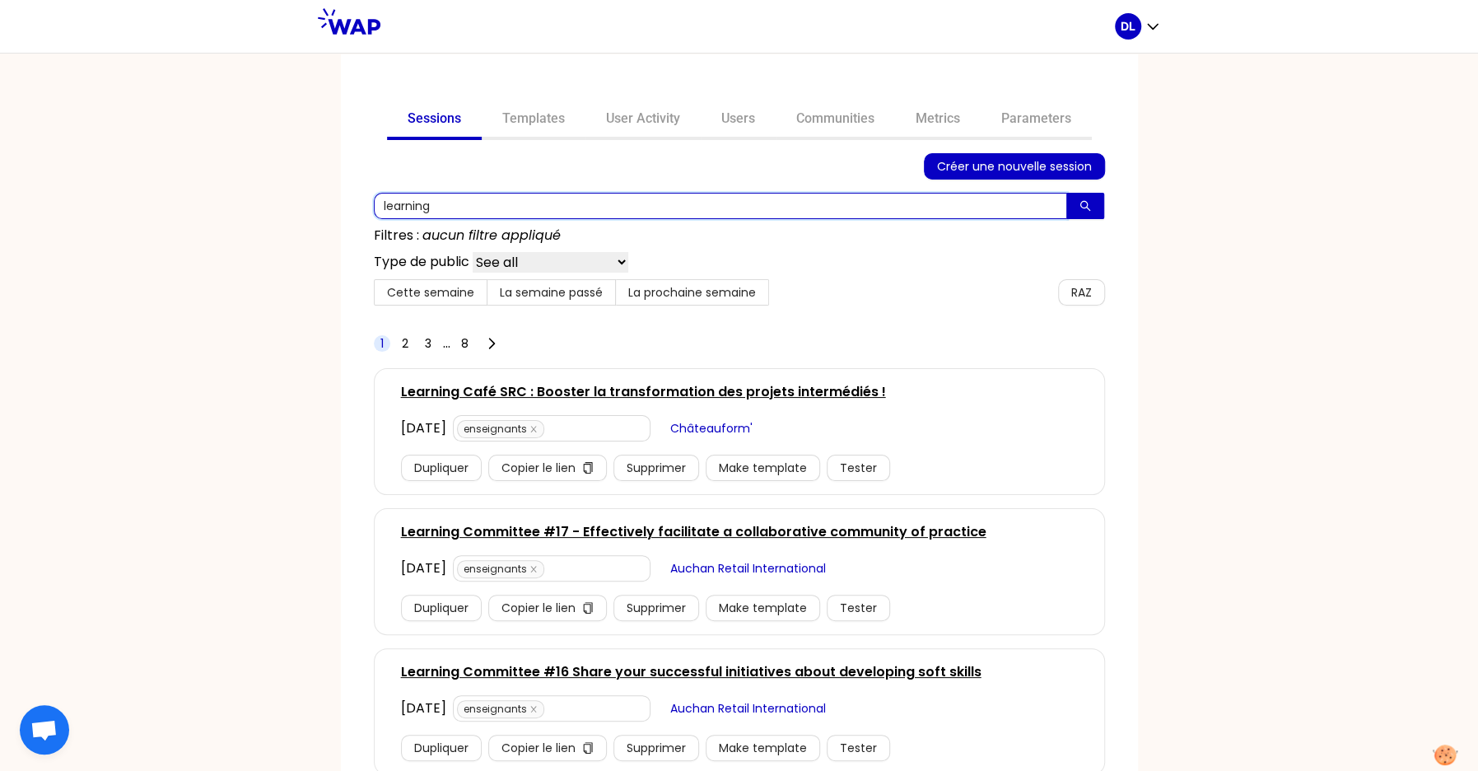
click at [423, 207] on input "learning" at bounding box center [720, 206] width 693 height 26
click at [506, 212] on input "learning" at bounding box center [720, 206] width 693 height 26
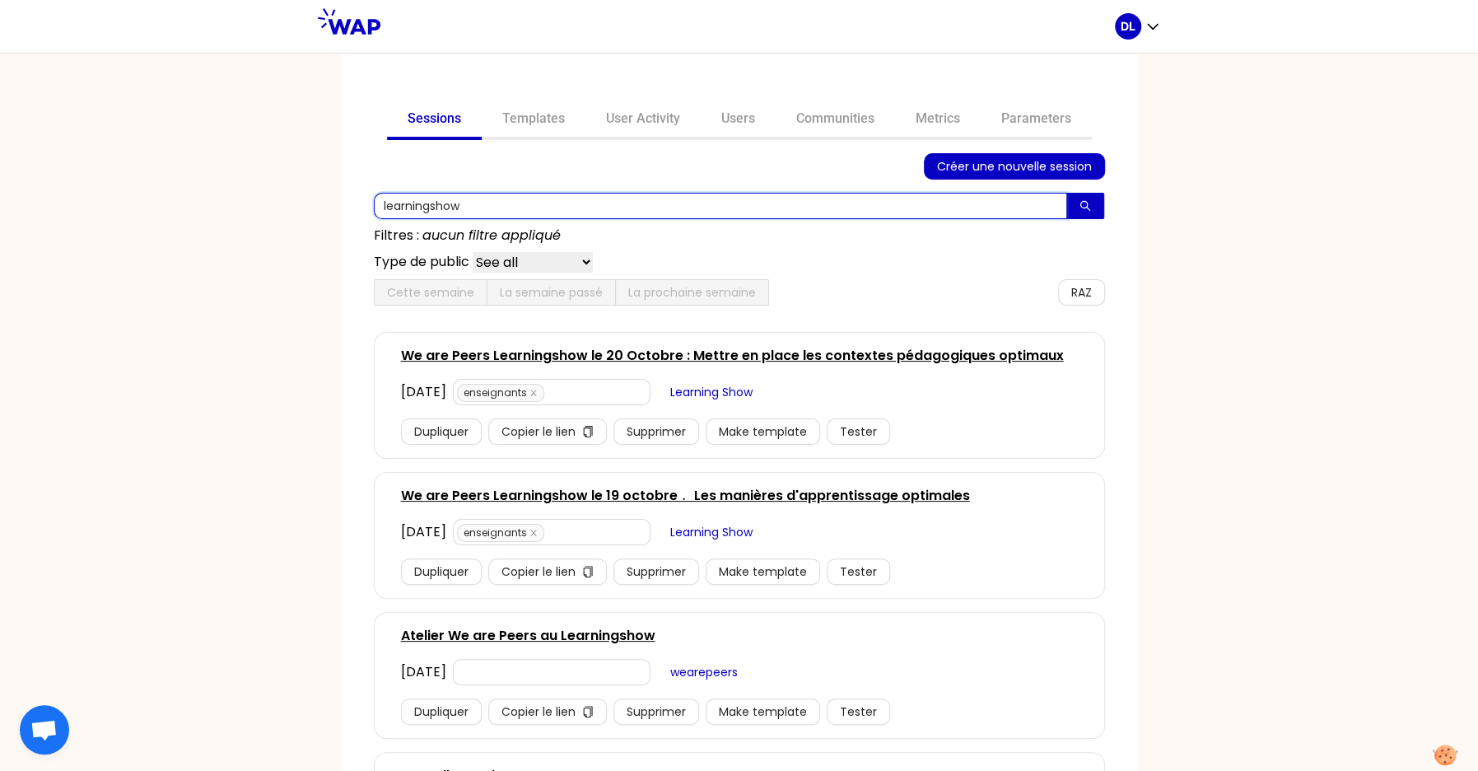
type input "learningshow"
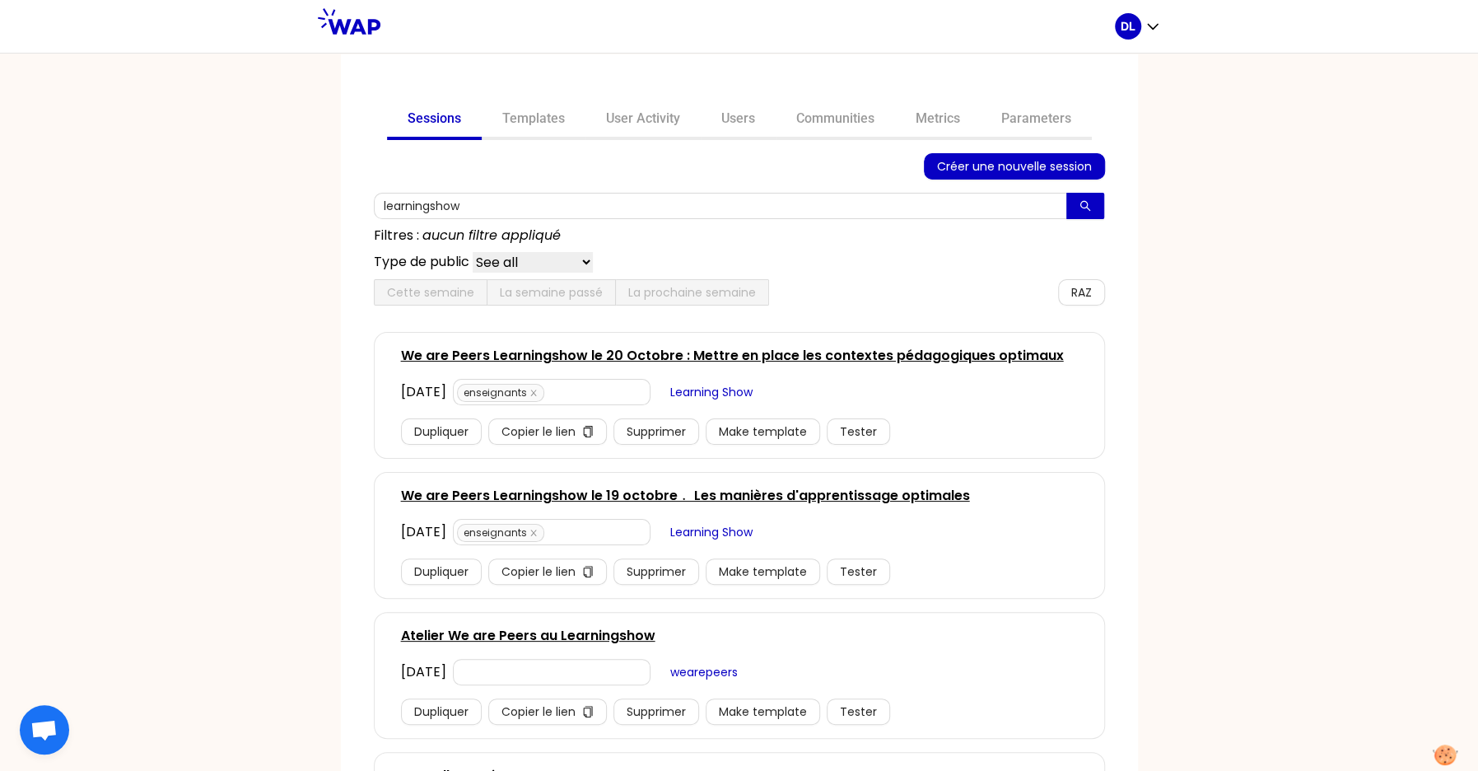
click at [630, 361] on link "We are Peers Learningshow le 20 Octobre : Mettre en place les contextes pédagog…" at bounding box center [732, 356] width 663 height 20
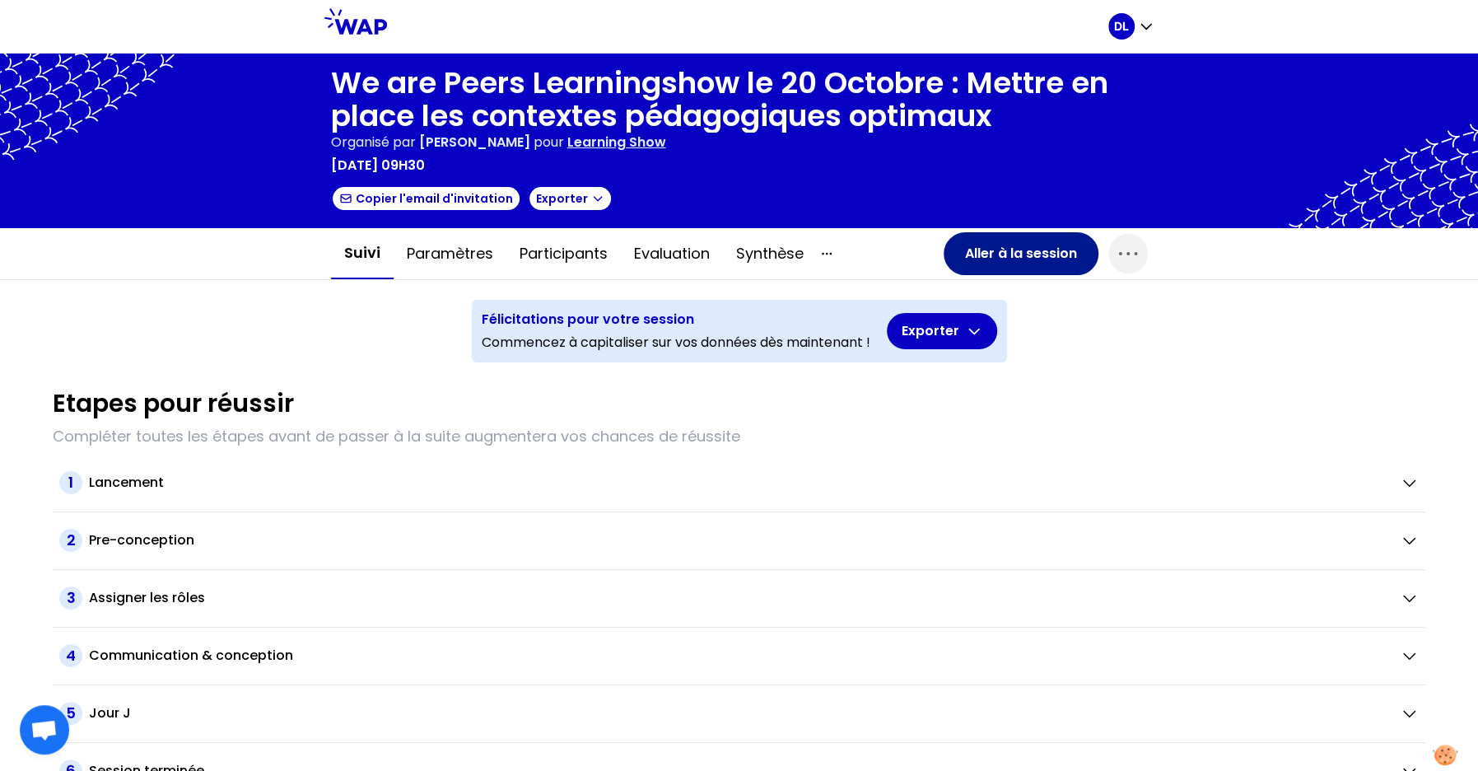
click at [984, 251] on button "Aller à la session" at bounding box center [1021, 253] width 155 height 43
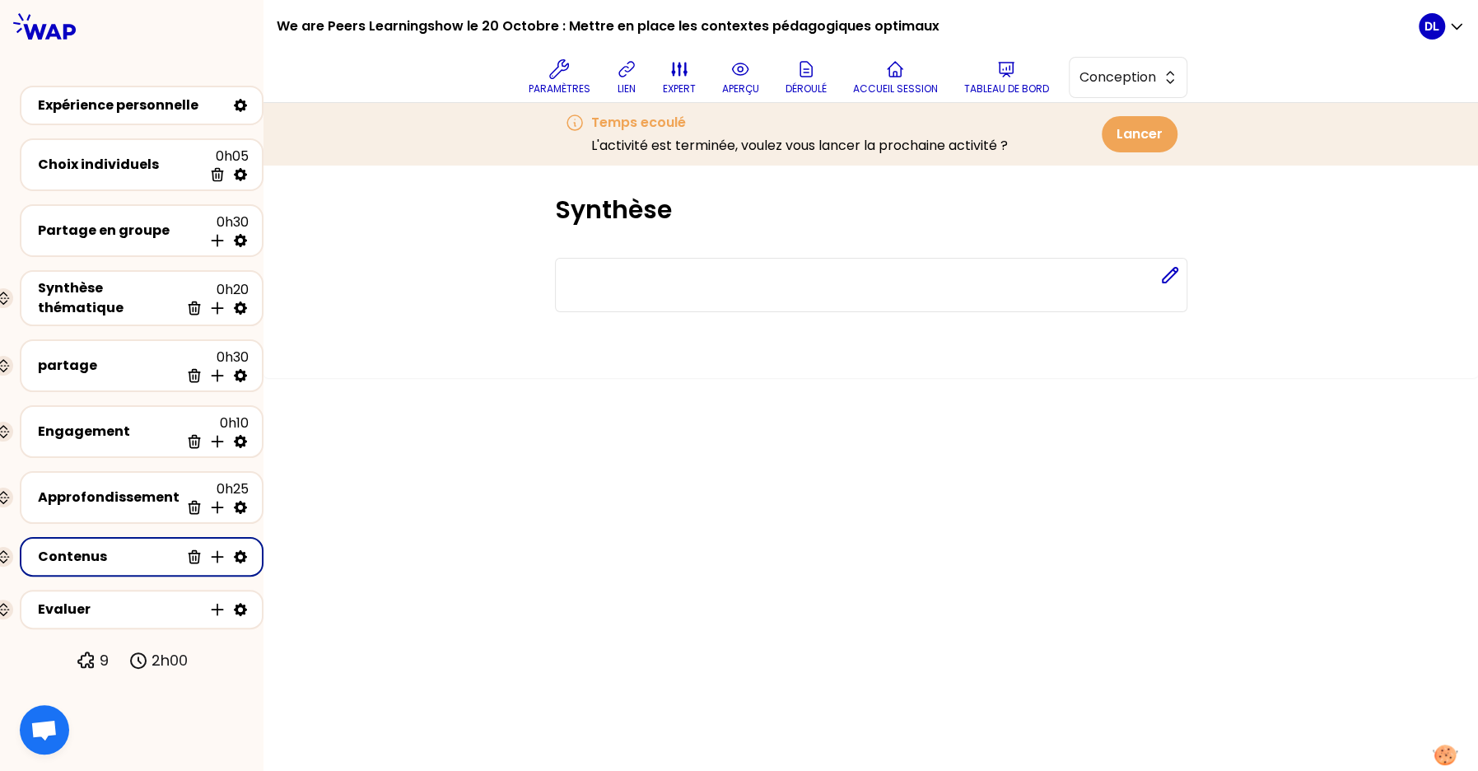
click at [79, 547] on div "Contenus" at bounding box center [109, 557] width 142 height 20
click at [749, 91] on p "aperçu" at bounding box center [740, 88] width 37 height 13
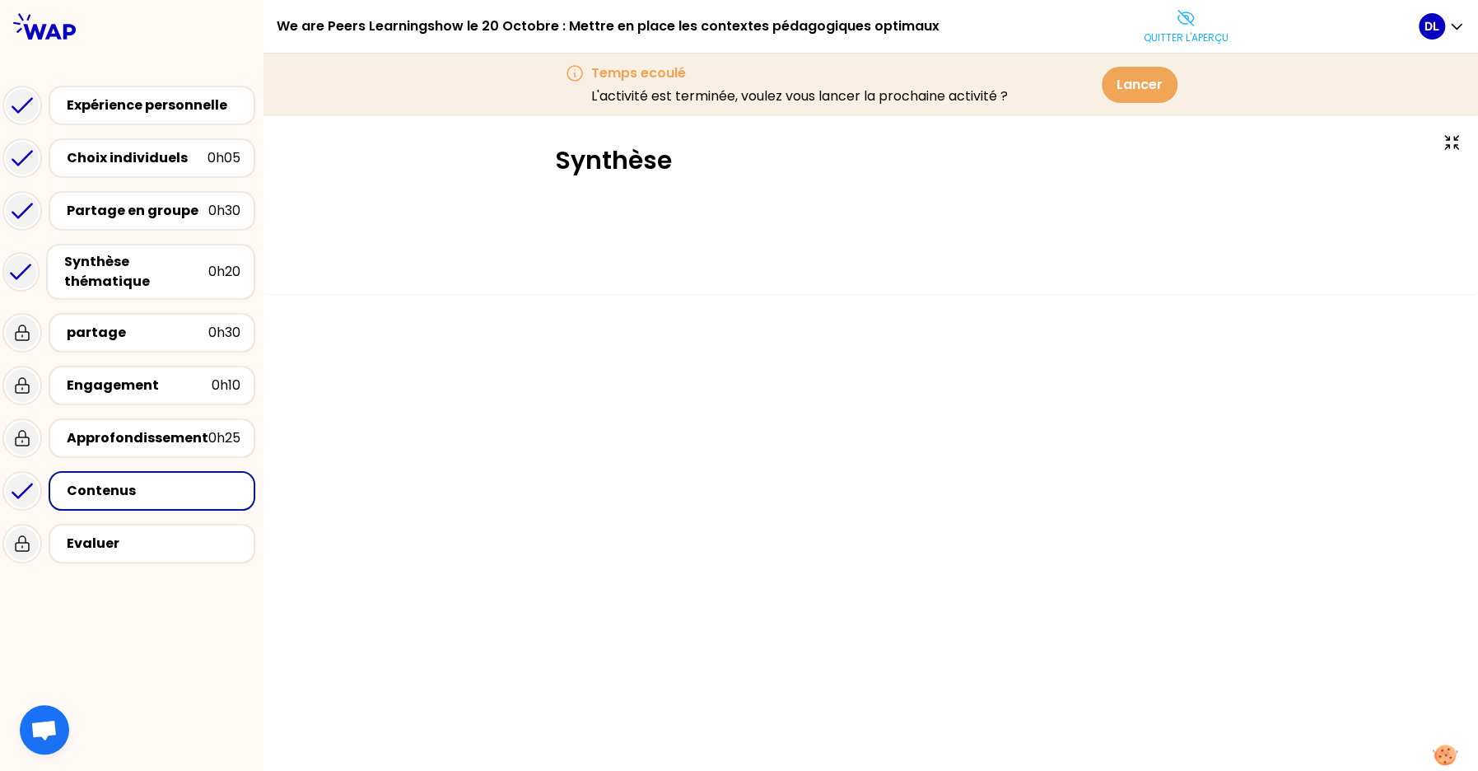
click at [146, 496] on div "Contenus" at bounding box center [154, 491] width 174 height 20
click at [1170, 33] on p "Quitter l'aperçu" at bounding box center [1186, 37] width 85 height 13
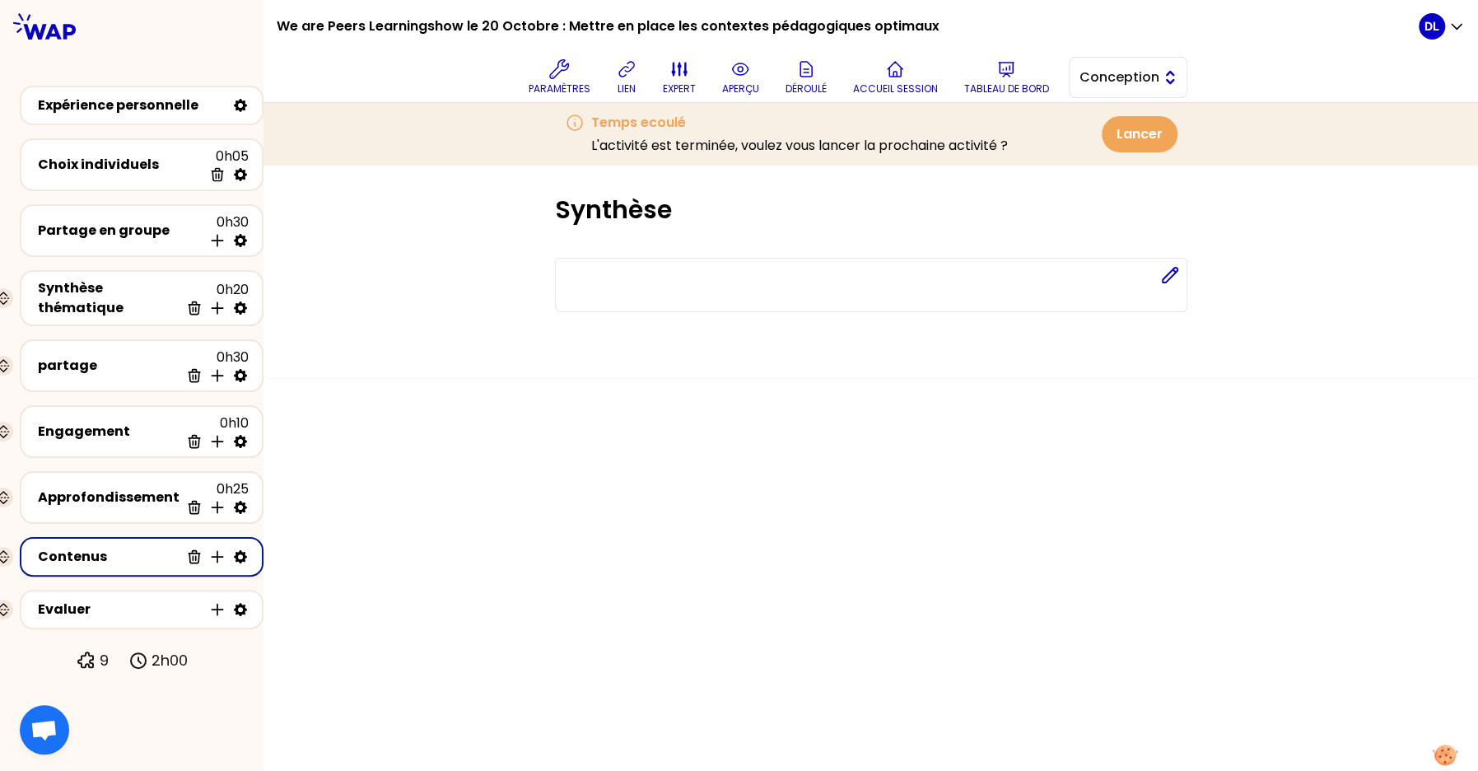
click at [1134, 79] on span "Conception" at bounding box center [1116, 78] width 74 height 20
click at [1118, 145] on span "Facilitation" at bounding box center [1137, 145] width 71 height 20
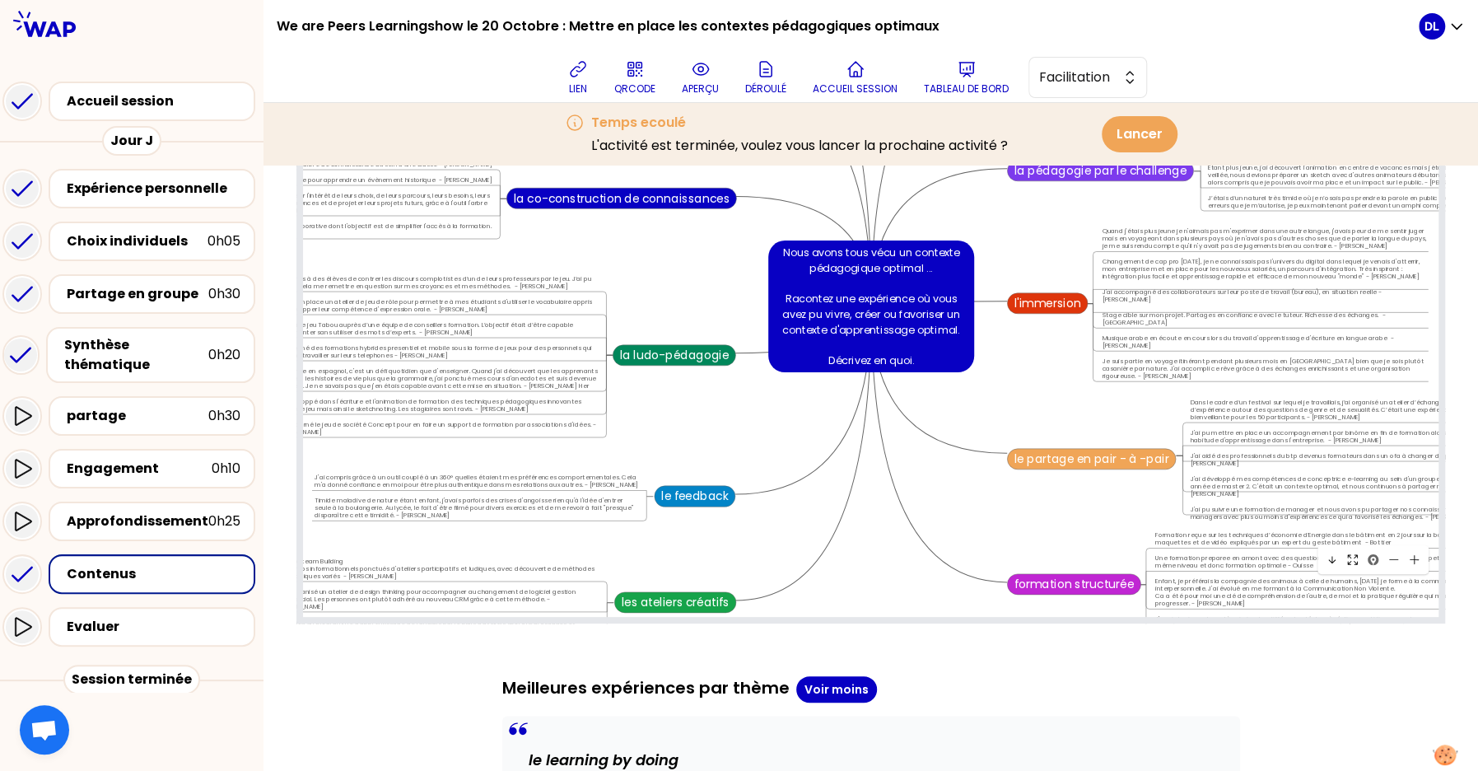
scroll to position [1571, 0]
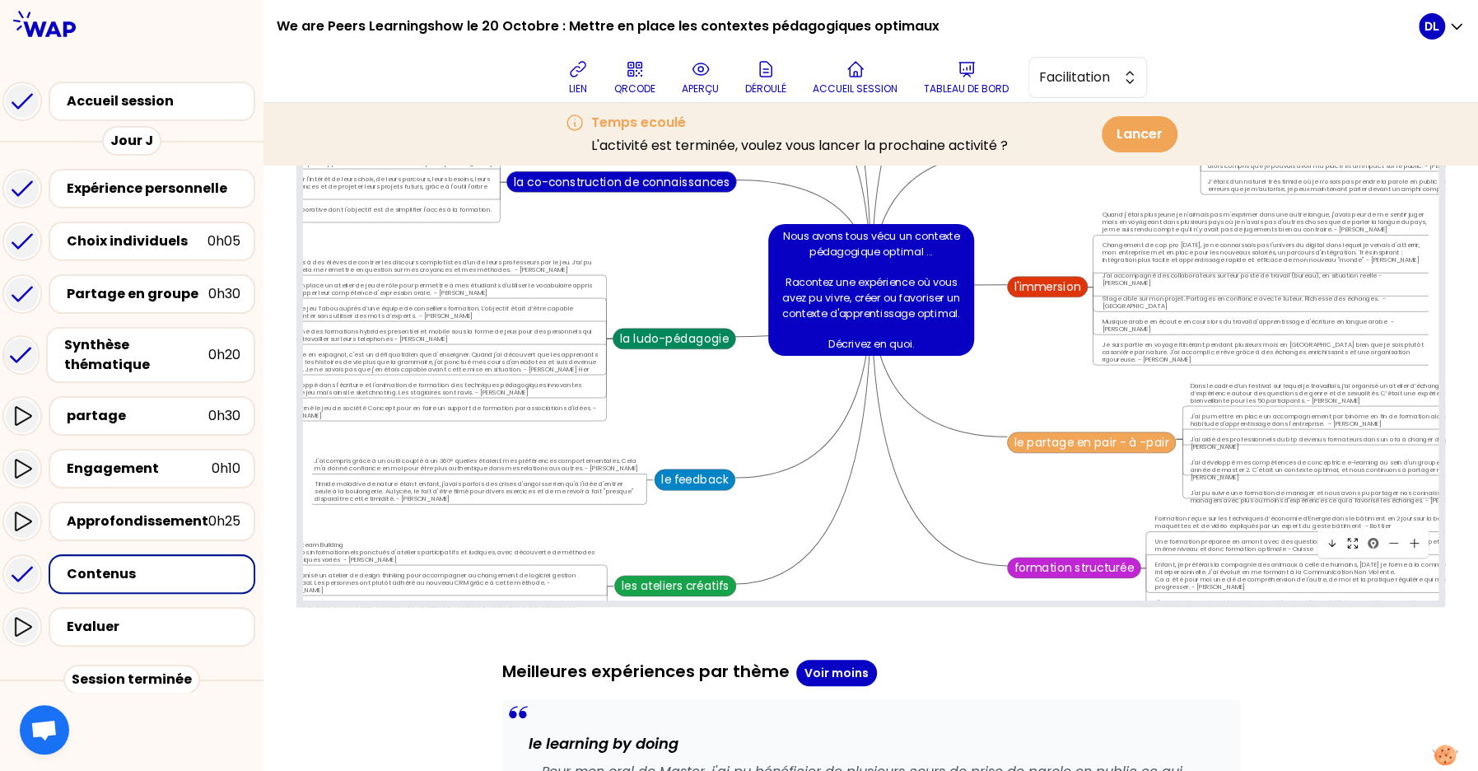
click at [1357, 549] on icon at bounding box center [1352, 543] width 12 height 12
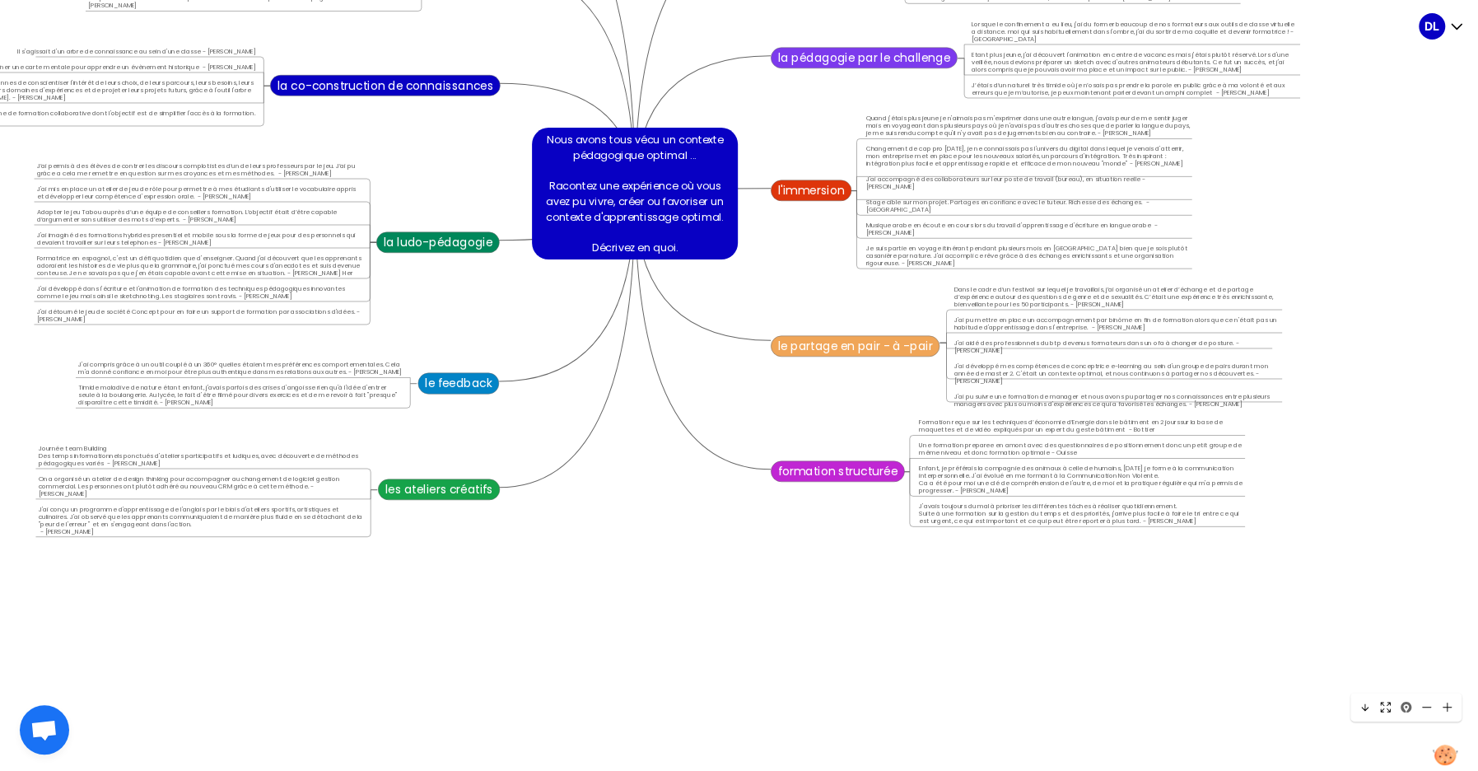
scroll to position [8041, 7599]
click at [1445, 706] on use at bounding box center [1446, 706] width 9 height 9
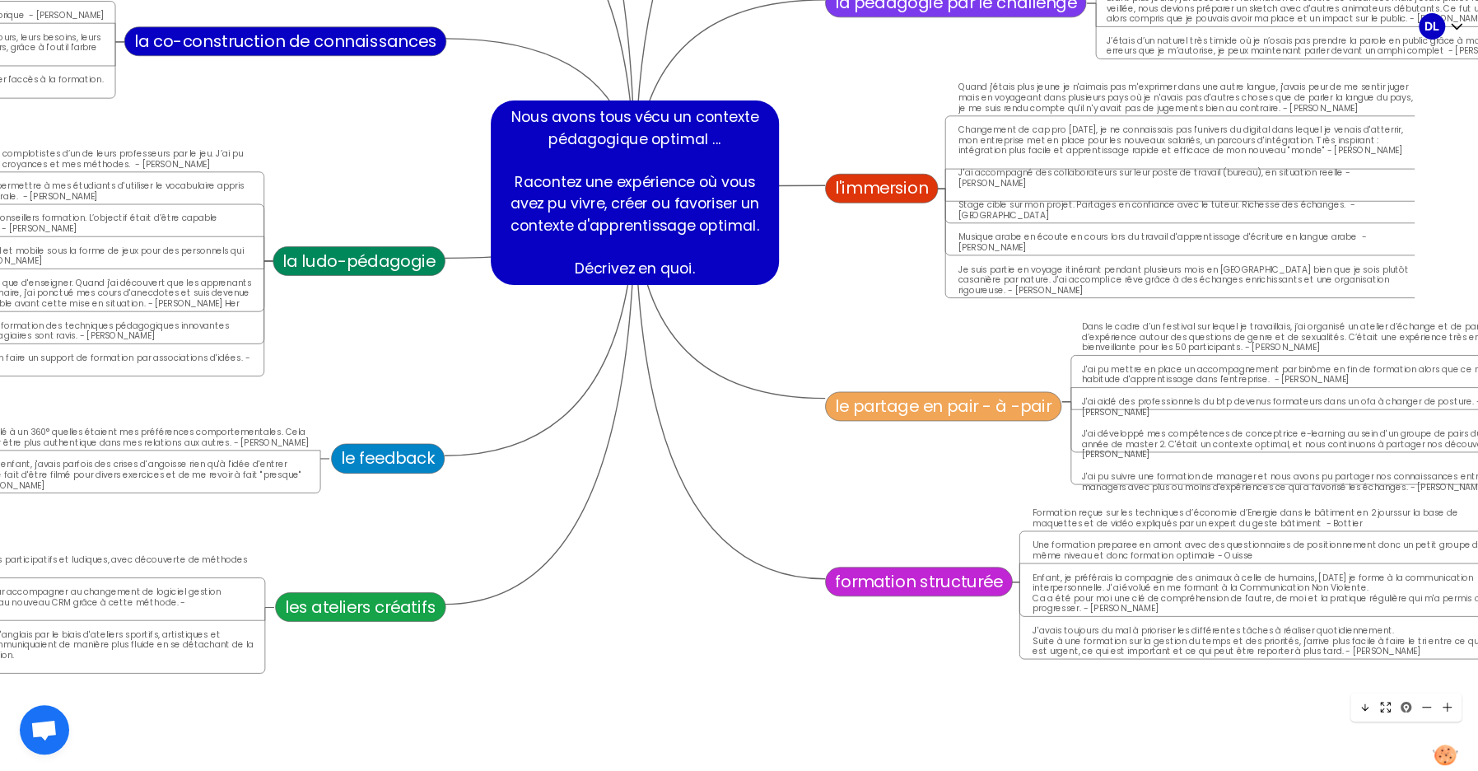
click at [1445, 706] on use at bounding box center [1446, 706] width 9 height 9
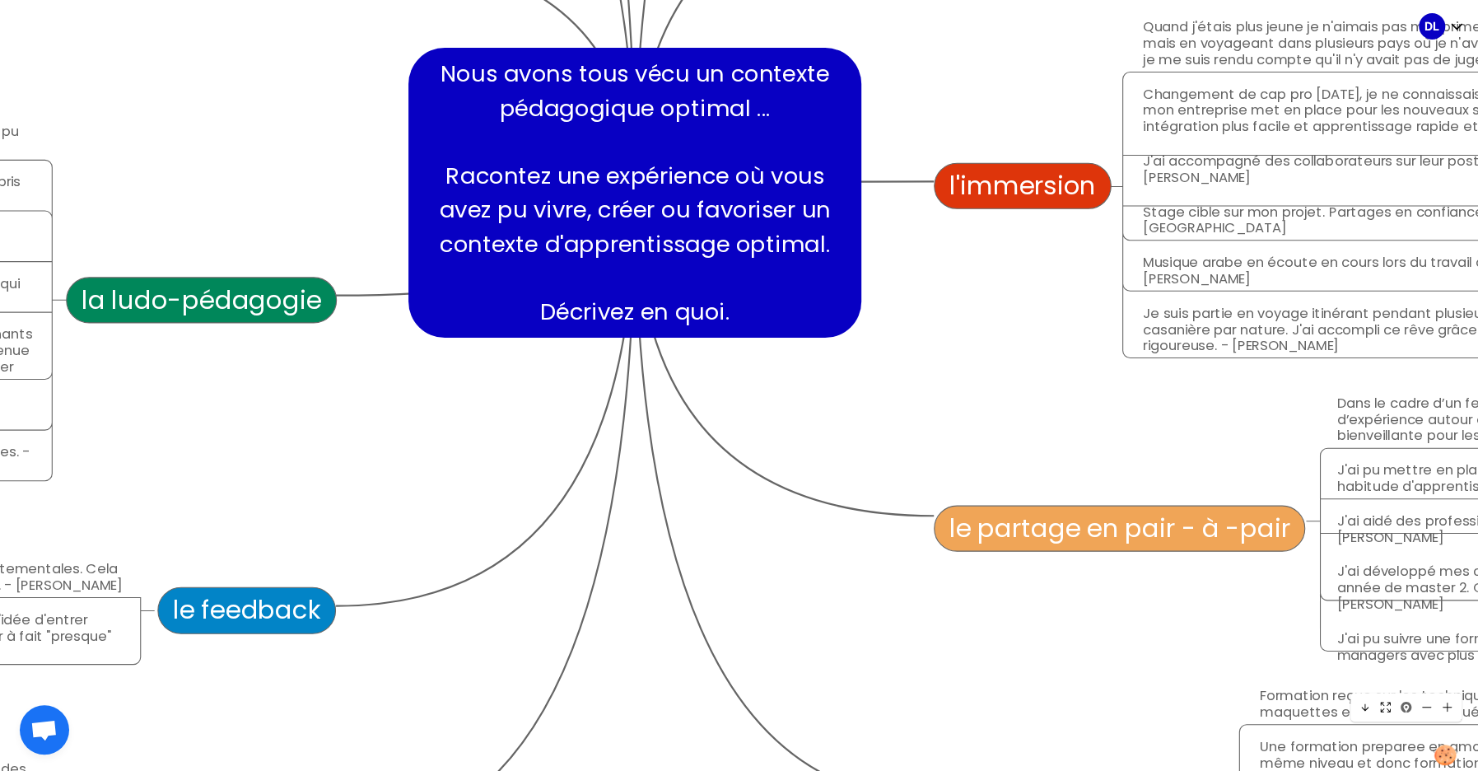
click at [1445, 706] on use at bounding box center [1446, 706] width 9 height 9
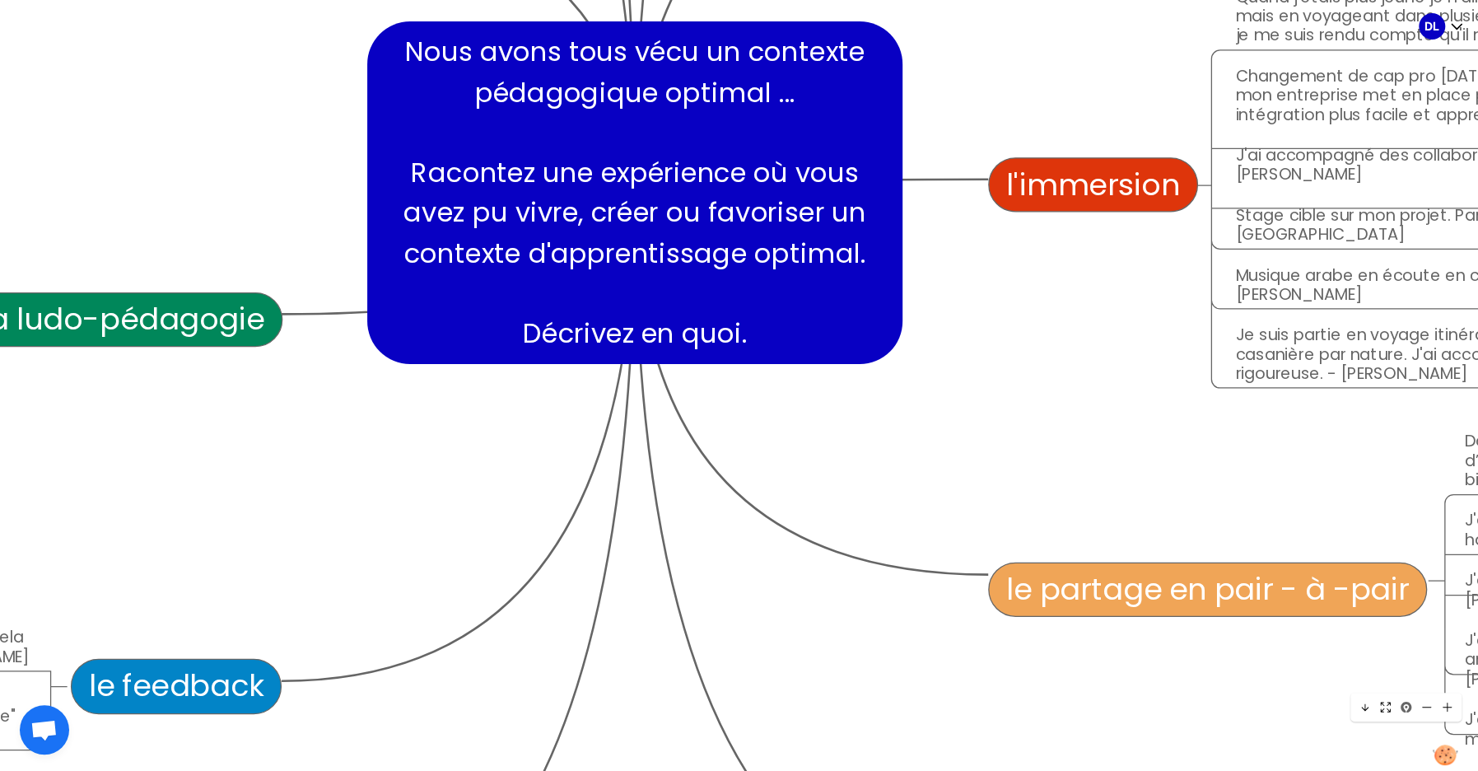
click at [1445, 706] on use at bounding box center [1446, 706] width 9 height 9
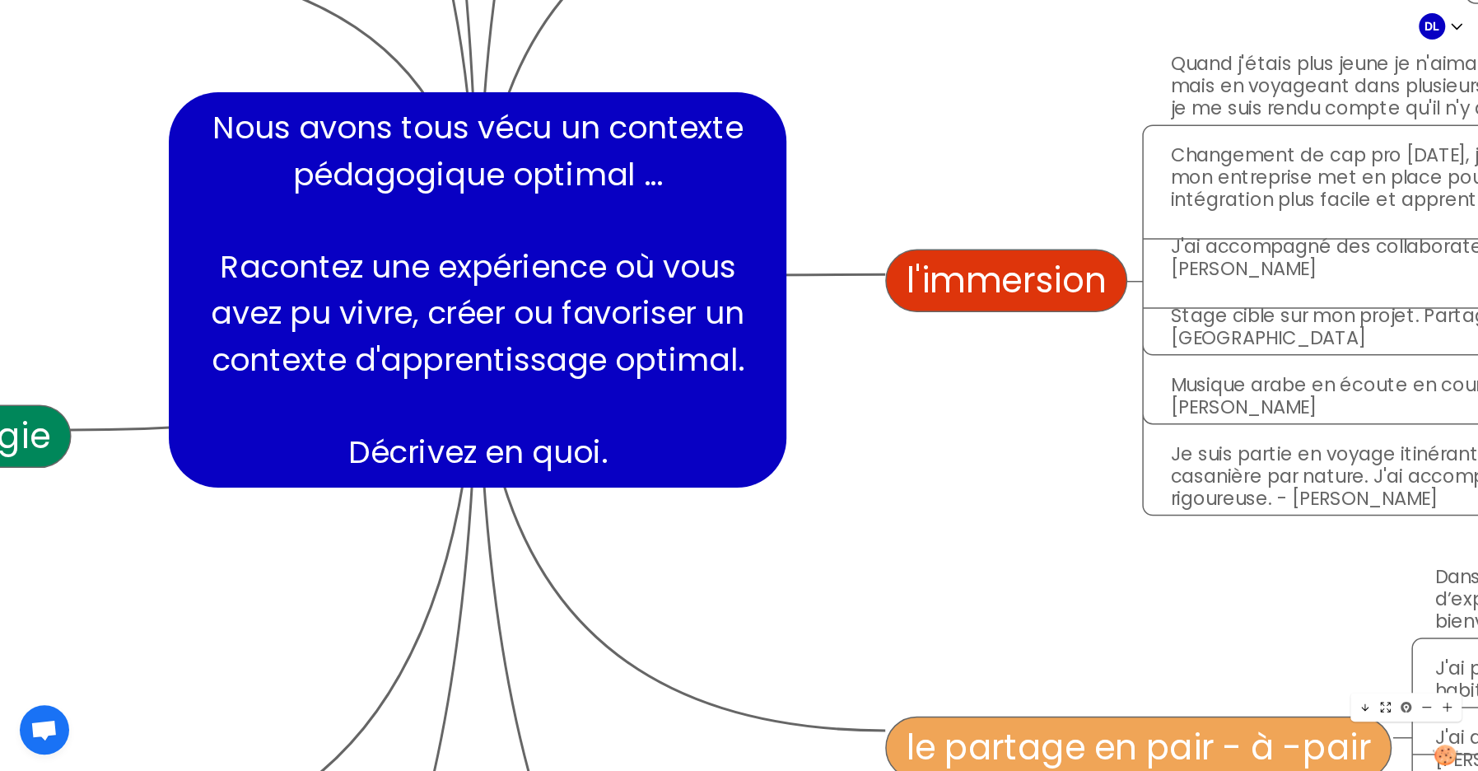
drag, startPoint x: 1163, startPoint y: 408, endPoint x: 913, endPoint y: 604, distance: 317.2
click at [925, 604] on div "Nous avons tous vécu un contexte pédagogique optimal ... Racontez une expérienc…" at bounding box center [478, 290] width 24700 height 24700
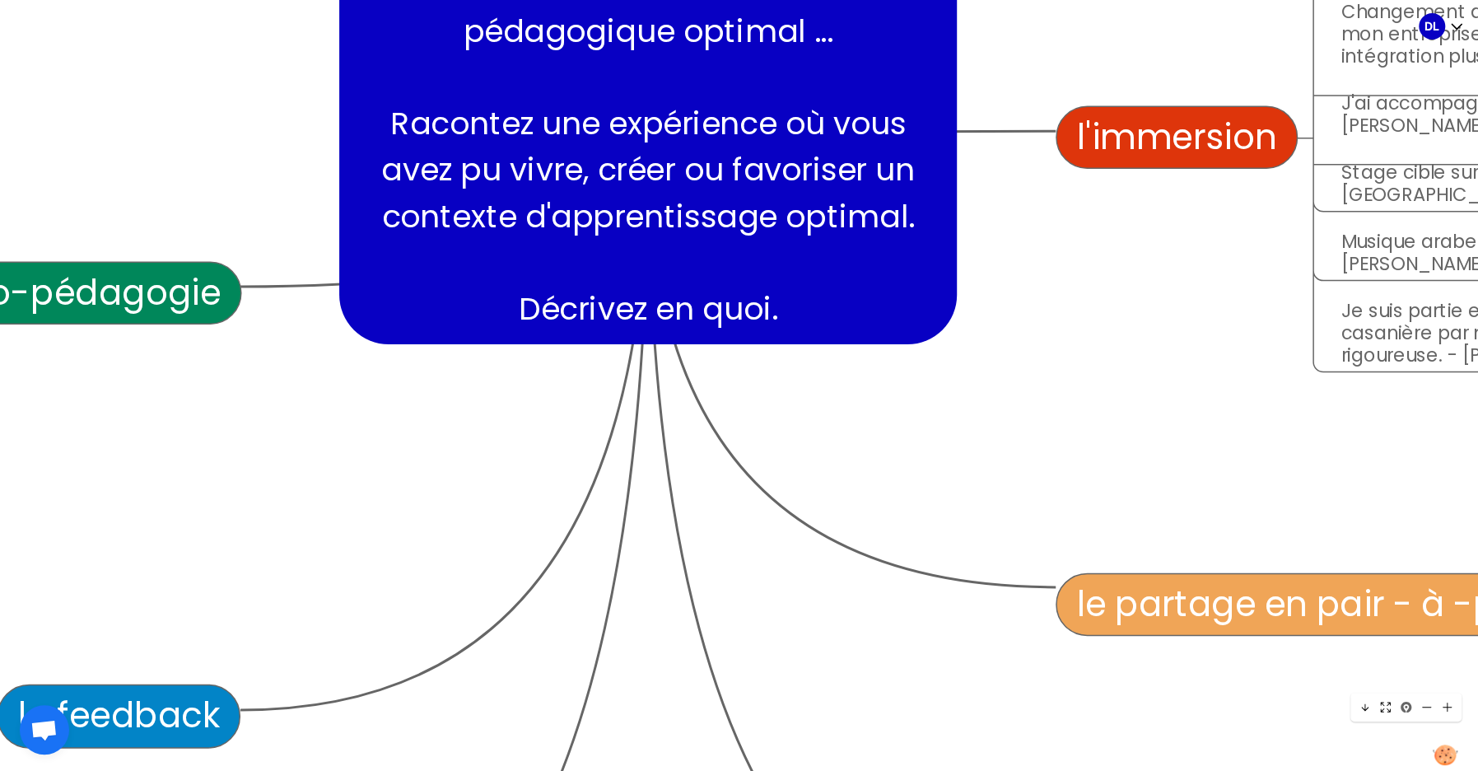
scroll to position [8087, 7636]
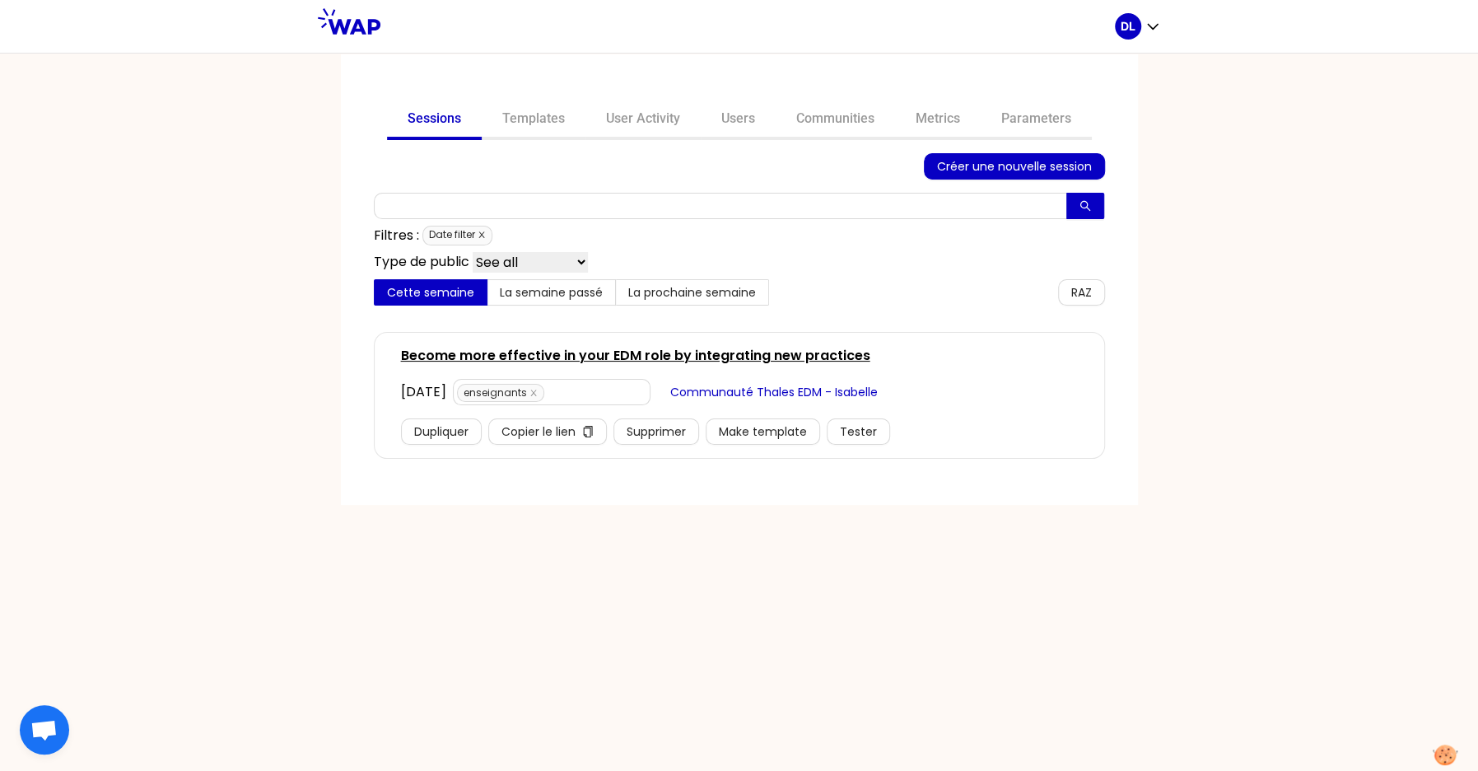
click at [482, 235] on icon "close" at bounding box center [482, 235] width 8 height 8
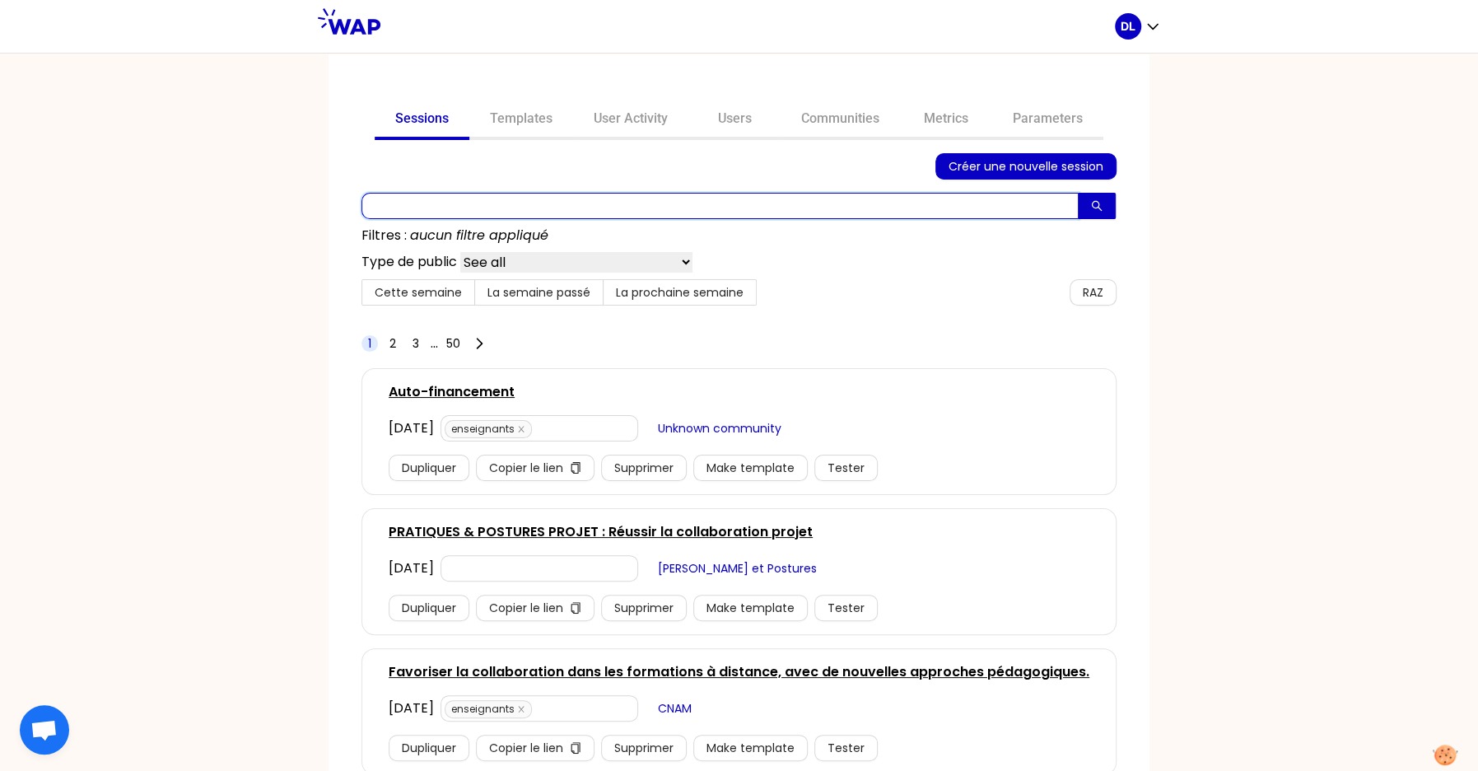
click at [515, 198] on input "text" at bounding box center [719, 206] width 717 height 26
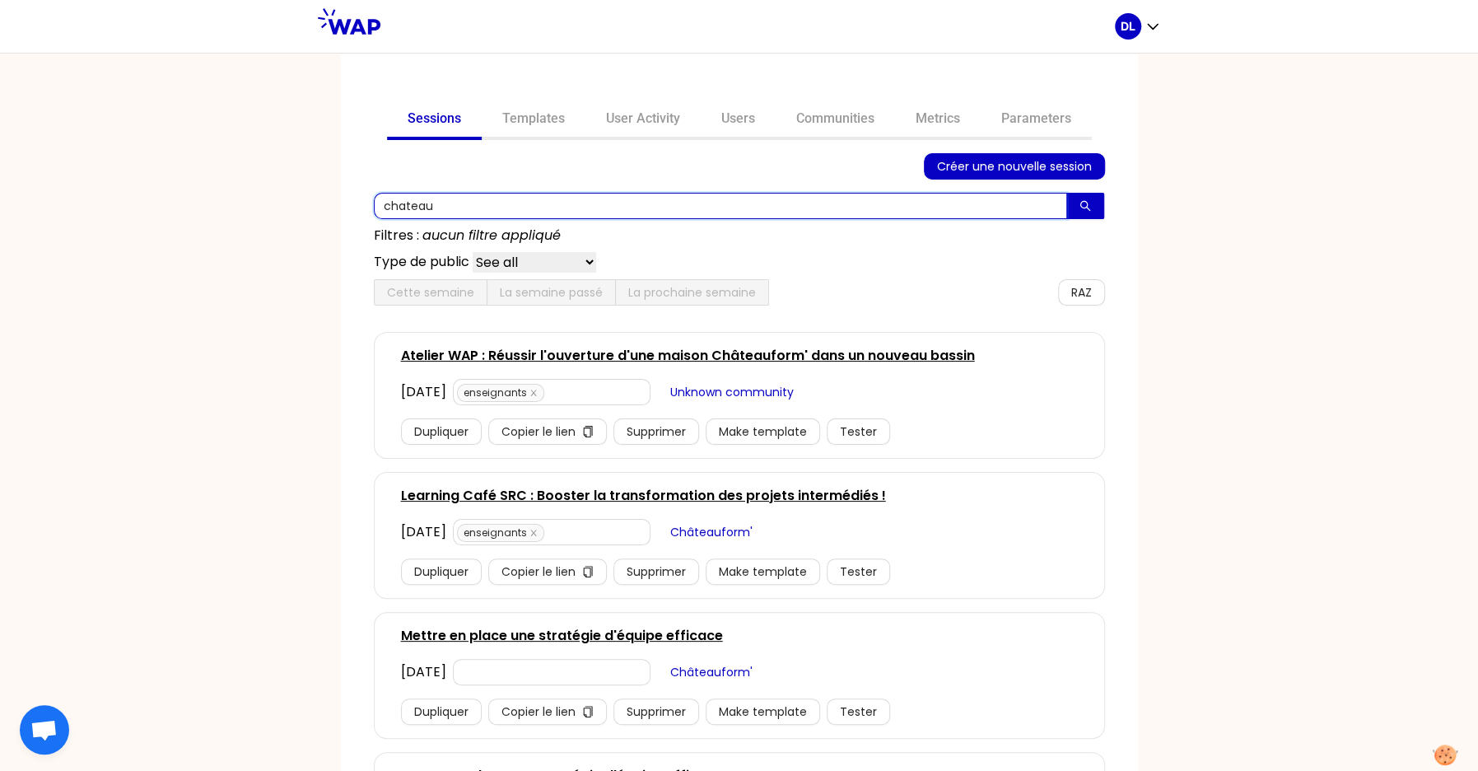
type input "chateau"
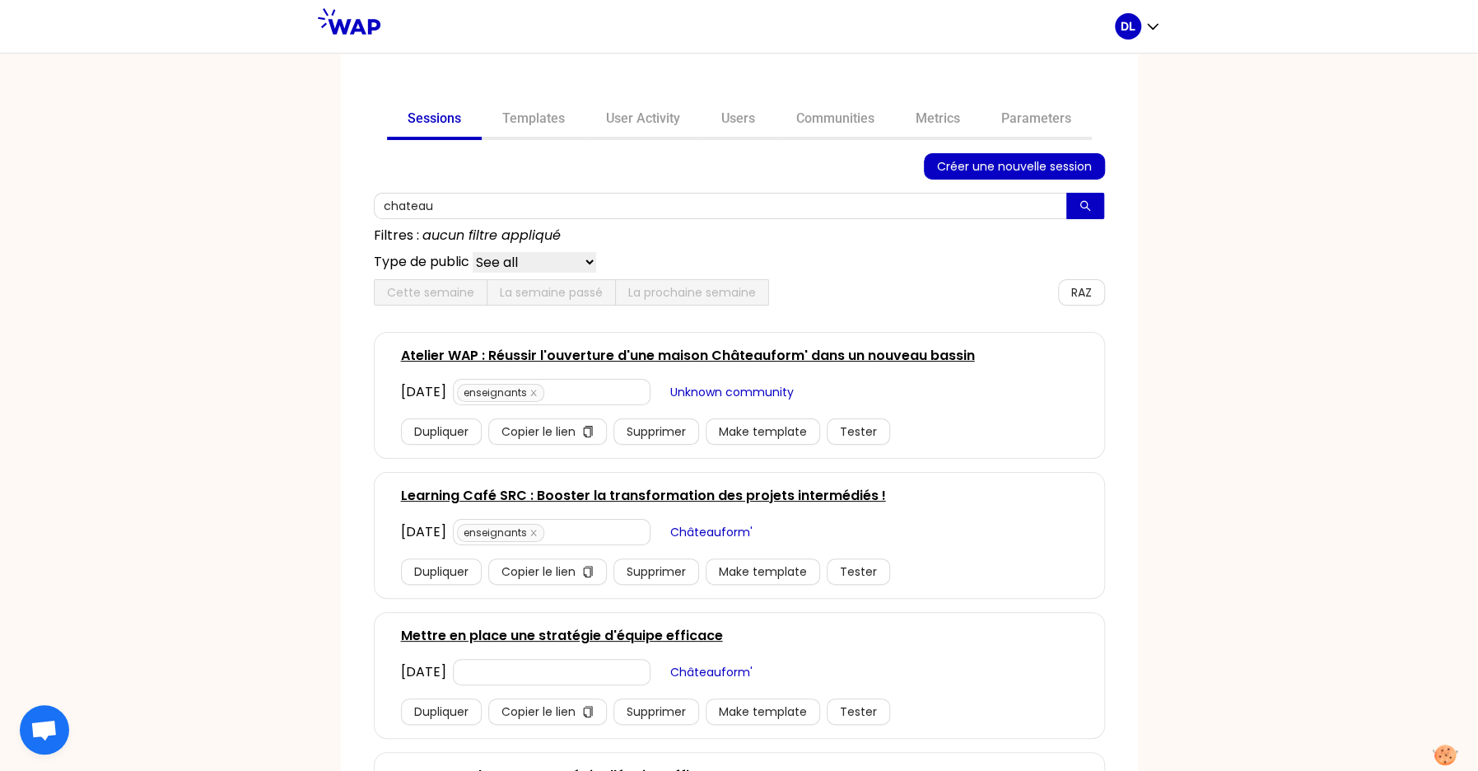
click at [749, 531] on span "Châteauform'" at bounding box center [711, 532] width 82 height 18
click at [631, 351] on link "Learning Café SRC : Booster la transformation des projets intermédiés !" at bounding box center [643, 356] width 485 height 20
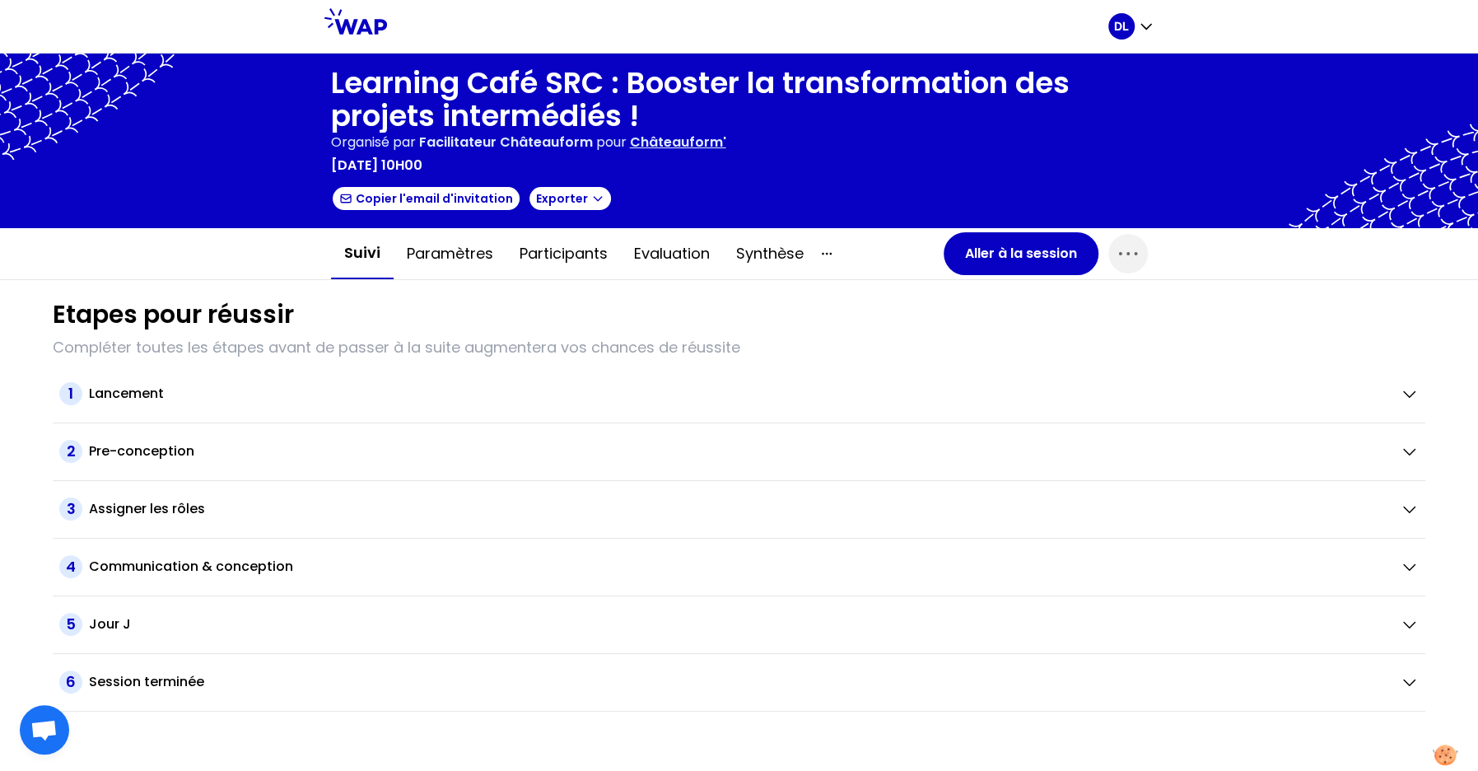
click at [678, 146] on p "Châteauform'" at bounding box center [678, 143] width 96 height 20
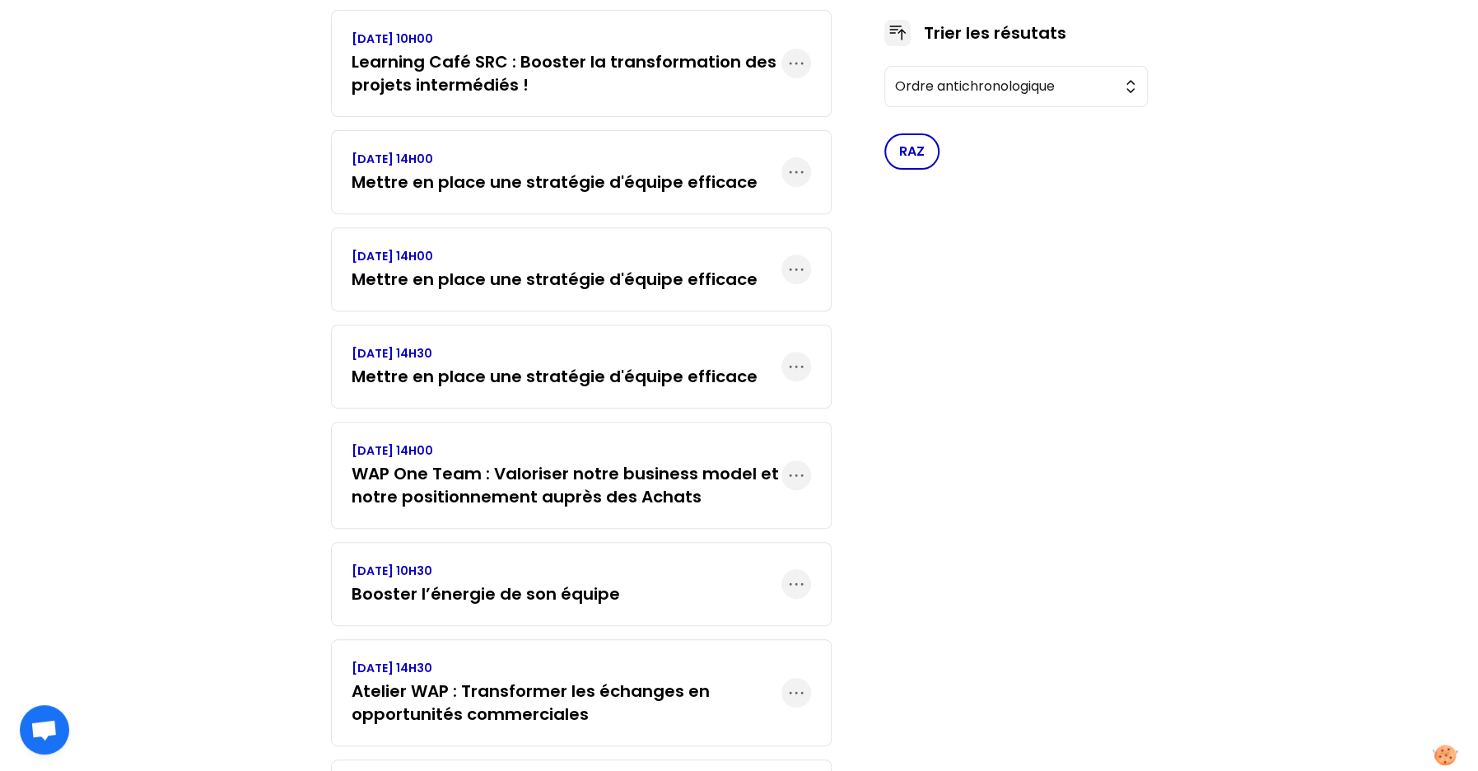
scroll to position [396, 0]
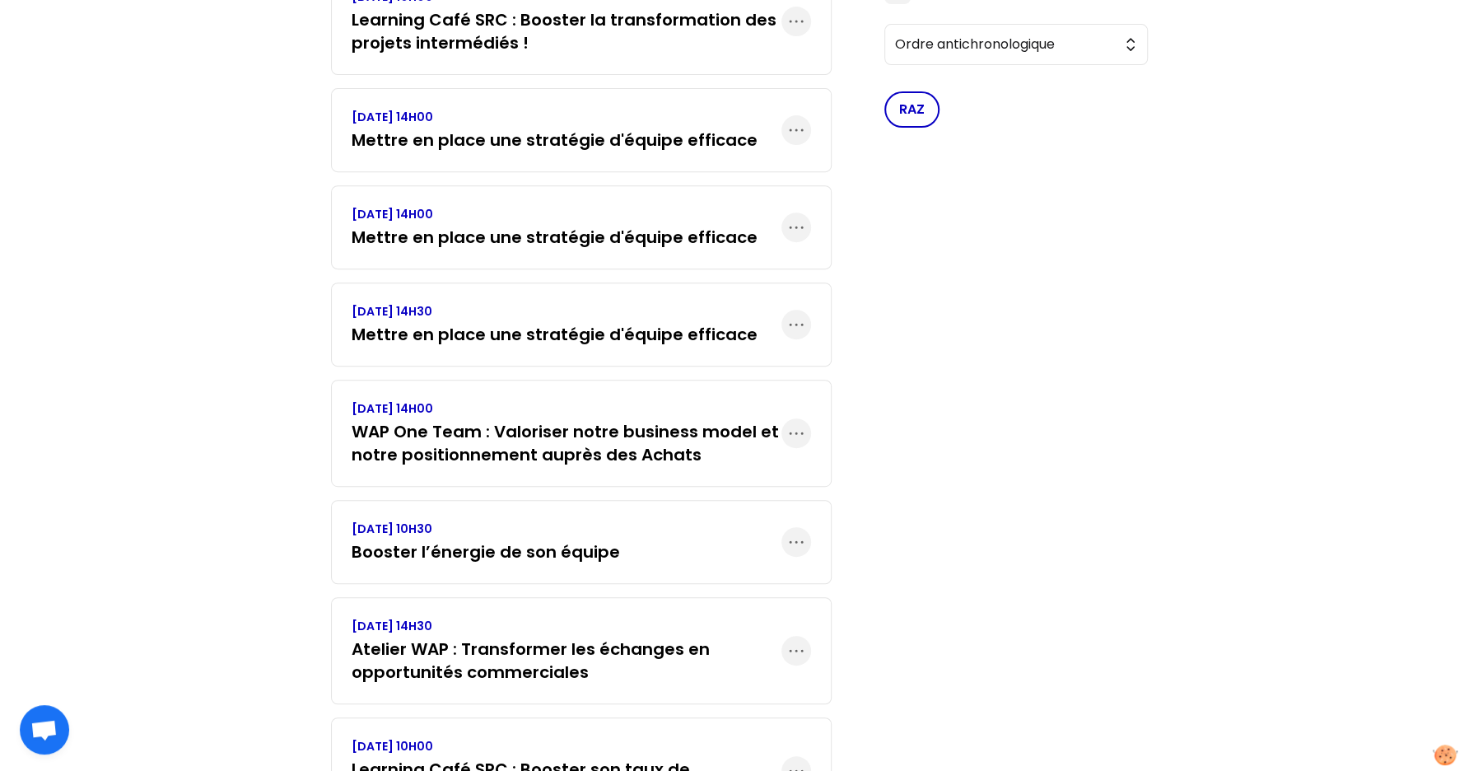
click at [526, 540] on h3 "Booster l’énergie de son équipe" at bounding box center [486, 551] width 268 height 23
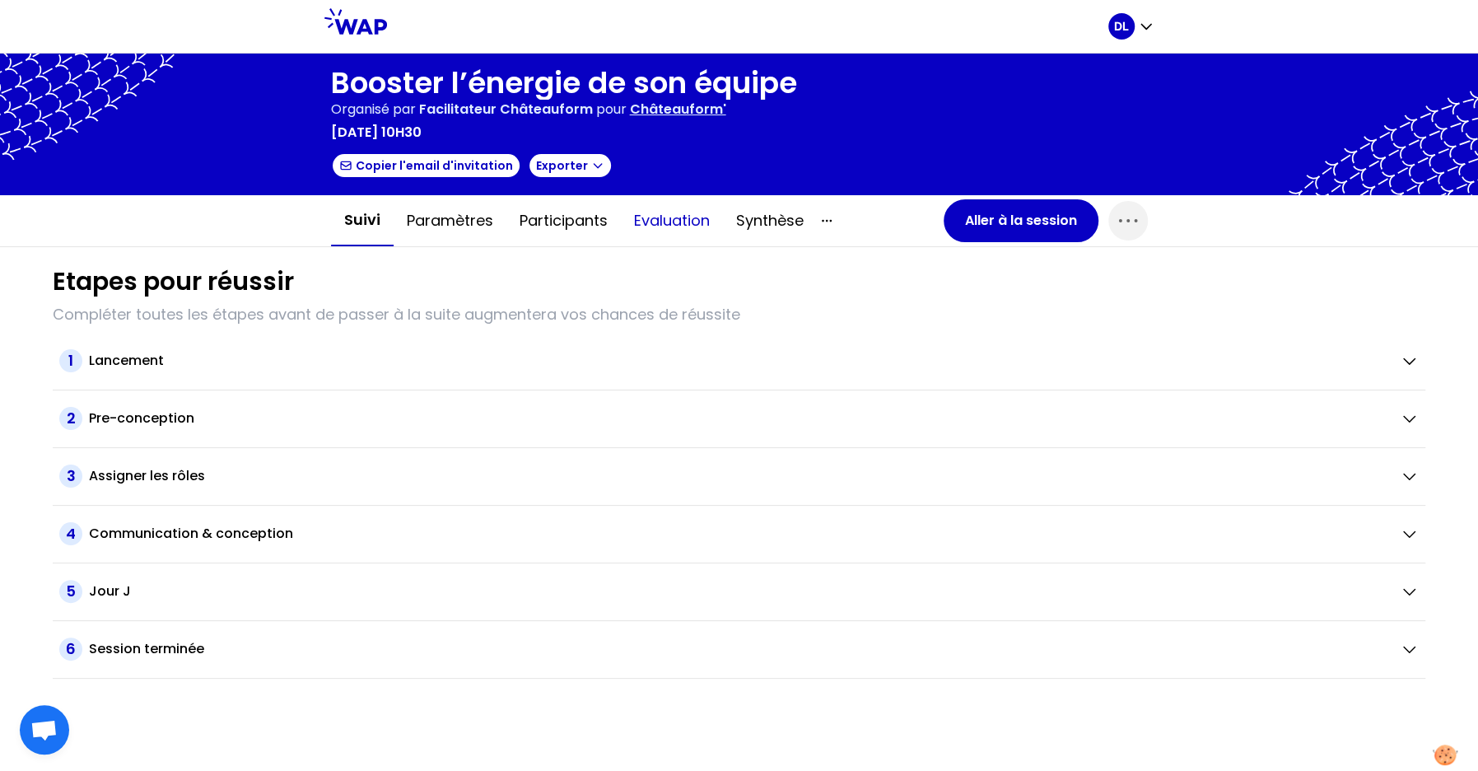
click at [670, 224] on button "Evaluation" at bounding box center [672, 220] width 102 height 49
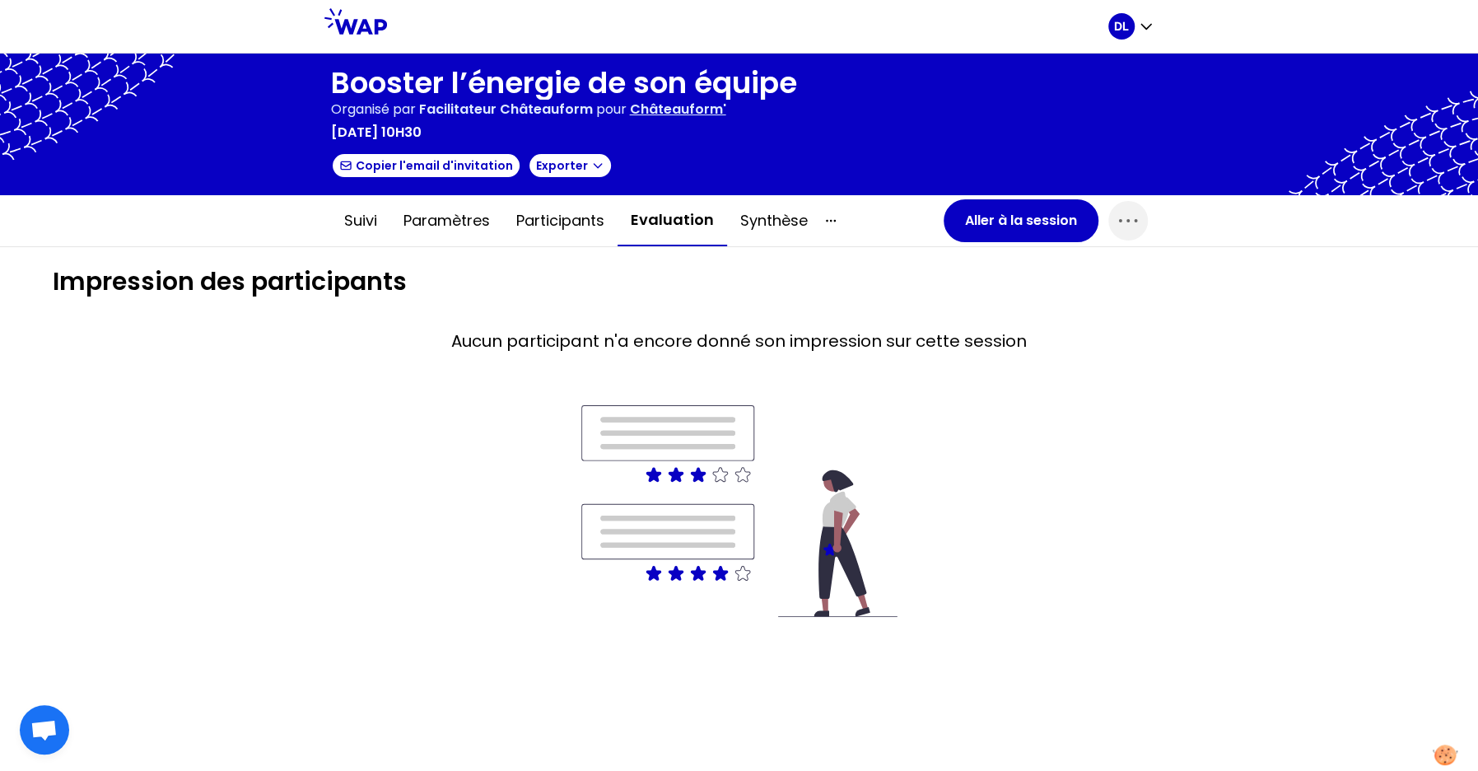
click at [672, 110] on p "Châteauform'" at bounding box center [678, 110] width 96 height 20
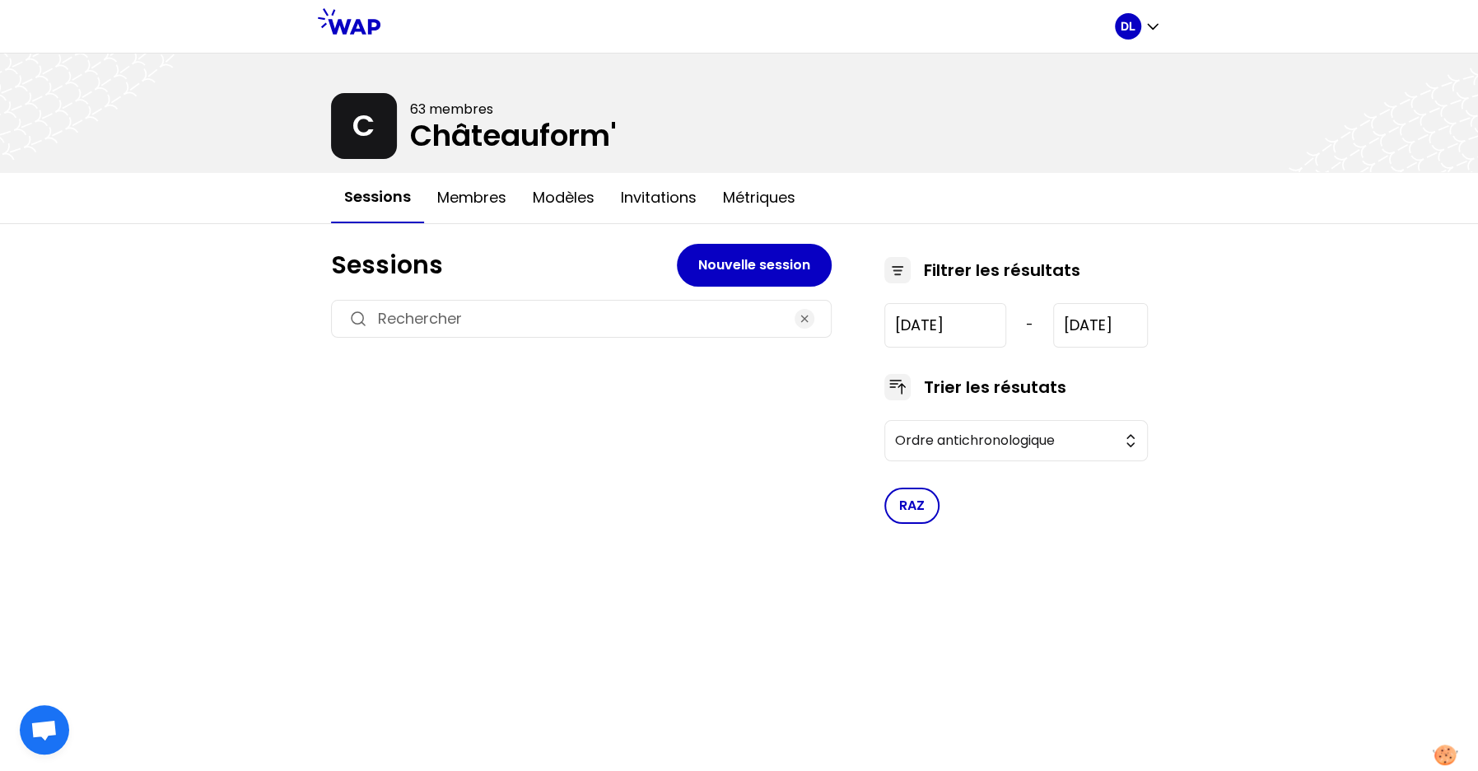
type input "[DATE]"
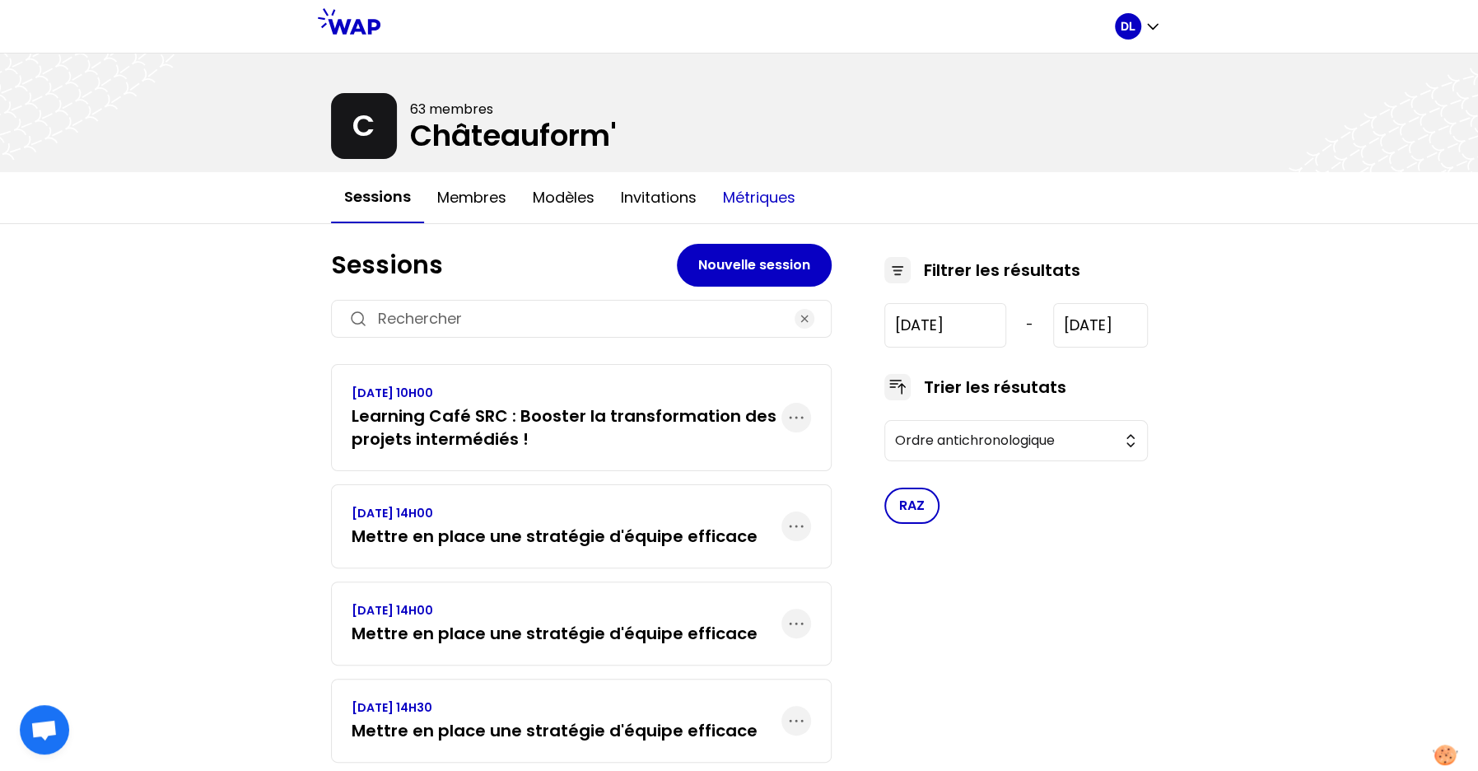
click at [776, 191] on button "Métriques" at bounding box center [759, 197] width 99 height 49
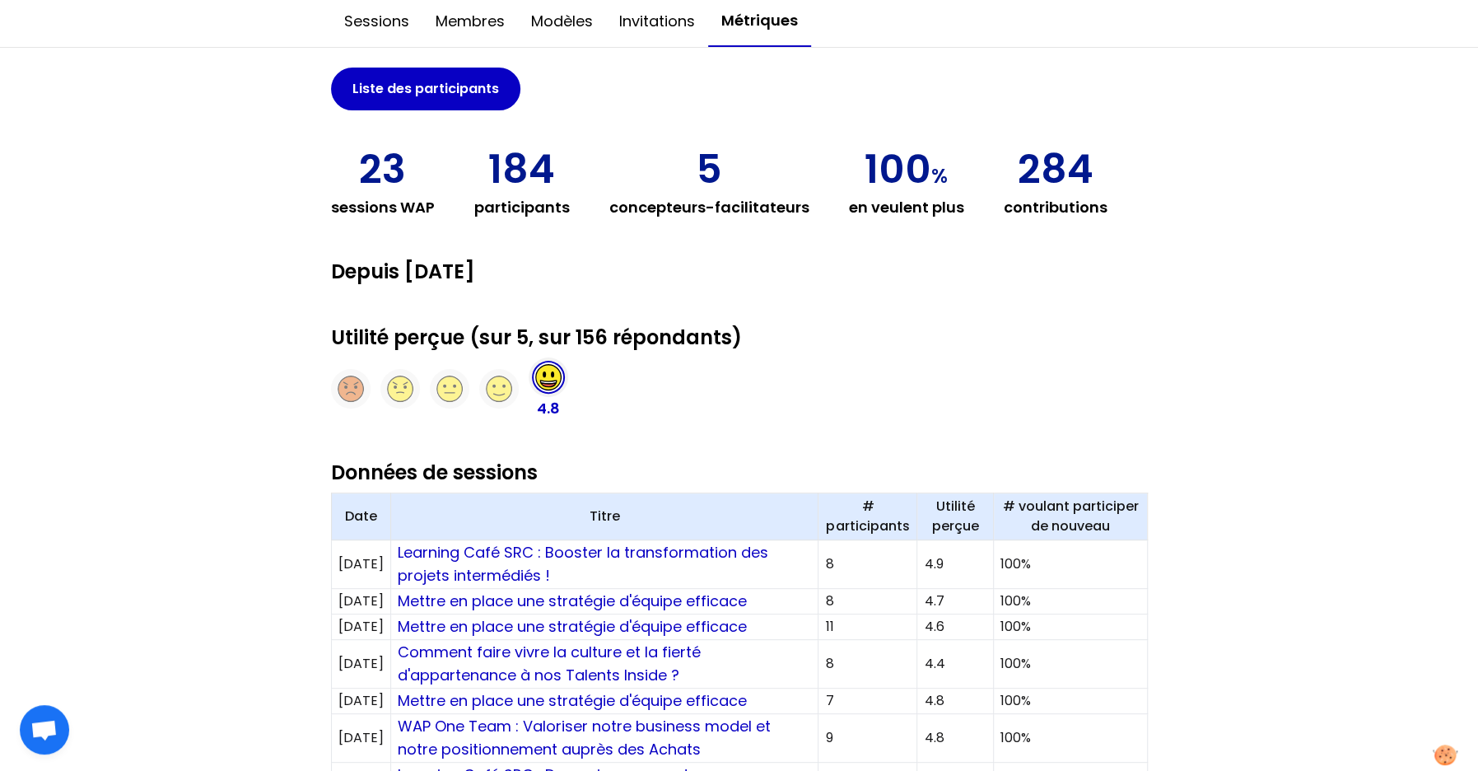
scroll to position [353, 0]
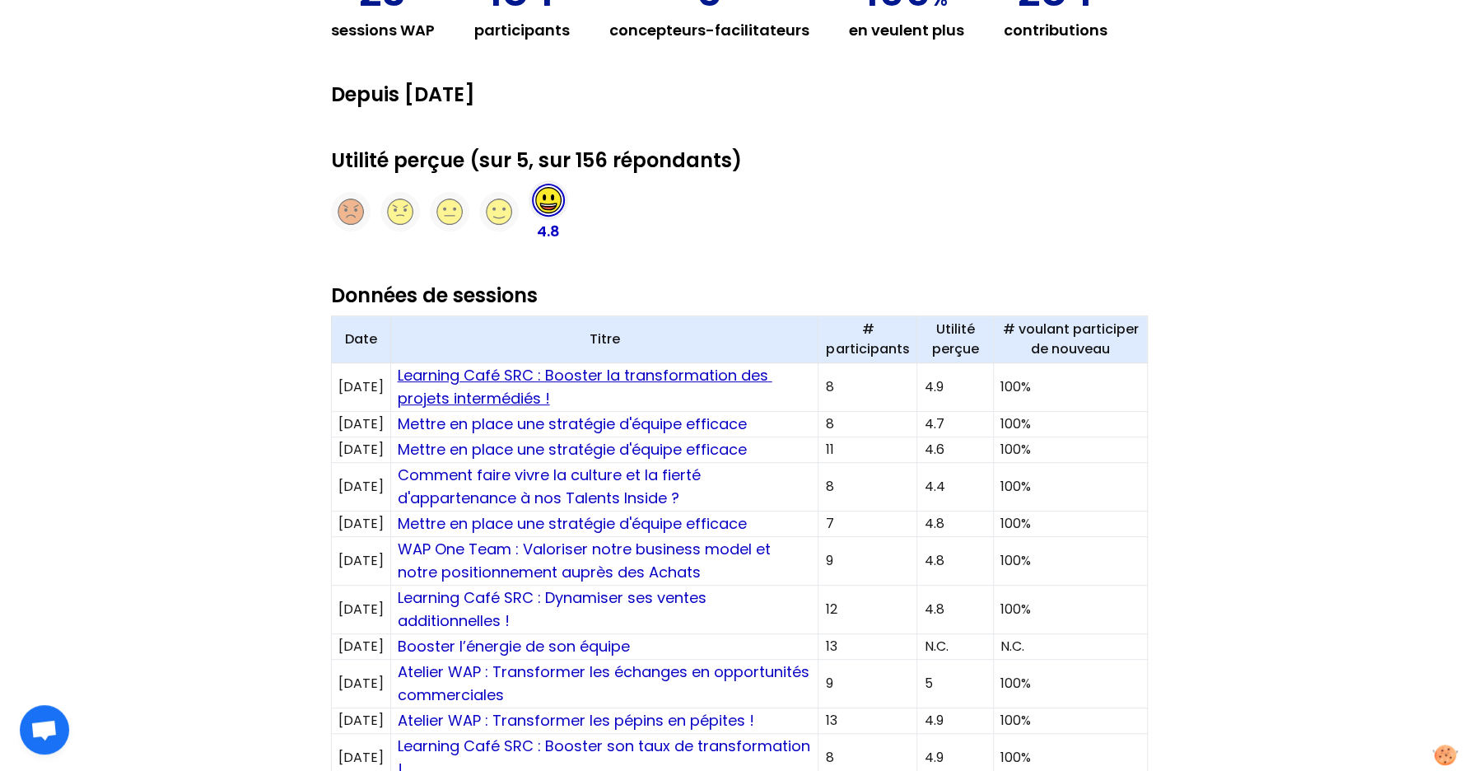
click at [614, 377] on link "Learning Café SRC : Booster la transformation des projets intermédiés !" at bounding box center [585, 387] width 375 height 44
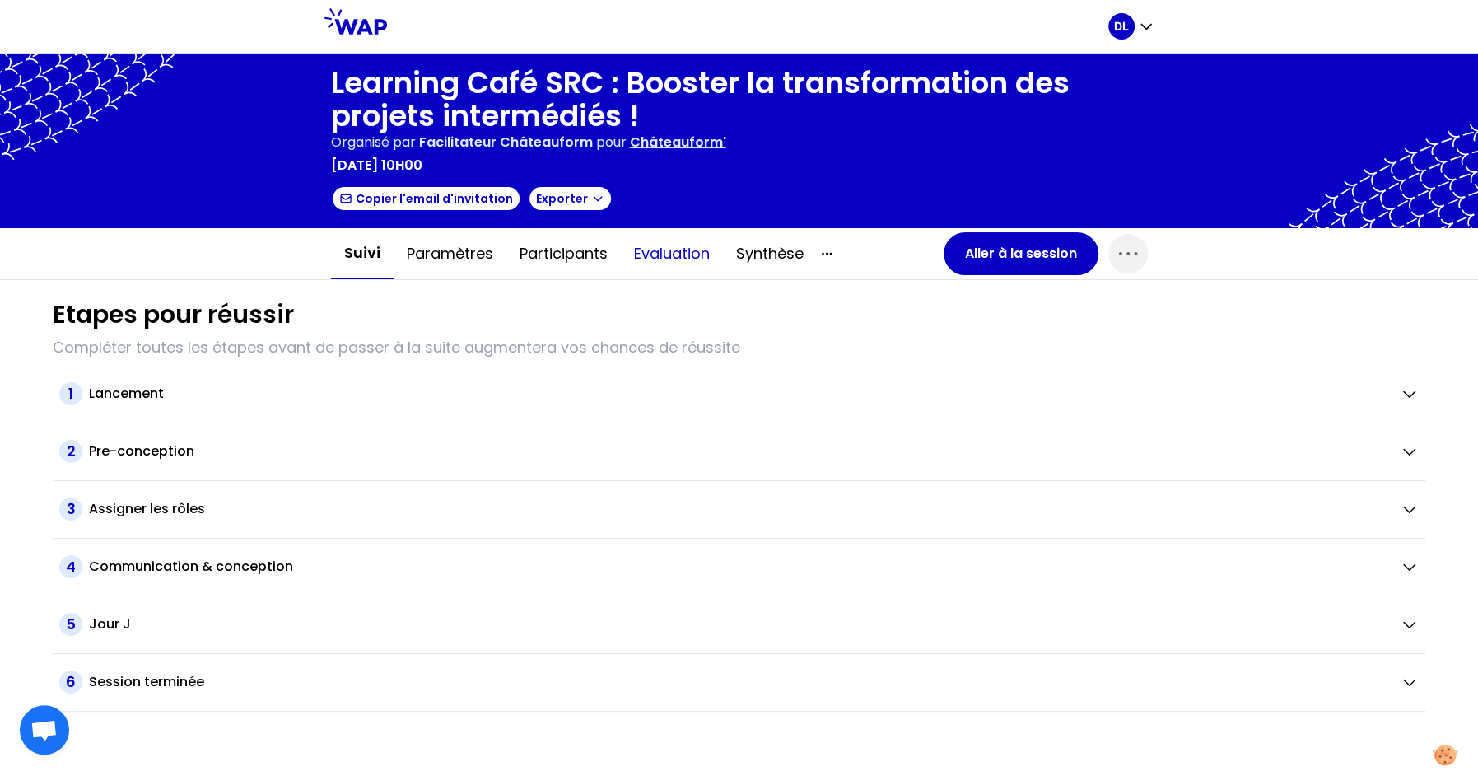
click at [671, 268] on button "Evaluation" at bounding box center [672, 253] width 102 height 49
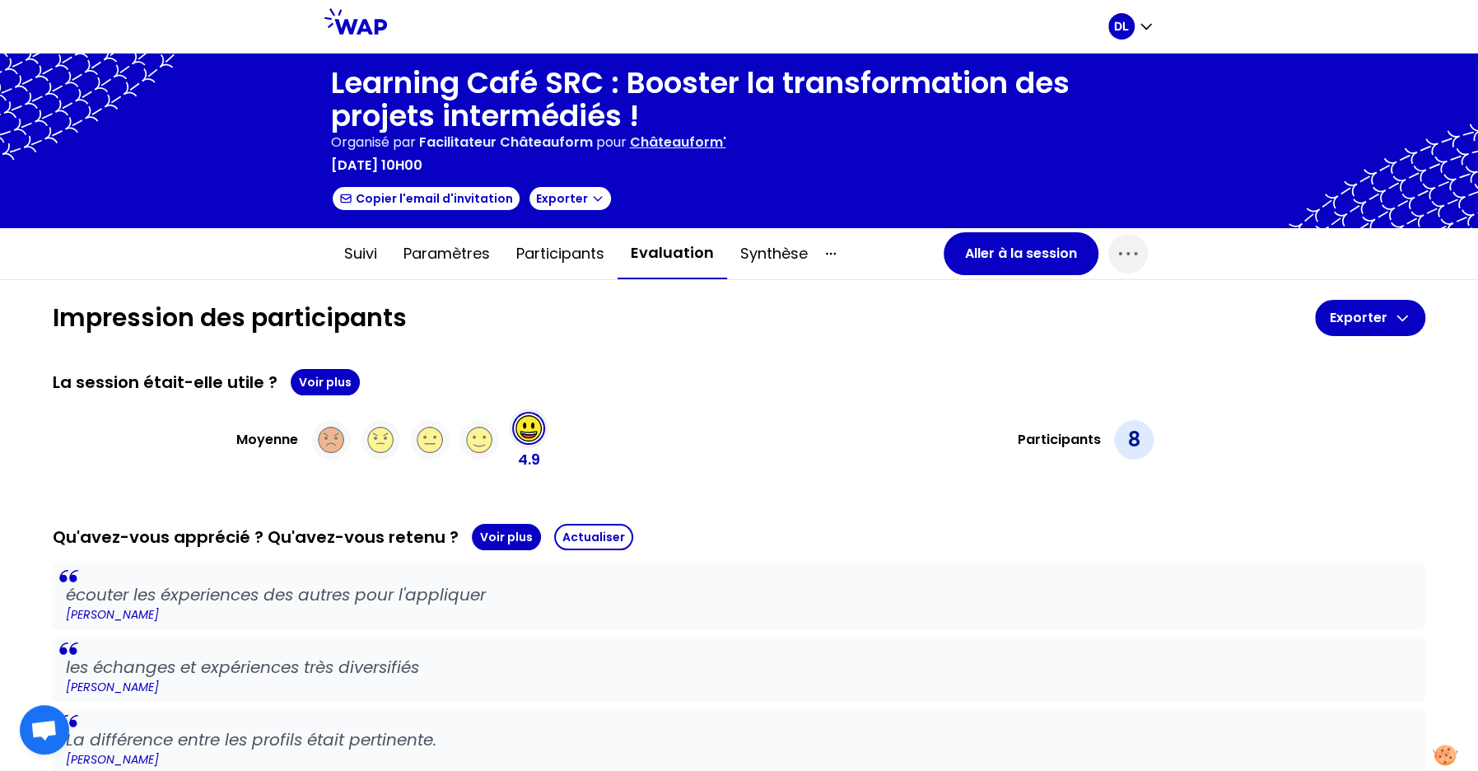
click at [690, 147] on p "Châteauform'" at bounding box center [678, 143] width 96 height 20
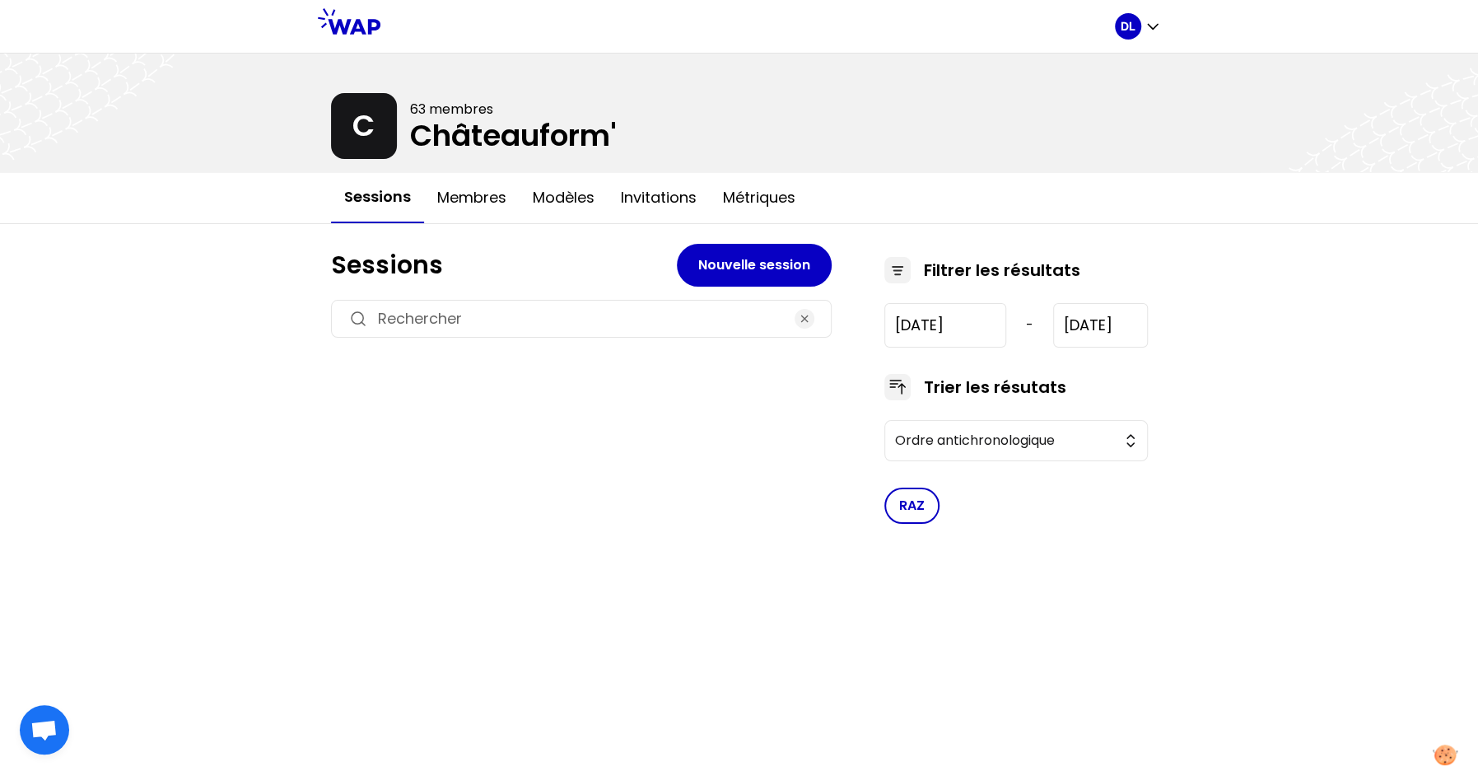
type input "[DATE]"
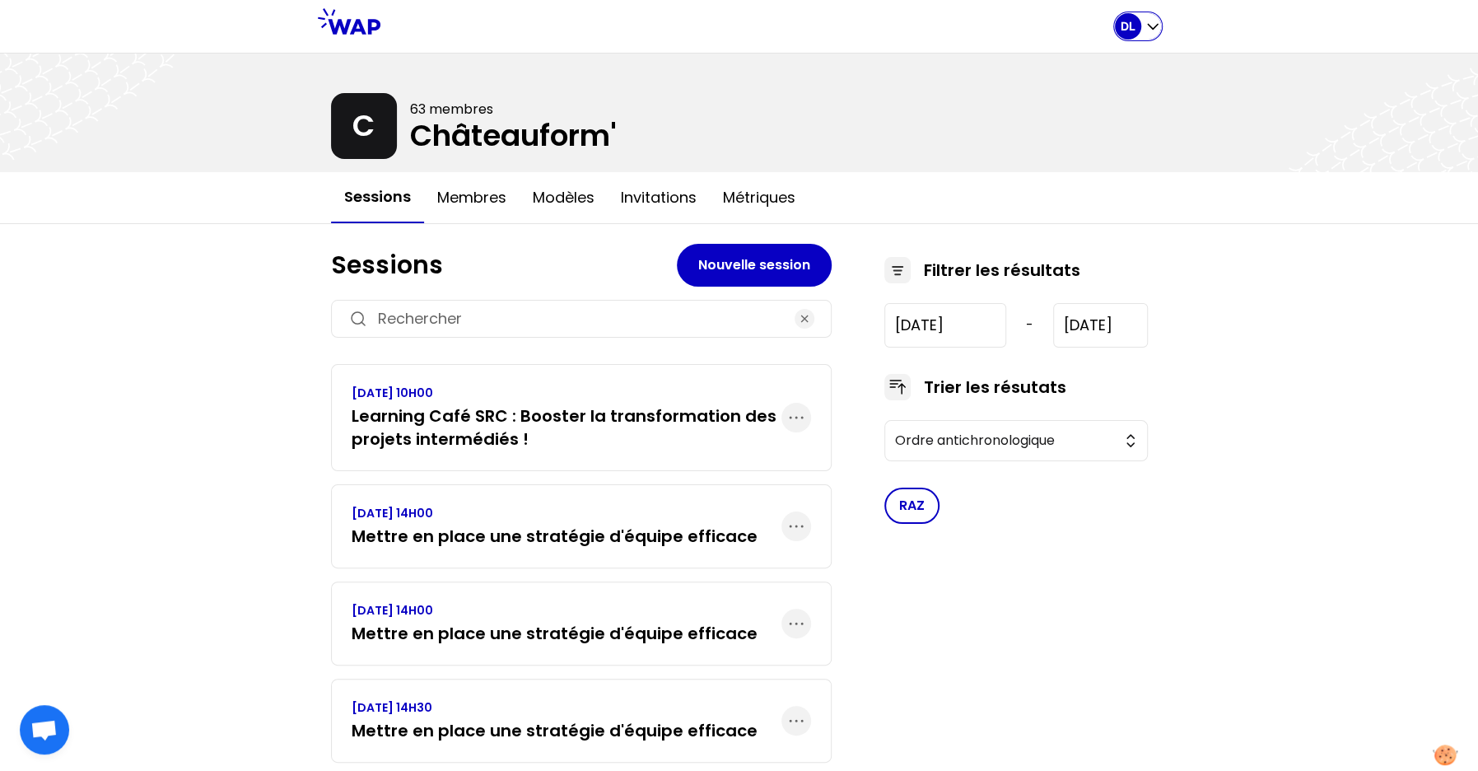
click at [1157, 37] on div "DL" at bounding box center [1138, 26] width 46 height 26
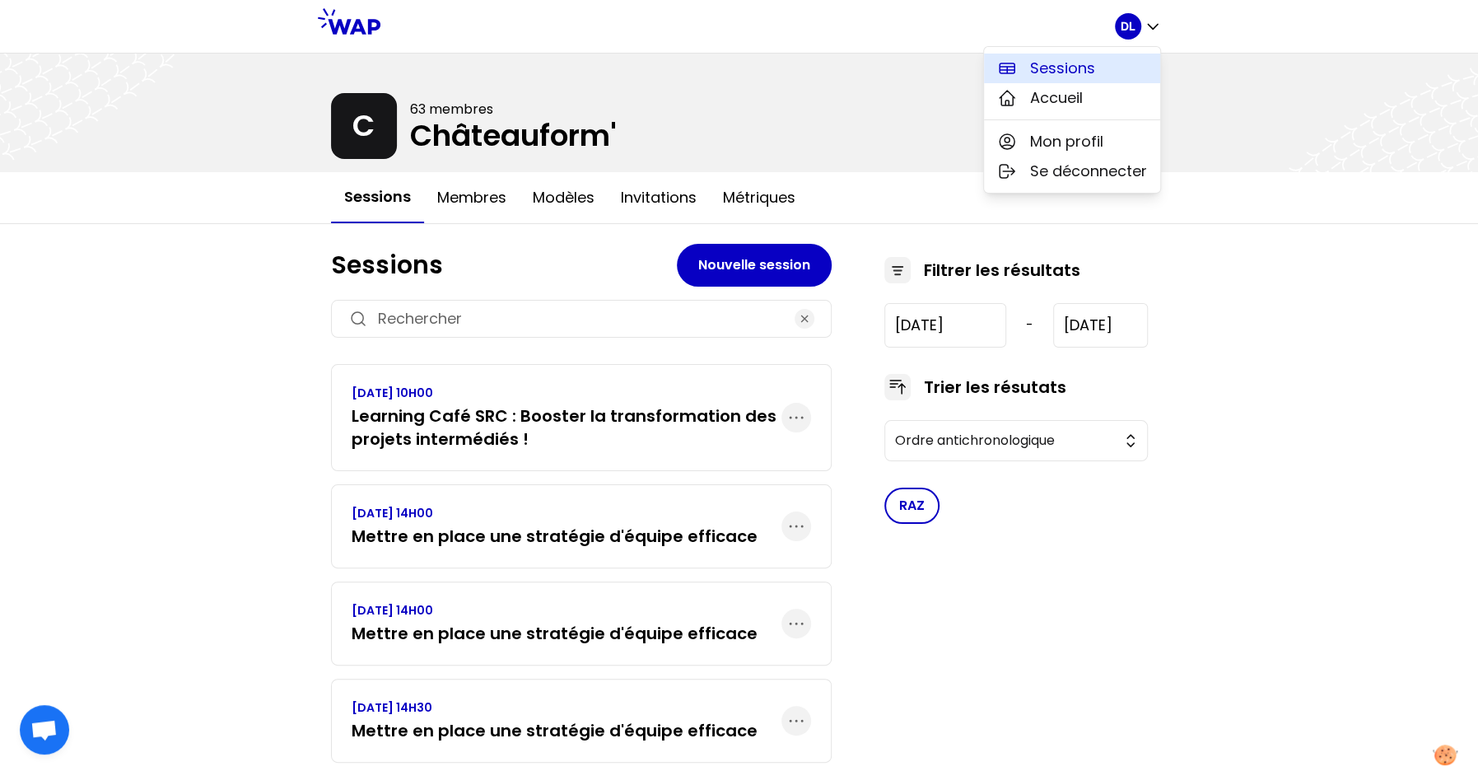
click at [1113, 80] on button "Sessions" at bounding box center [1072, 69] width 176 height 30
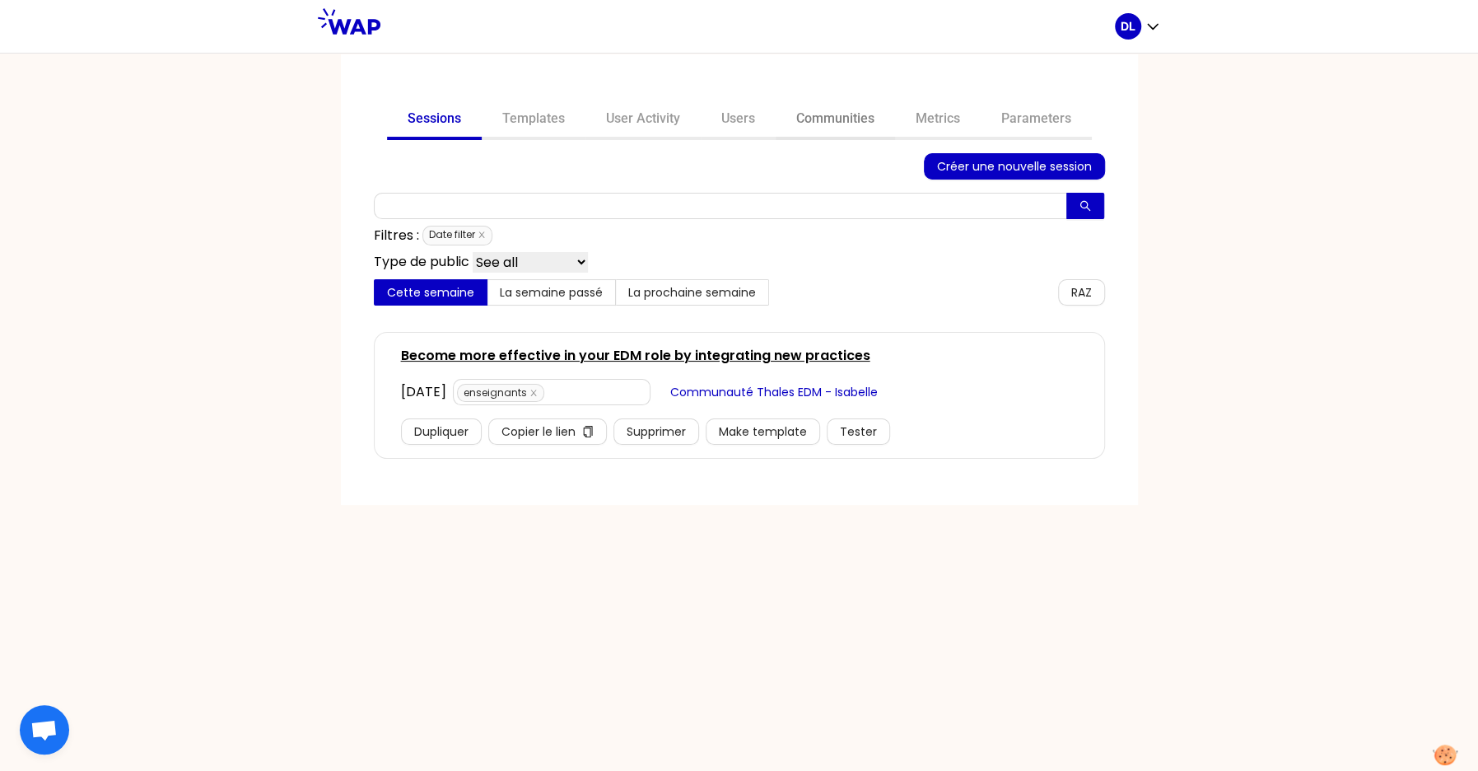
click at [837, 116] on link "Communities" at bounding box center [835, 120] width 119 height 40
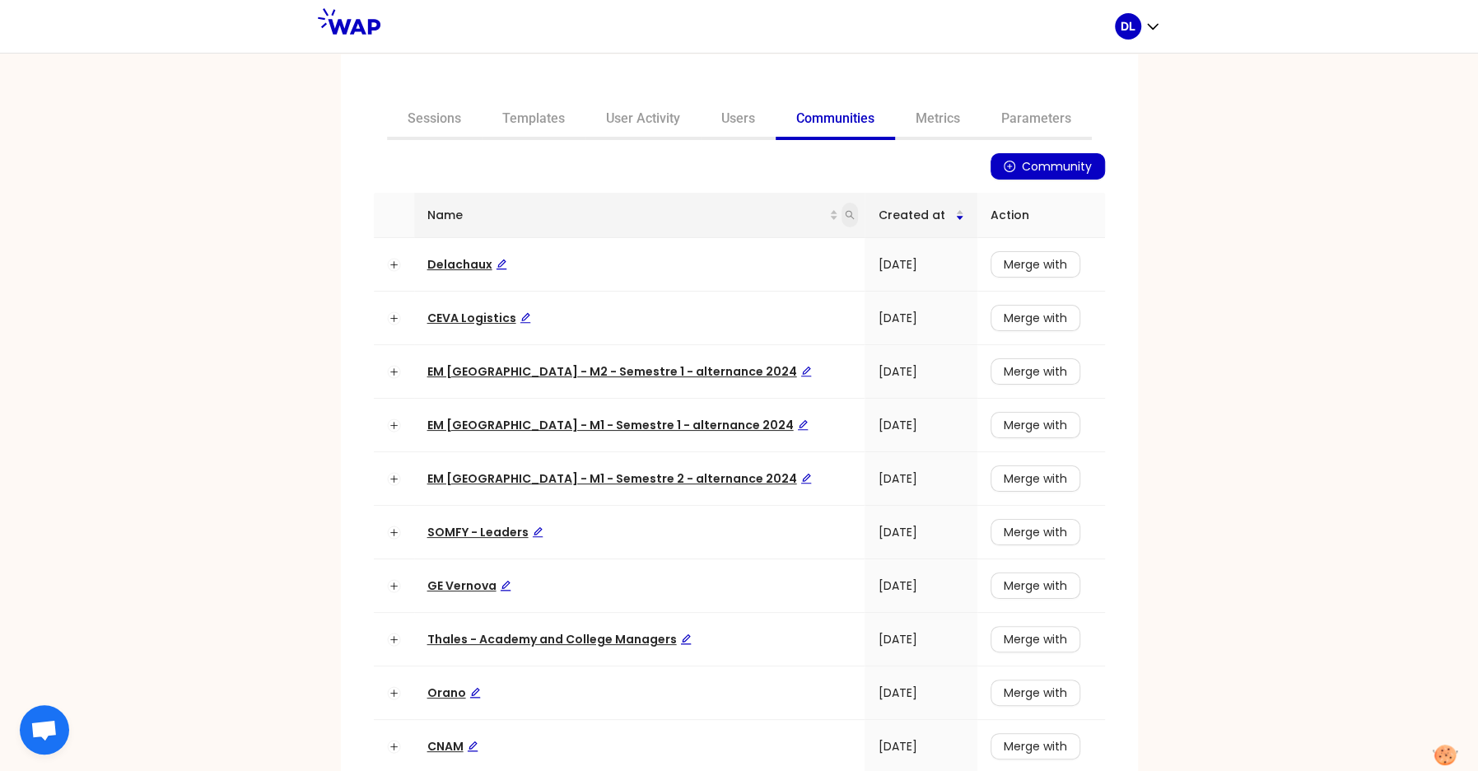
click at [845, 217] on icon "search" at bounding box center [850, 215] width 10 height 10
type input "les pépites"
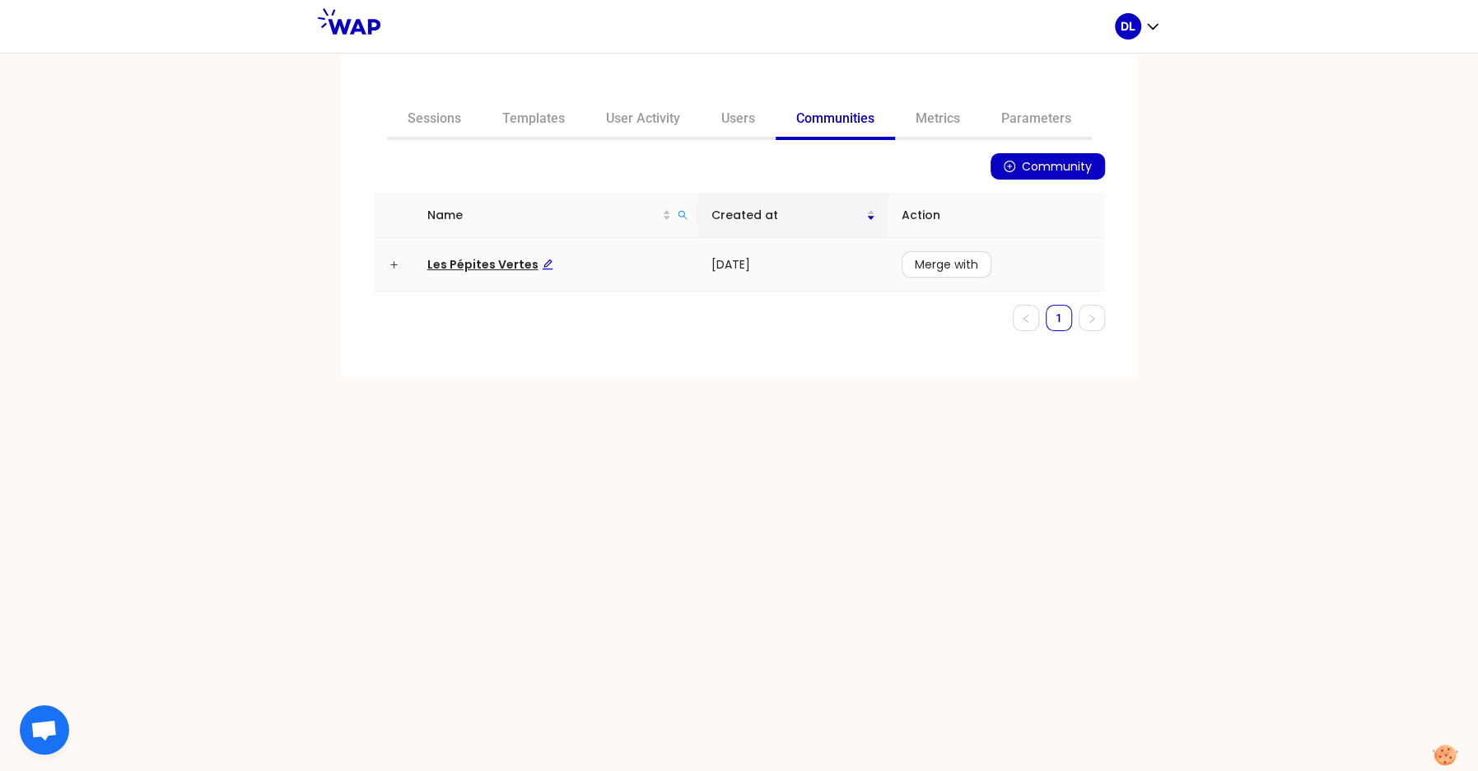
click at [497, 264] on span "Les Pépites Vertes" at bounding box center [490, 264] width 126 height 16
